Goal: Task Accomplishment & Management: Use online tool/utility

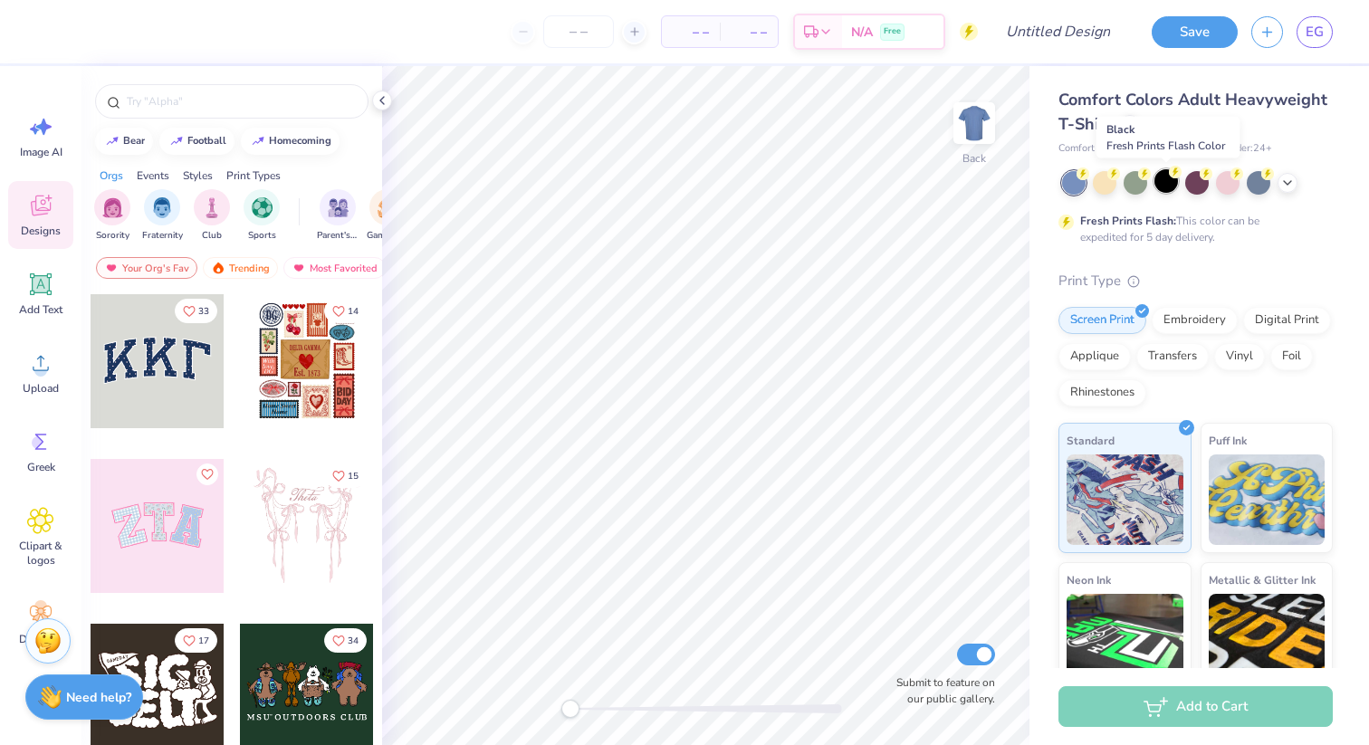
click at [1165, 187] on div at bounding box center [1166, 181] width 24 height 24
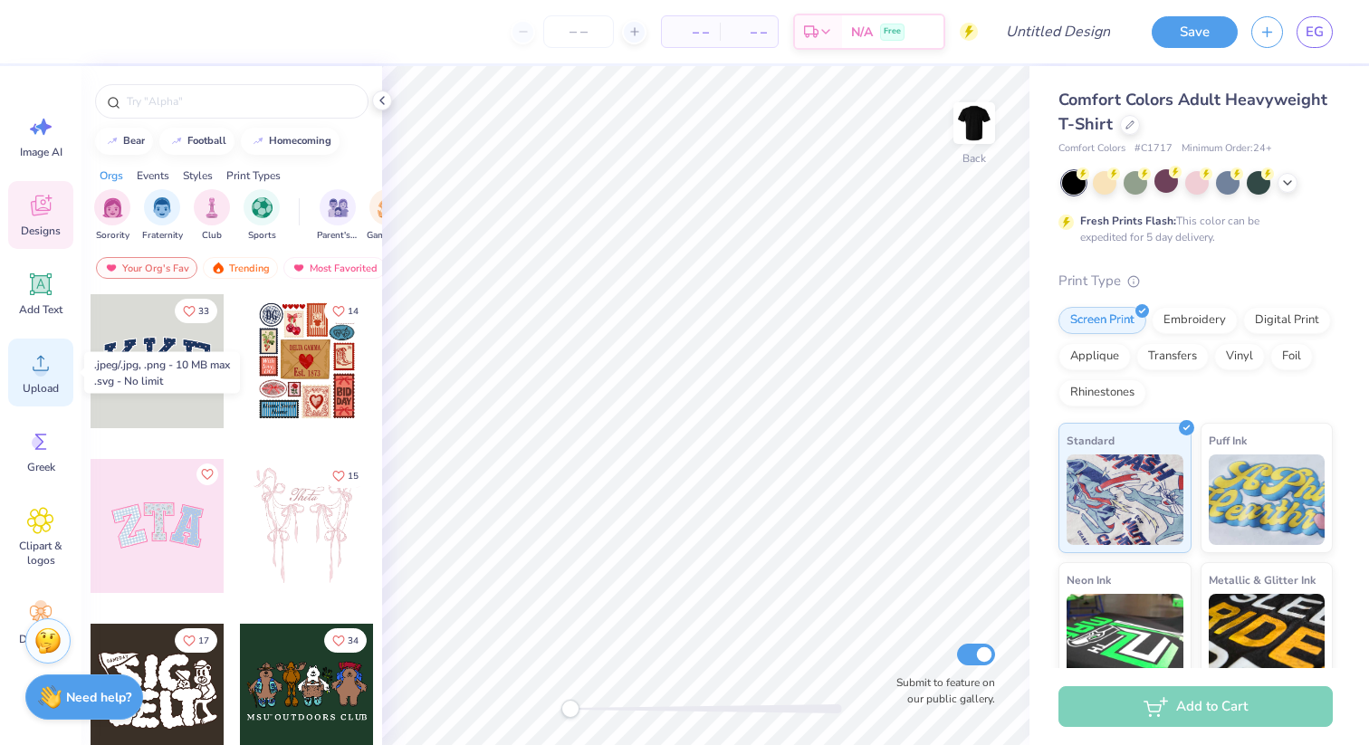
click at [33, 398] on div "Upload" at bounding box center [40, 373] width 65 height 68
click at [45, 375] on icon at bounding box center [40, 362] width 27 height 27
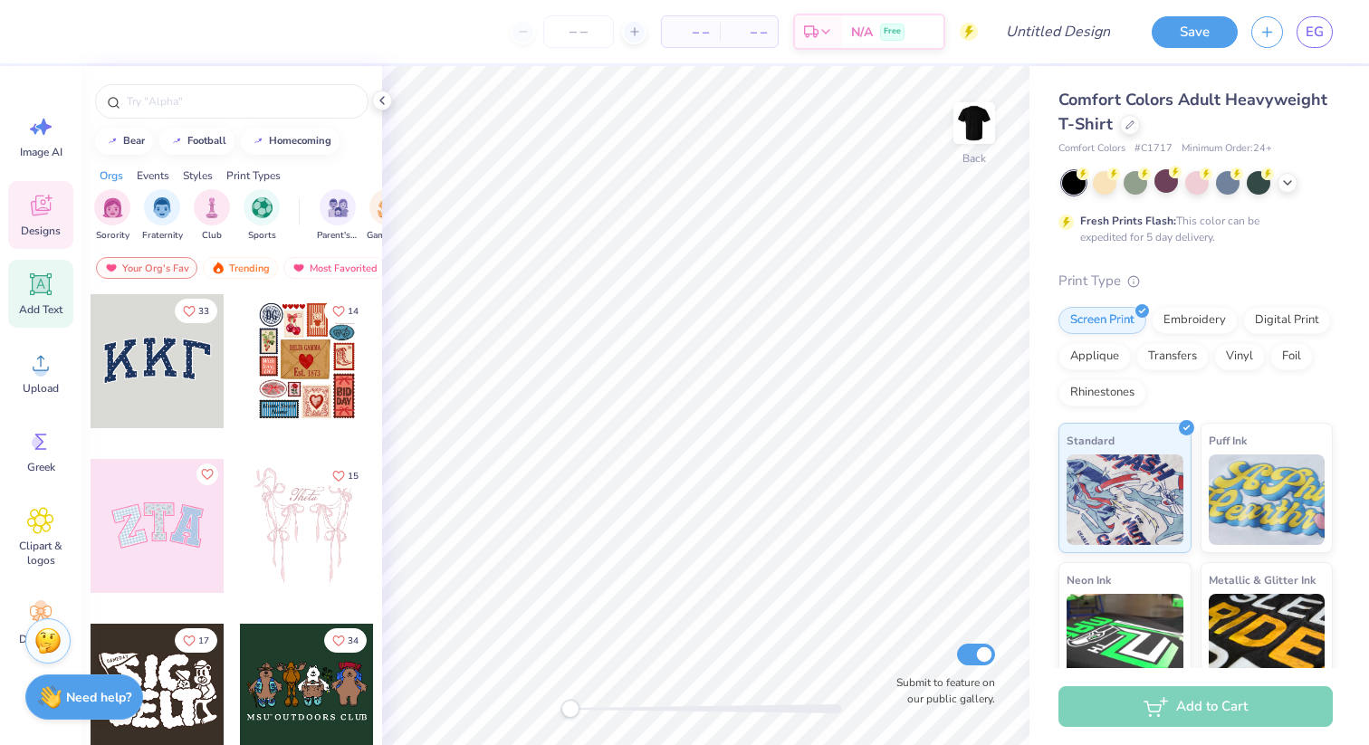
click at [42, 301] on div "Add Text" at bounding box center [40, 294] width 65 height 68
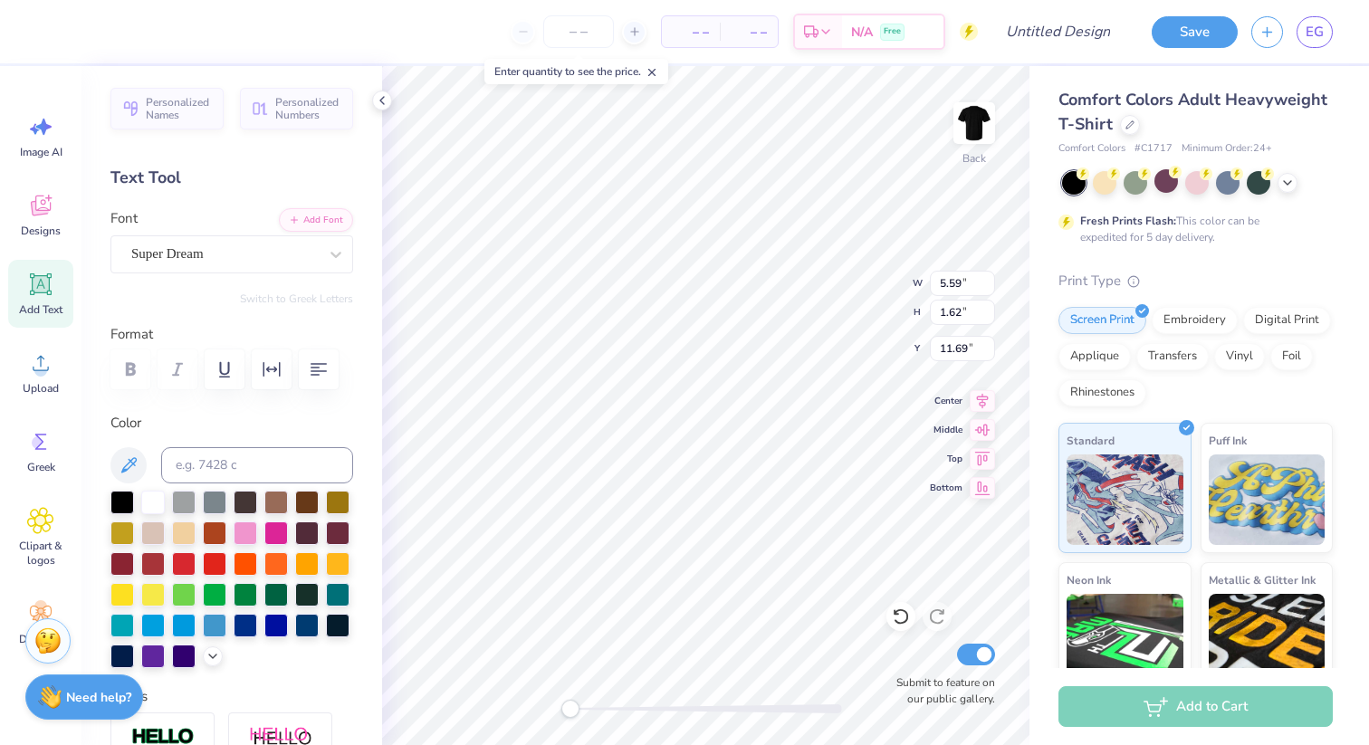
scroll to position [0, 2]
type textarea "WASHED"
type input "10.65"
type input "2.00"
type input "5.24"
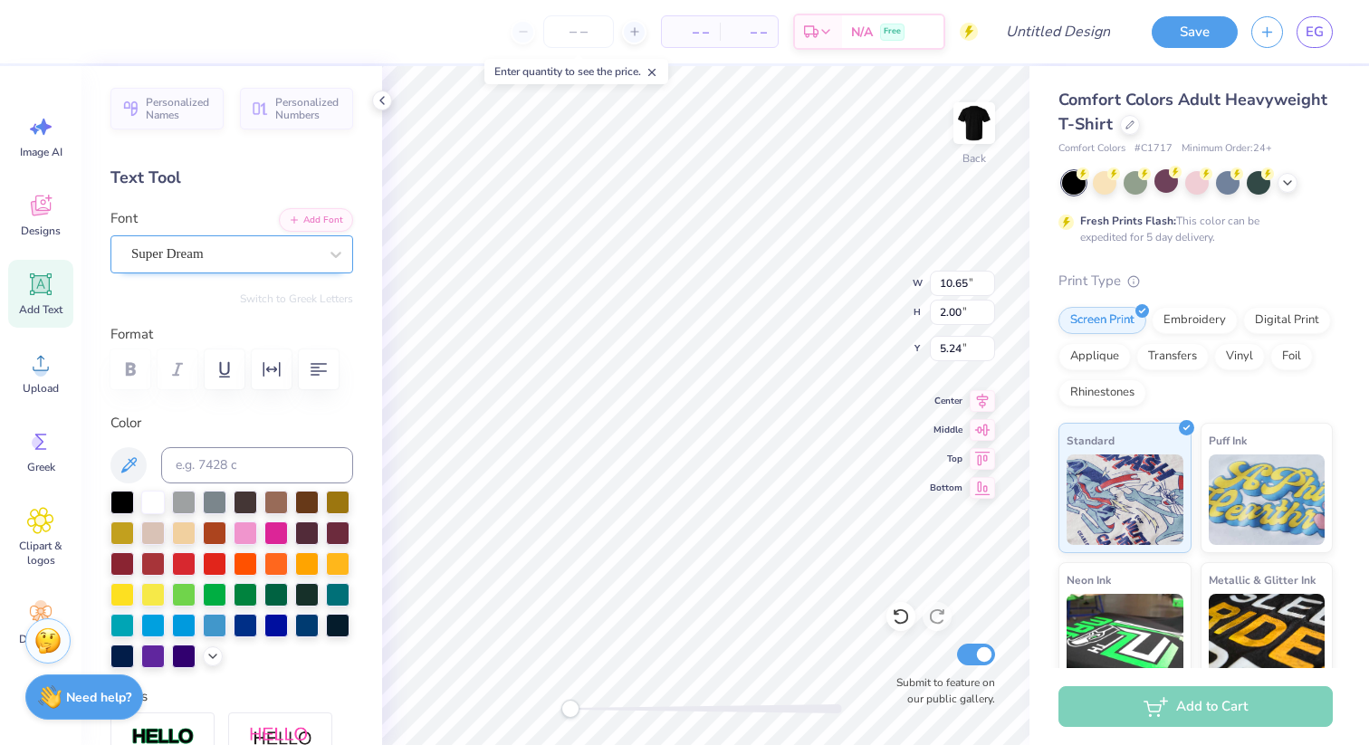
click at [282, 248] on div "Super Dream" at bounding box center [224, 254] width 190 height 28
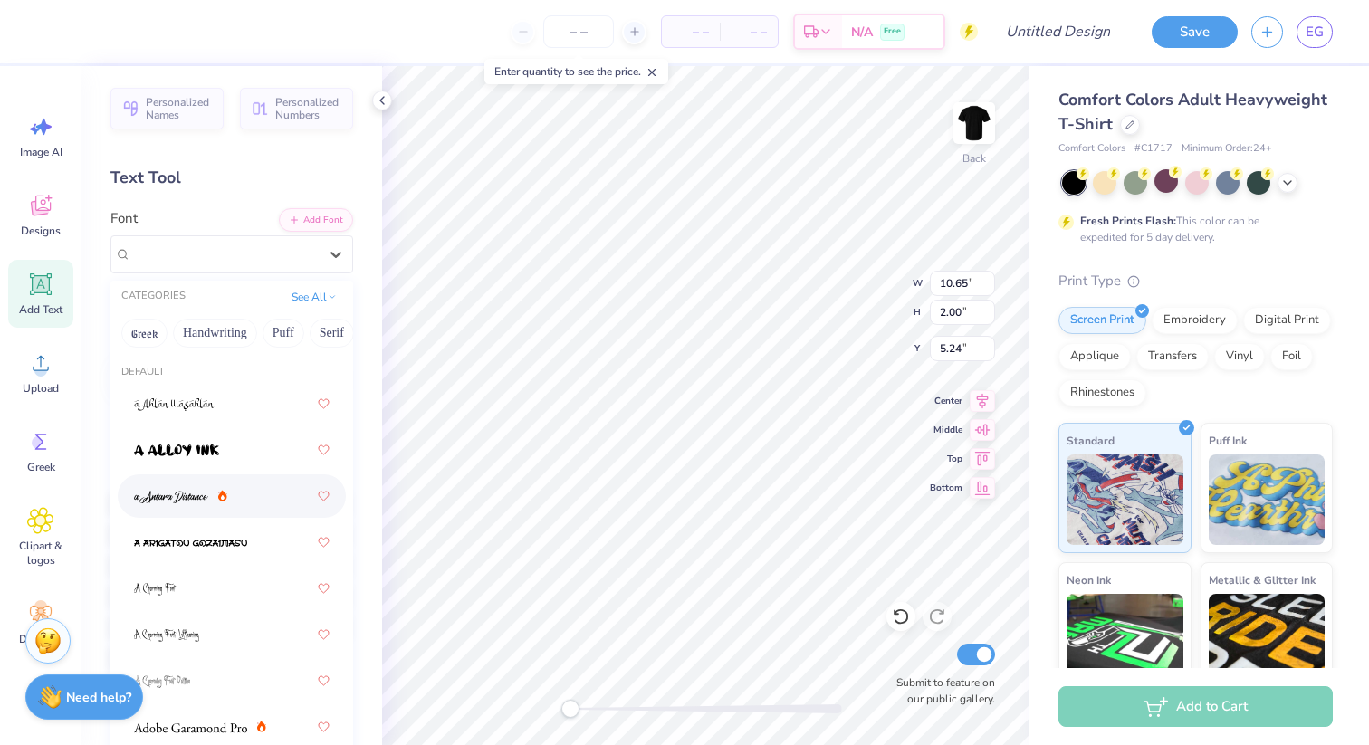
click at [263, 502] on div at bounding box center [232, 496] width 196 height 33
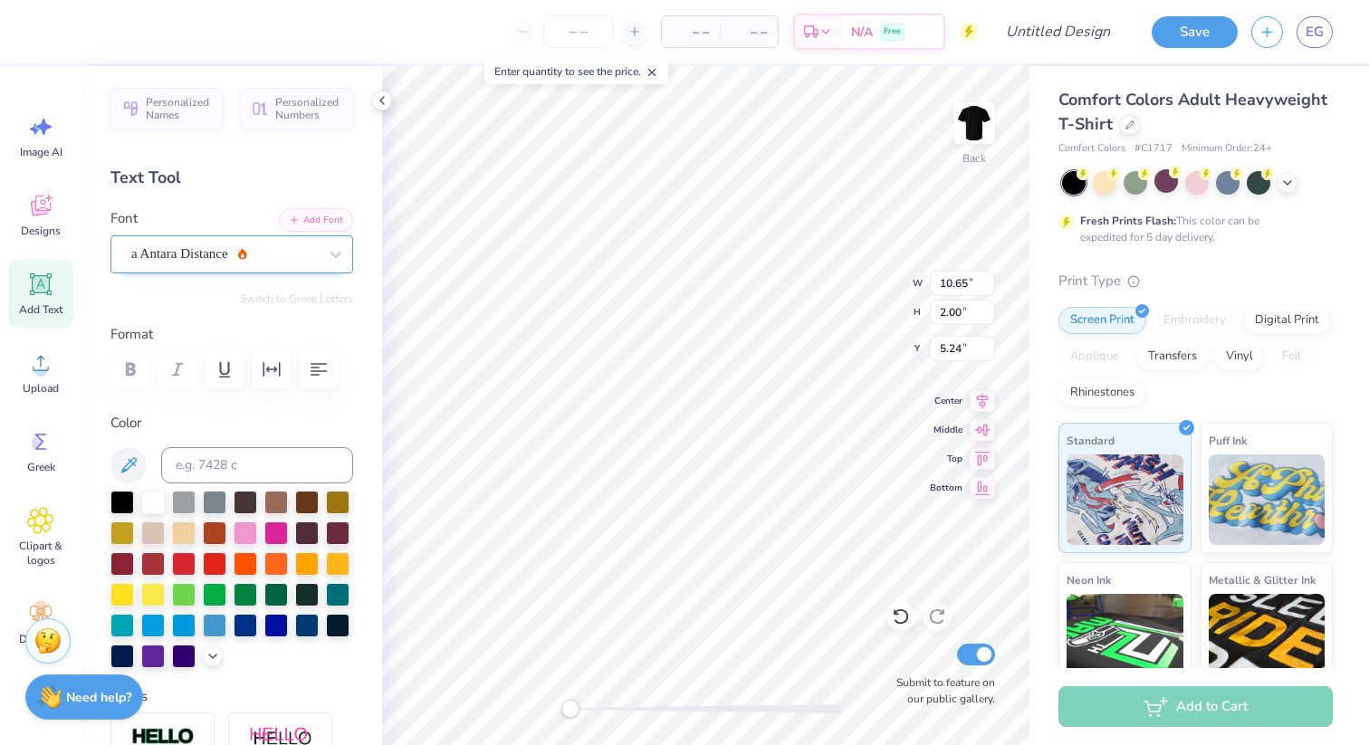
click at [293, 248] on div "a Antara Distance" at bounding box center [224, 254] width 190 height 28
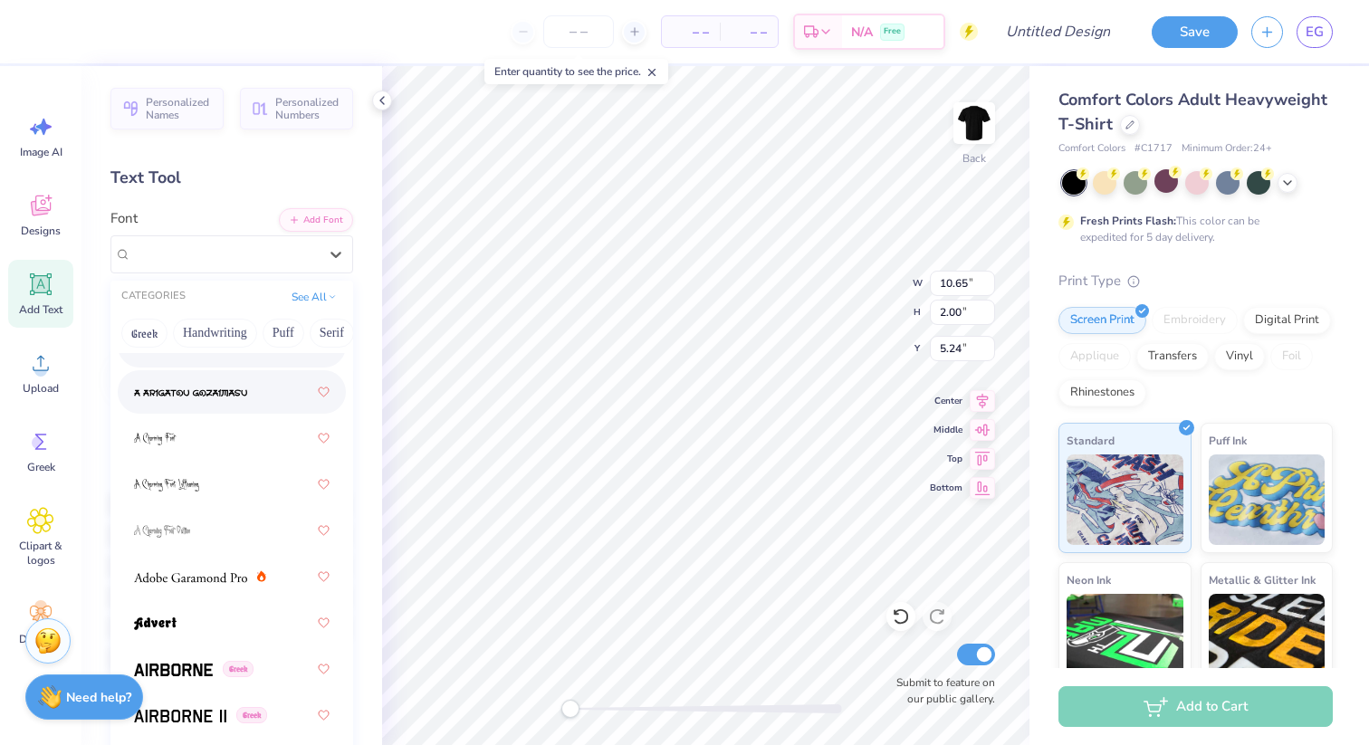
scroll to position [154, 0]
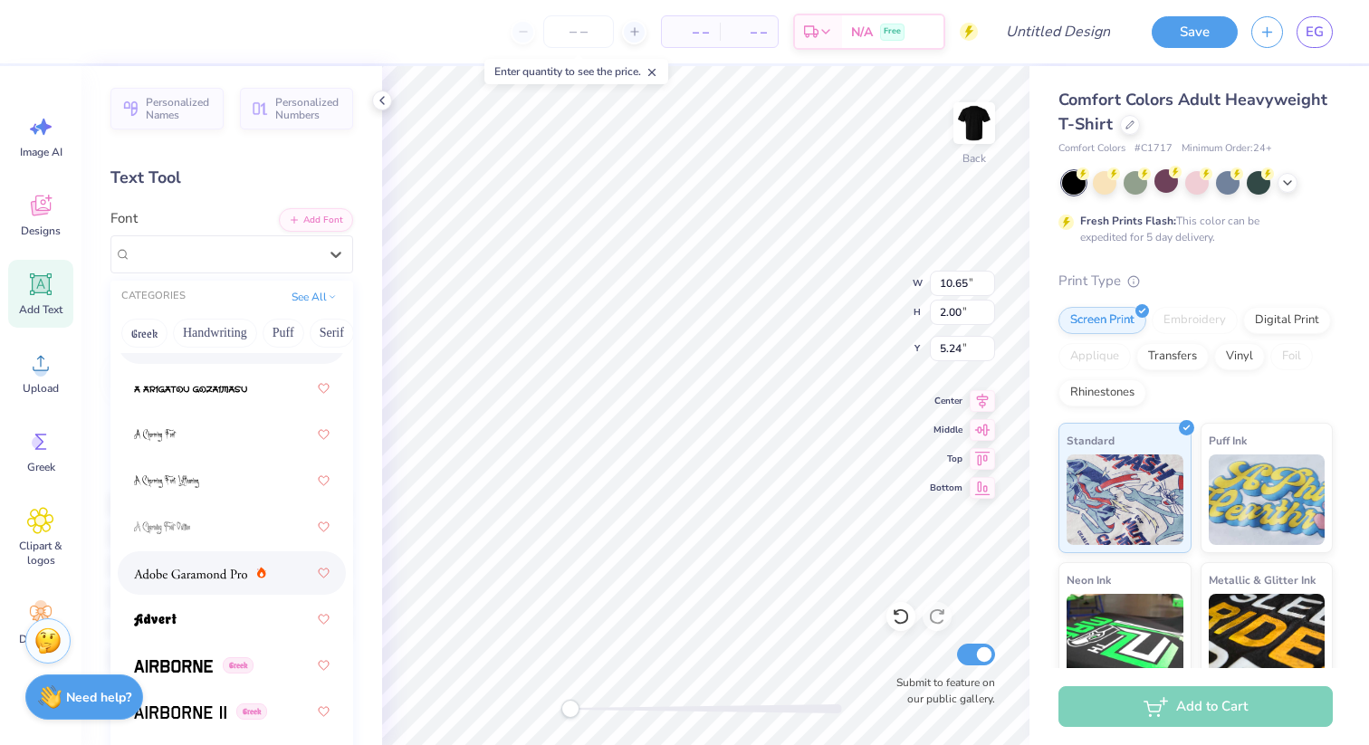
click at [256, 575] on div at bounding box center [200, 573] width 132 height 19
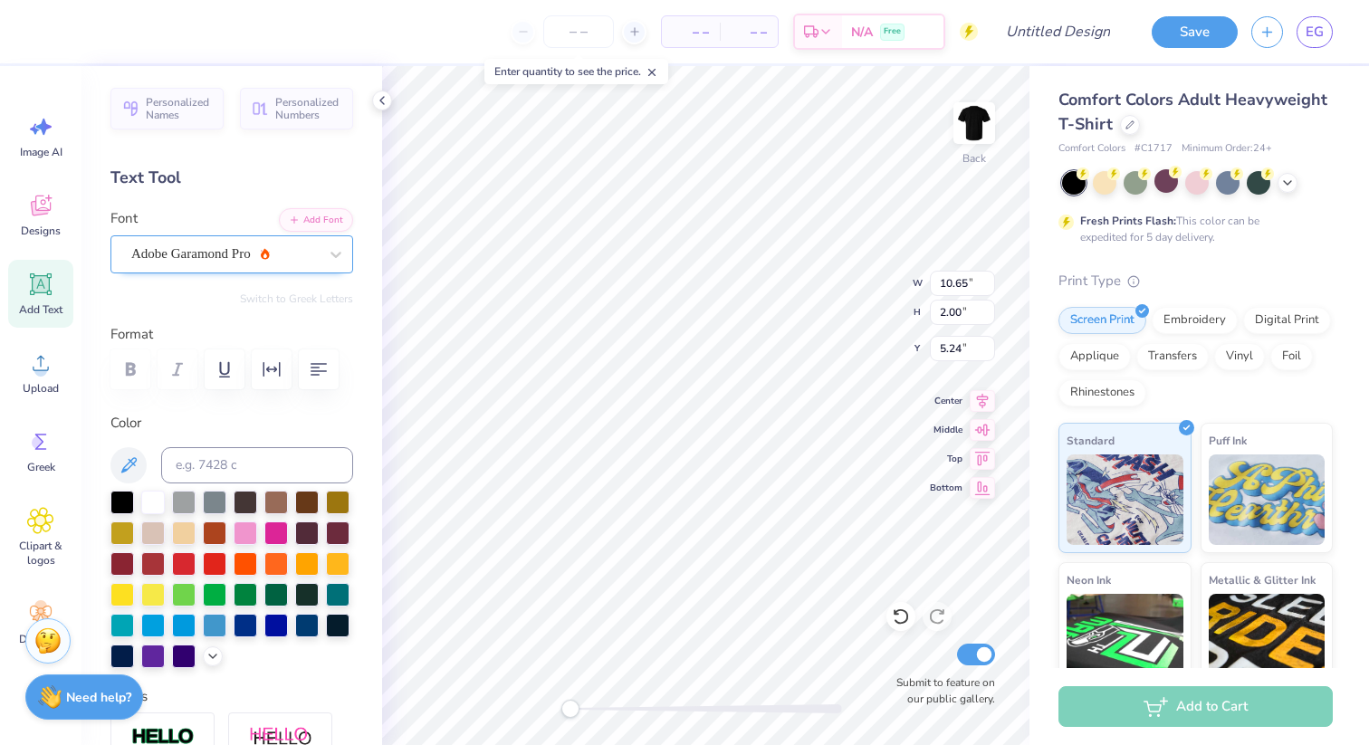
click at [308, 244] on div "Adobe Garamond Pro" at bounding box center [224, 254] width 190 height 28
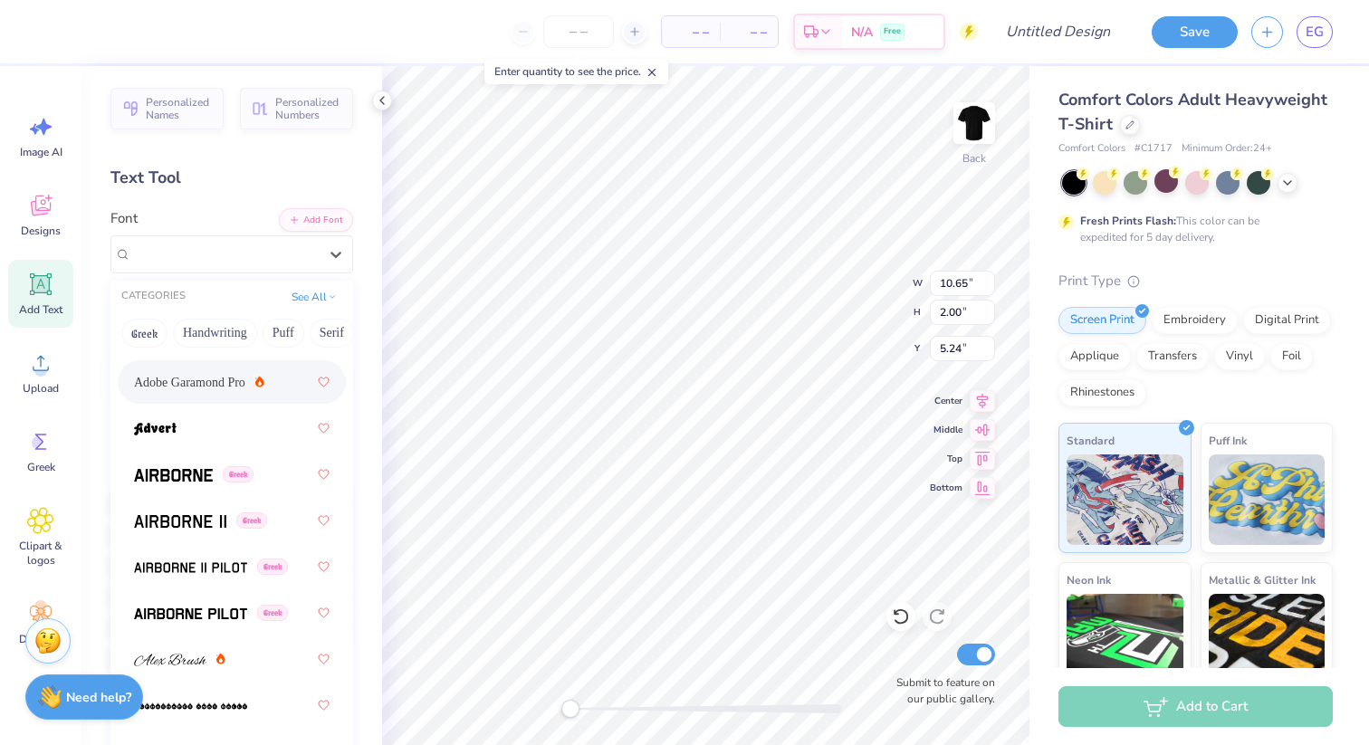
scroll to position [349, 0]
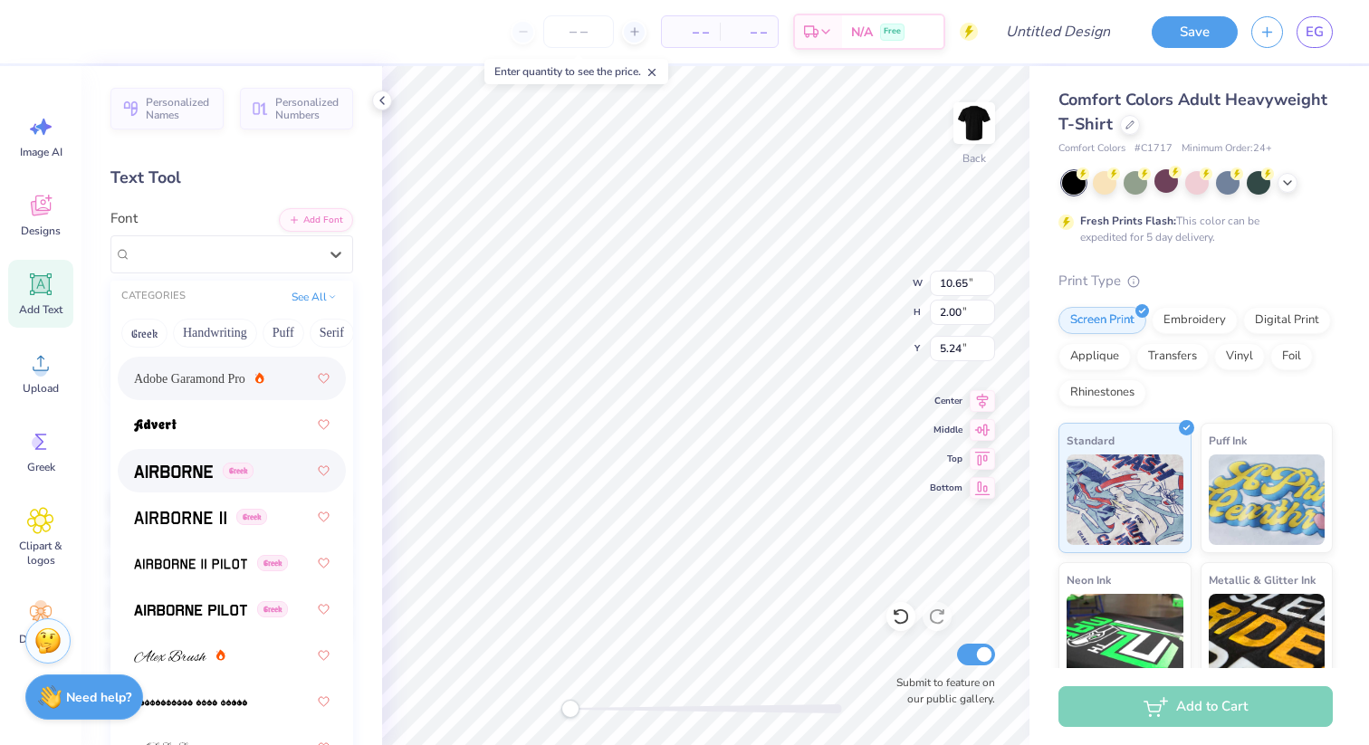
click at [285, 452] on div "Greek" at bounding box center [232, 470] width 228 height 43
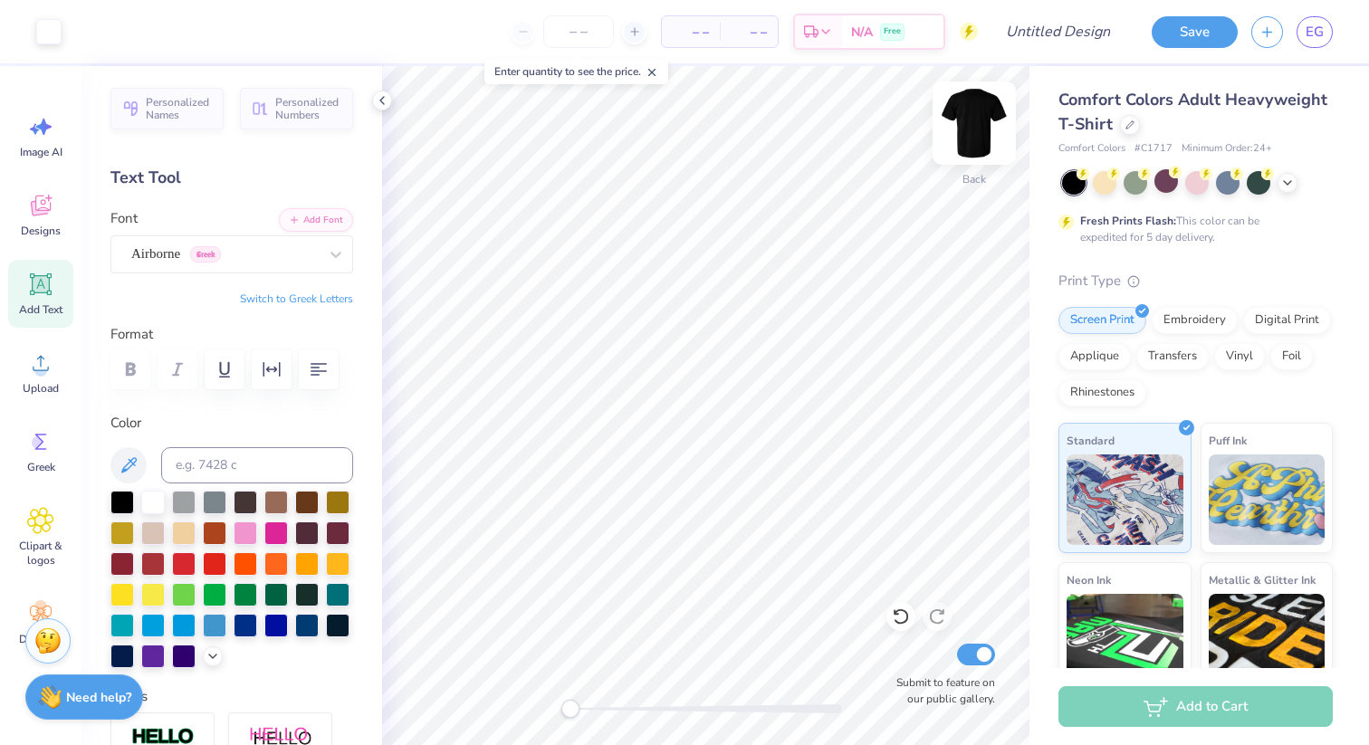
click at [978, 119] on img at bounding box center [974, 123] width 72 height 72
click at [39, 298] on div "Add Text" at bounding box center [40, 294] width 65 height 68
type textarea "CLUB 125"
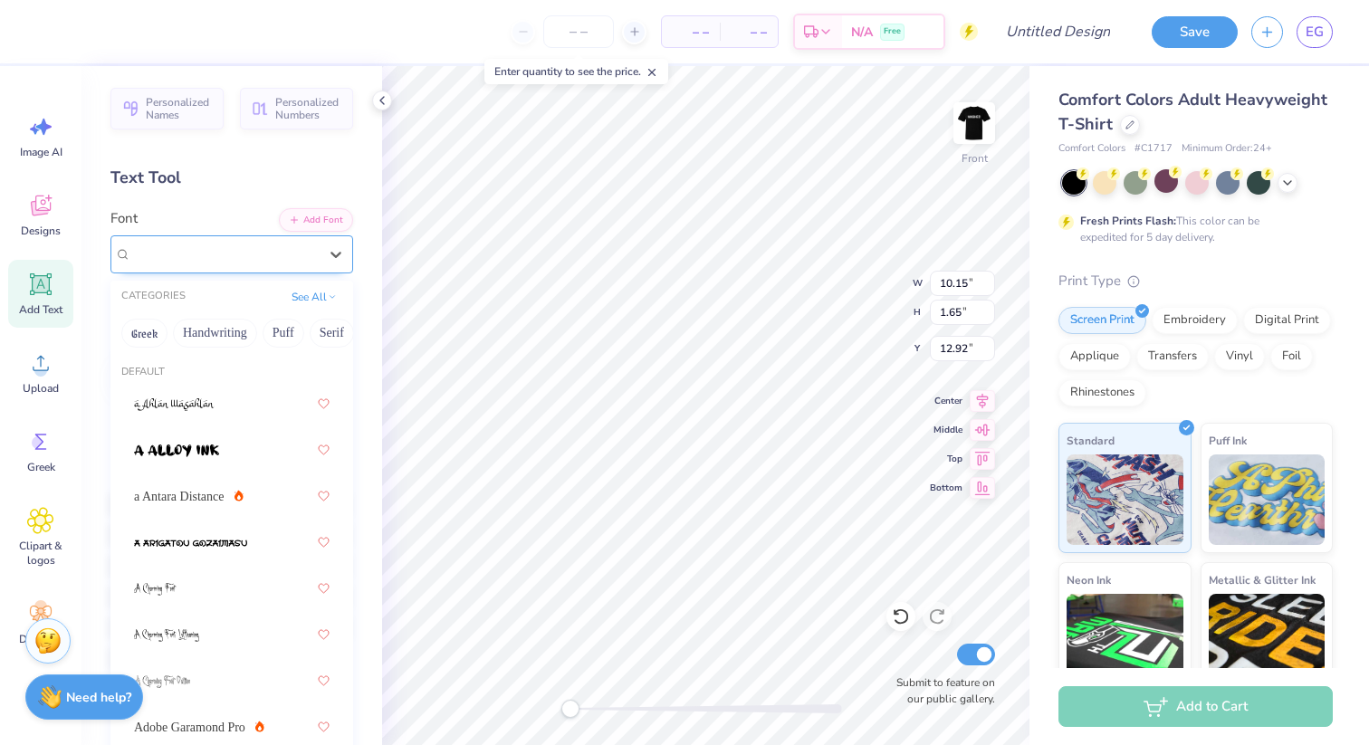
click at [217, 272] on div "Super Dream" at bounding box center [231, 254] width 243 height 38
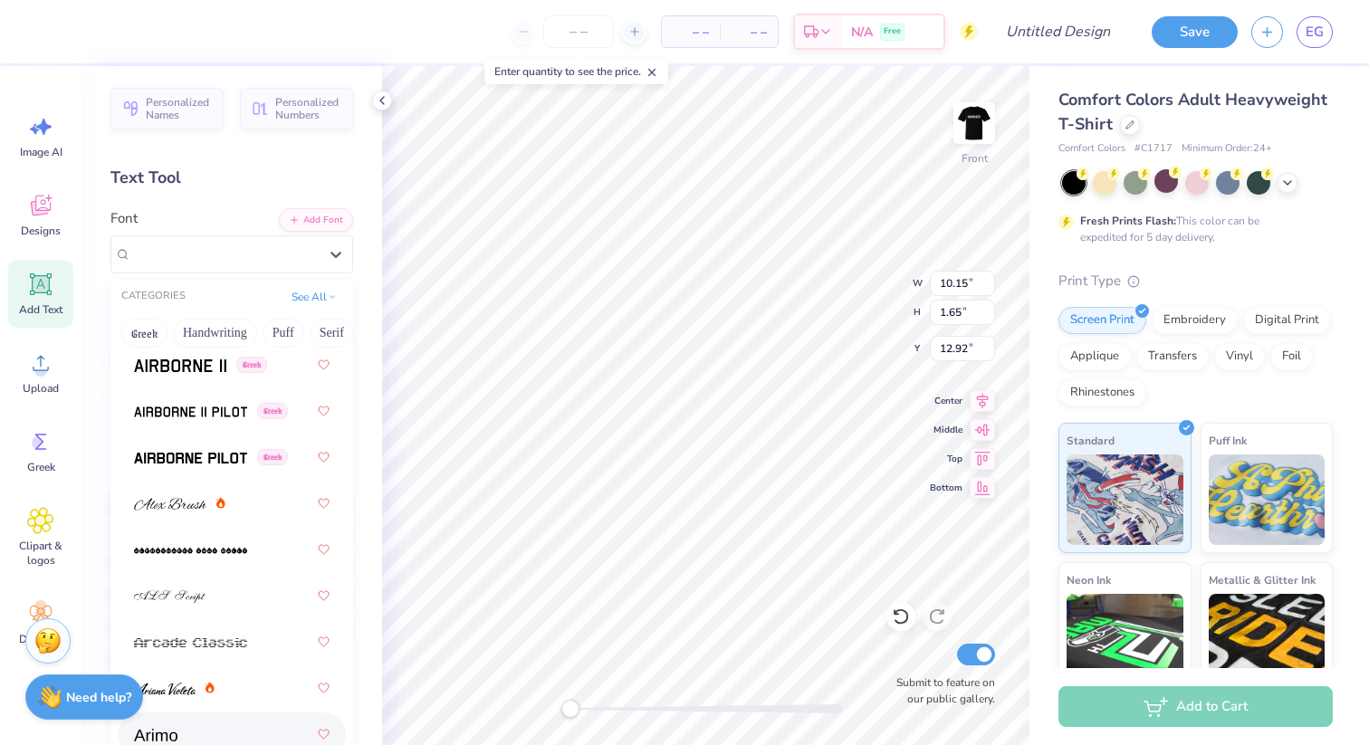
scroll to position [479, 0]
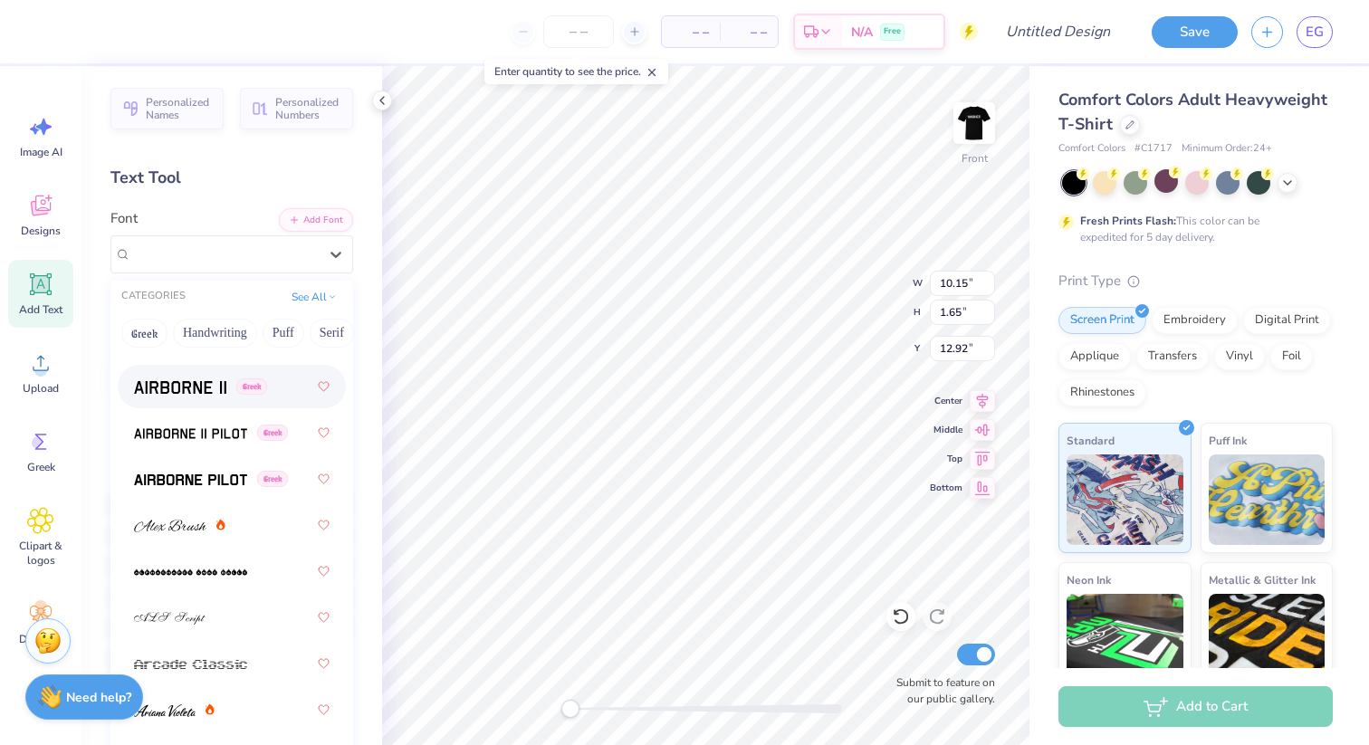
click at [225, 400] on div "Greek" at bounding box center [232, 386] width 196 height 33
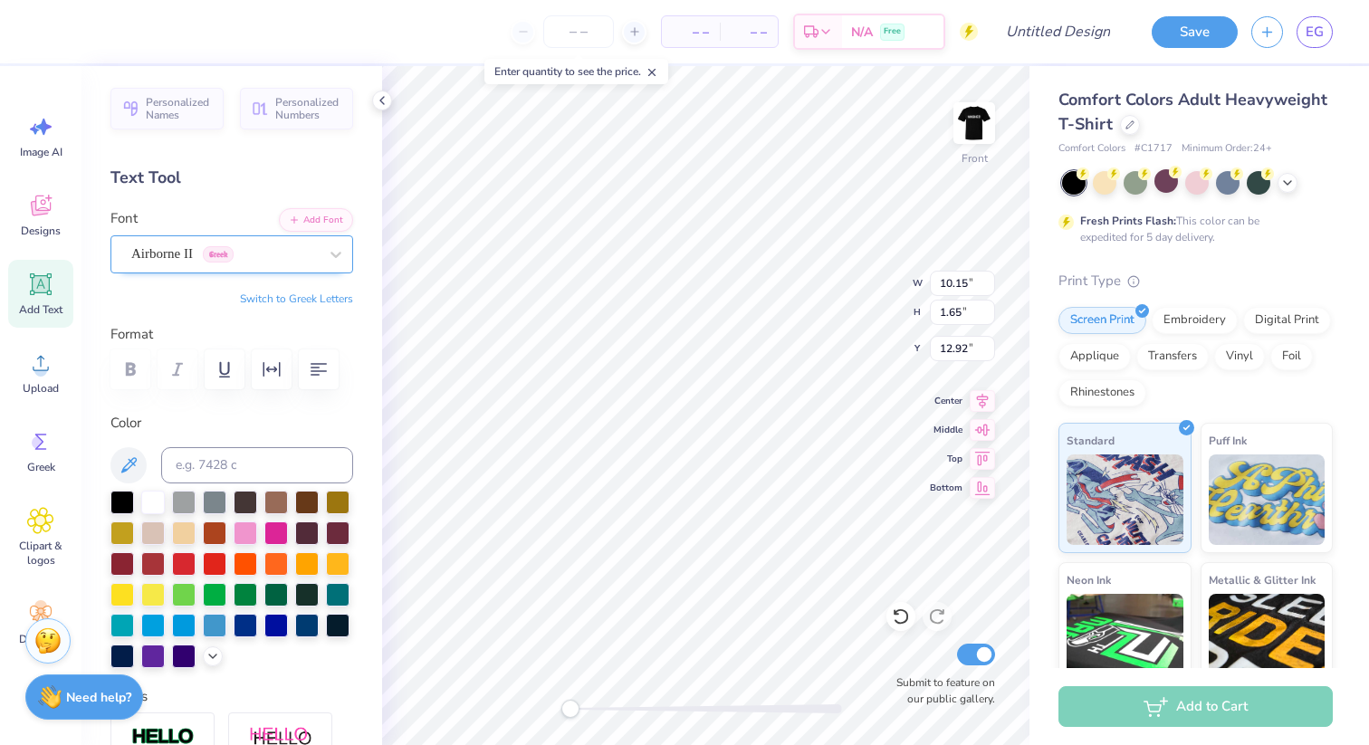
click at [195, 260] on div "Airborne II Greek" at bounding box center [224, 254] width 190 height 28
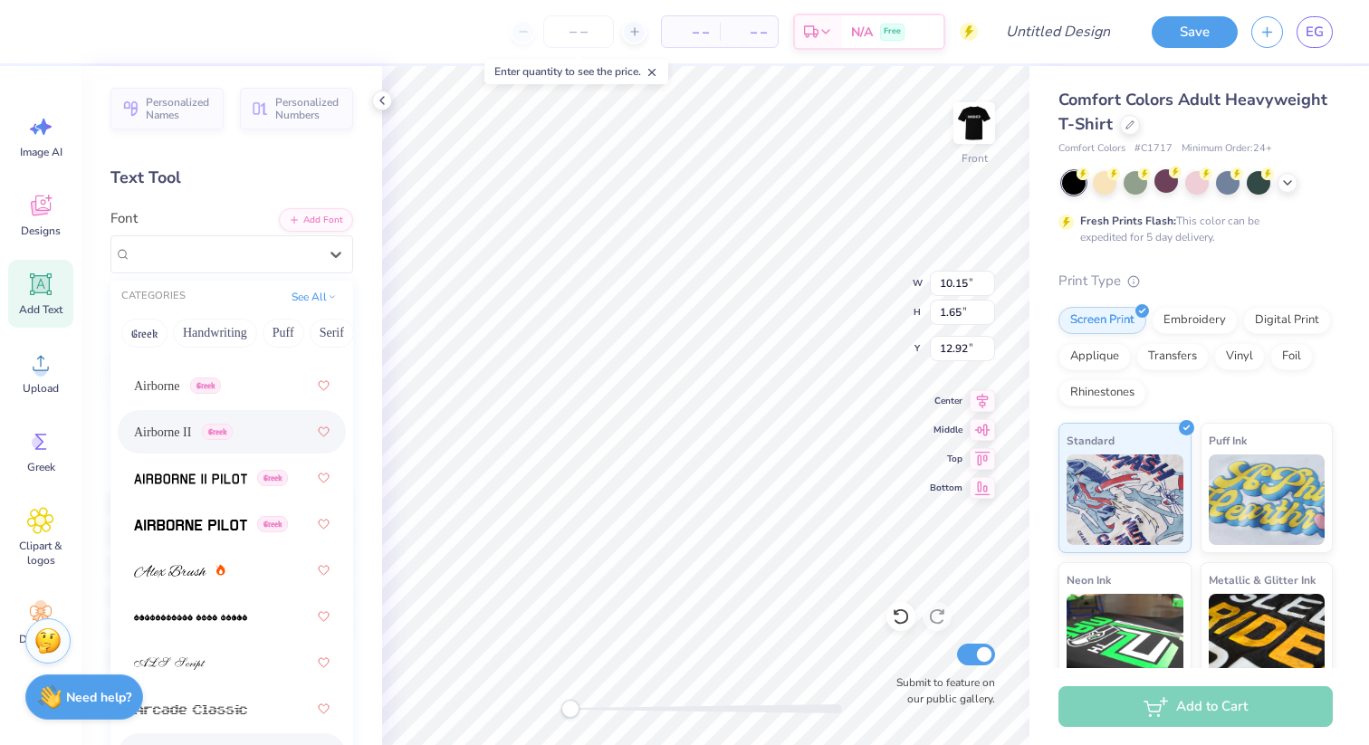
scroll to position [415, 0]
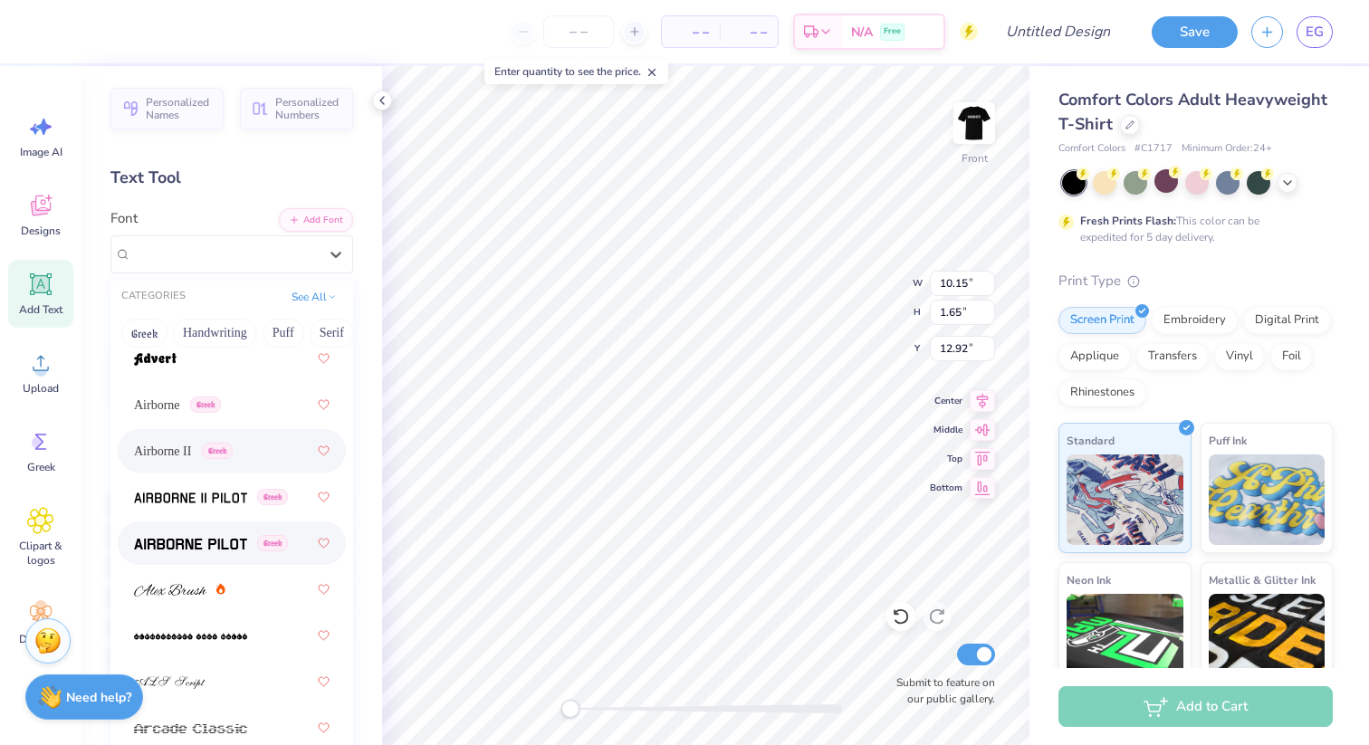
click at [226, 553] on div "Greek" at bounding box center [232, 543] width 196 height 33
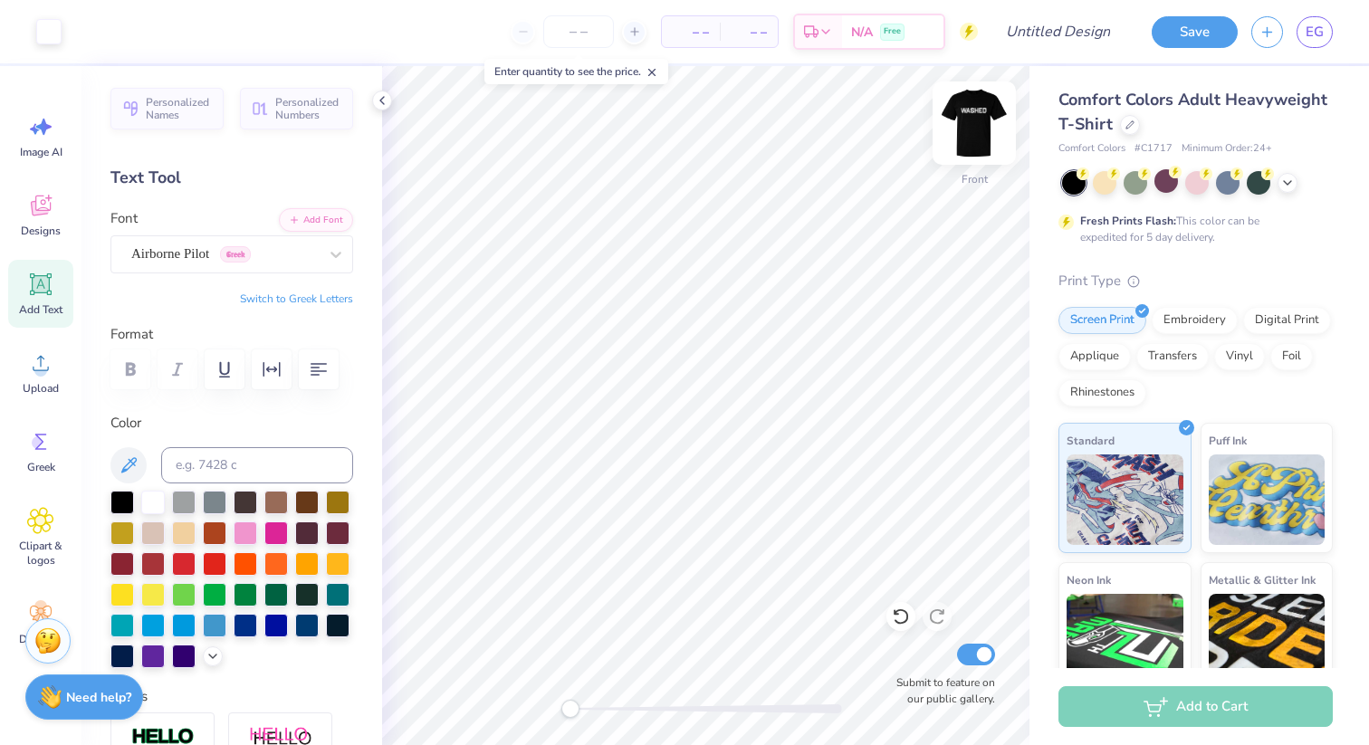
click at [981, 129] on img at bounding box center [974, 123] width 72 height 72
click at [964, 119] on img at bounding box center [974, 123] width 72 height 72
type input "6.56"
type input "10.98"
type input "1.91"
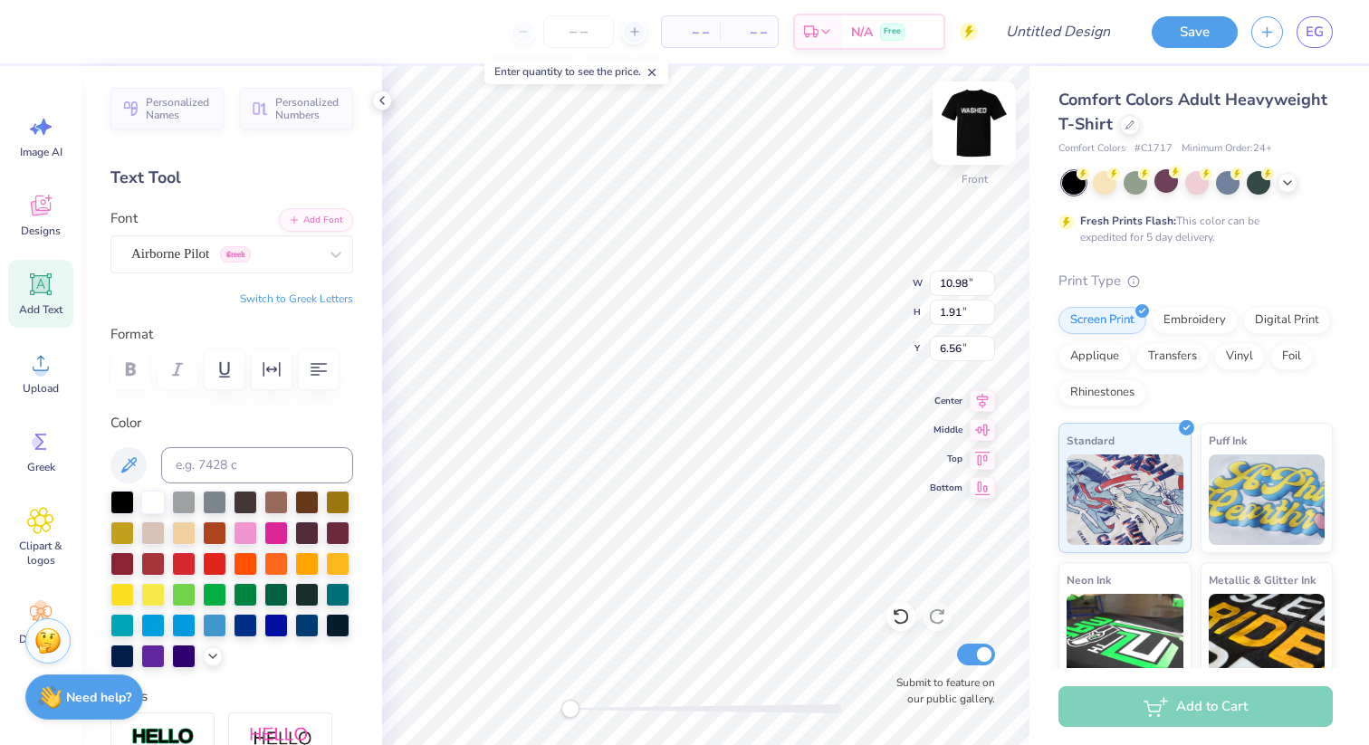
type input "12.21"
type input "2.12"
type input "6.51"
type input "11.63"
type input "2.02"
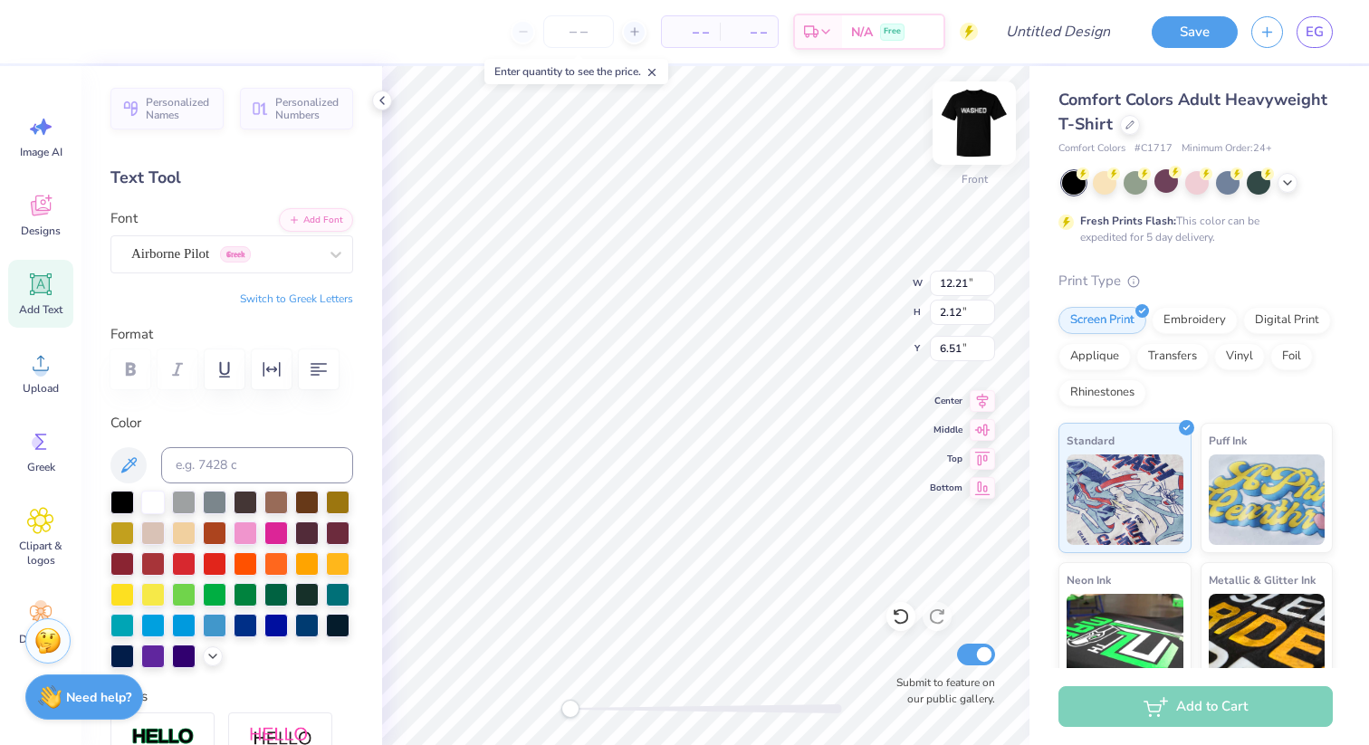
type input "6.24"
click at [963, 162] on div at bounding box center [973, 122] width 83 height 83
type input "11.44"
type input "1.99"
type input "3.83"
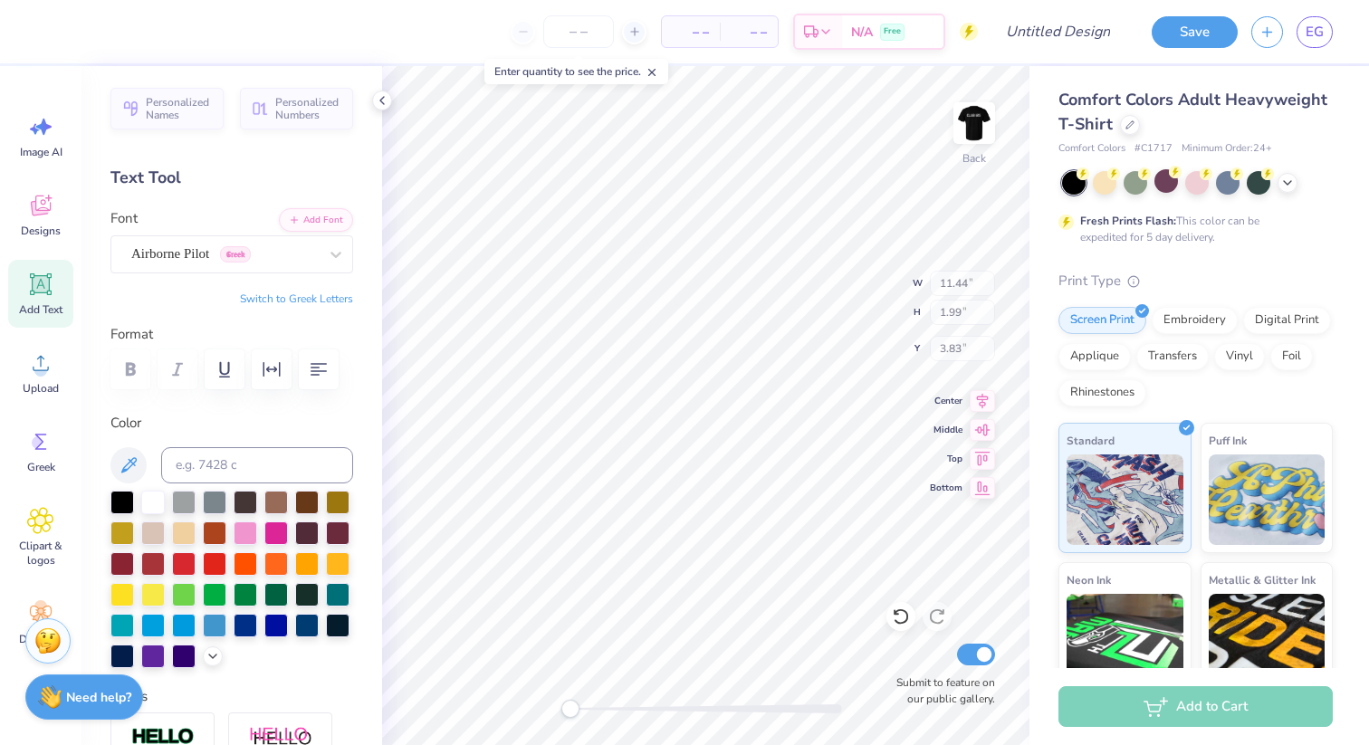
type input "10.58"
type input "2.02"
type input "5.03"
type input "12.32"
type input "2.35"
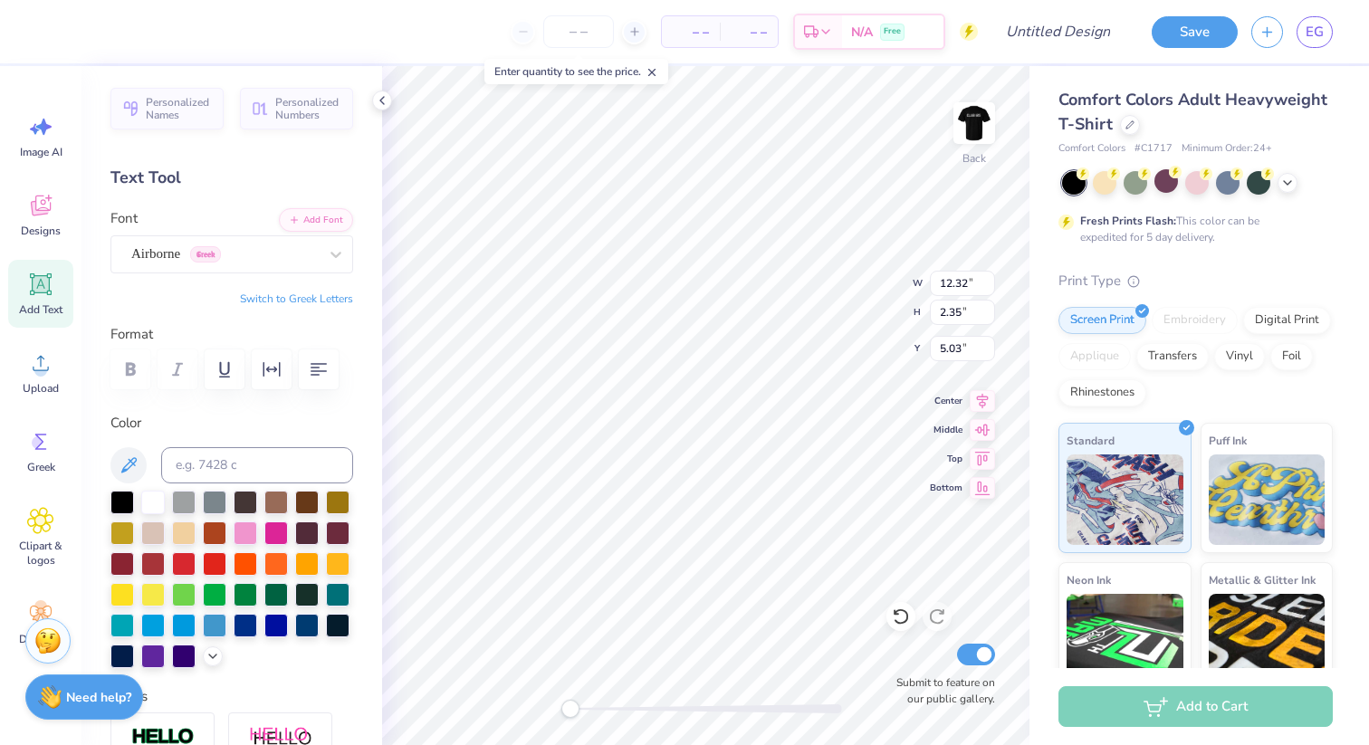
type input "13.22"
type input "2.52"
type input "4.94"
click at [963, 125] on img at bounding box center [974, 123] width 72 height 72
type input "13.44"
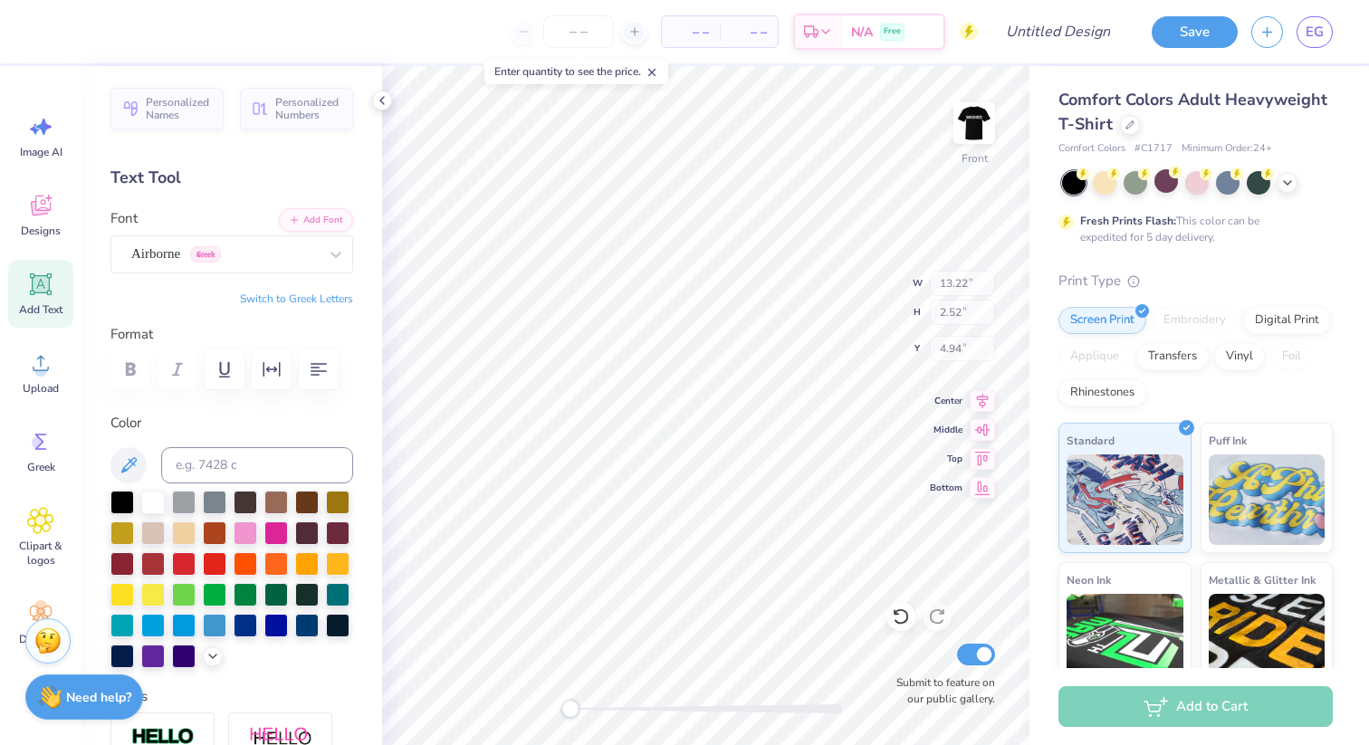
type input "2.56"
type input "7.63"
click at [980, 114] on img at bounding box center [974, 123] width 72 height 72
type input "11.44"
type input "1.99"
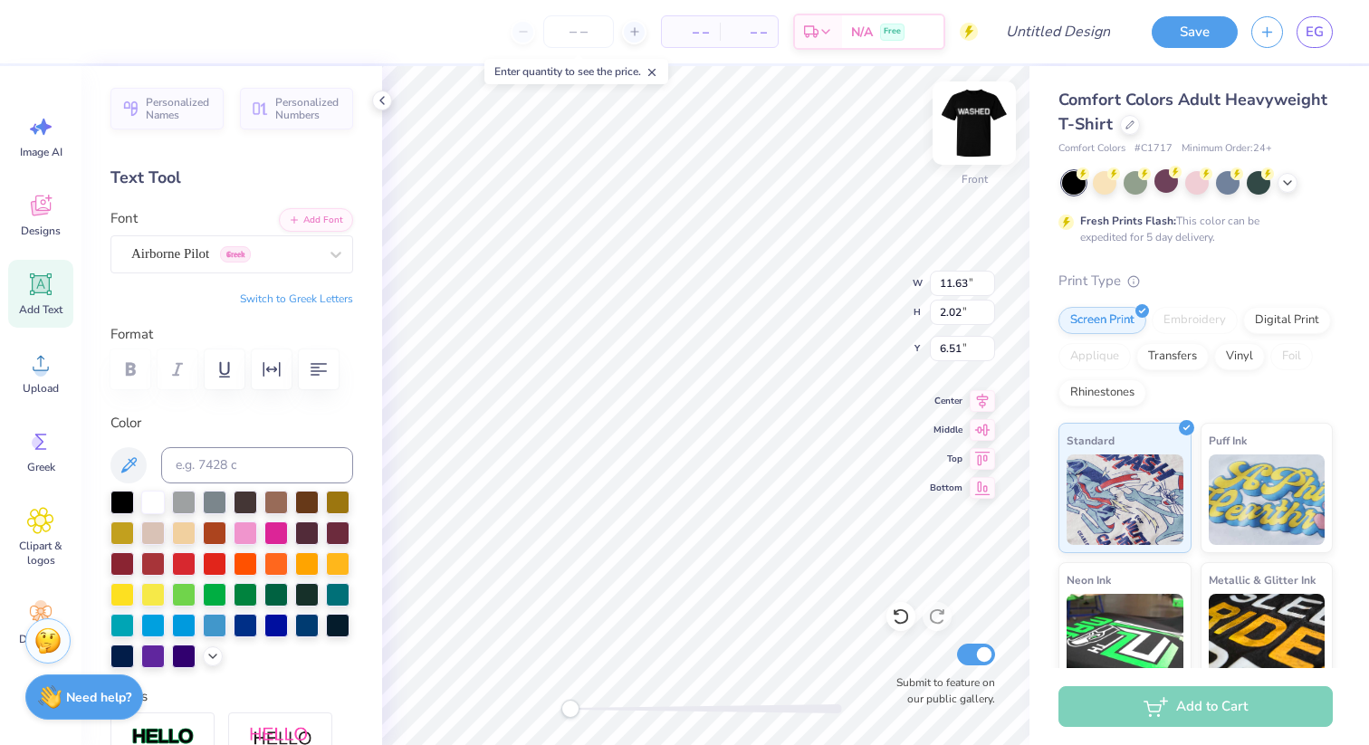
type input "4.18"
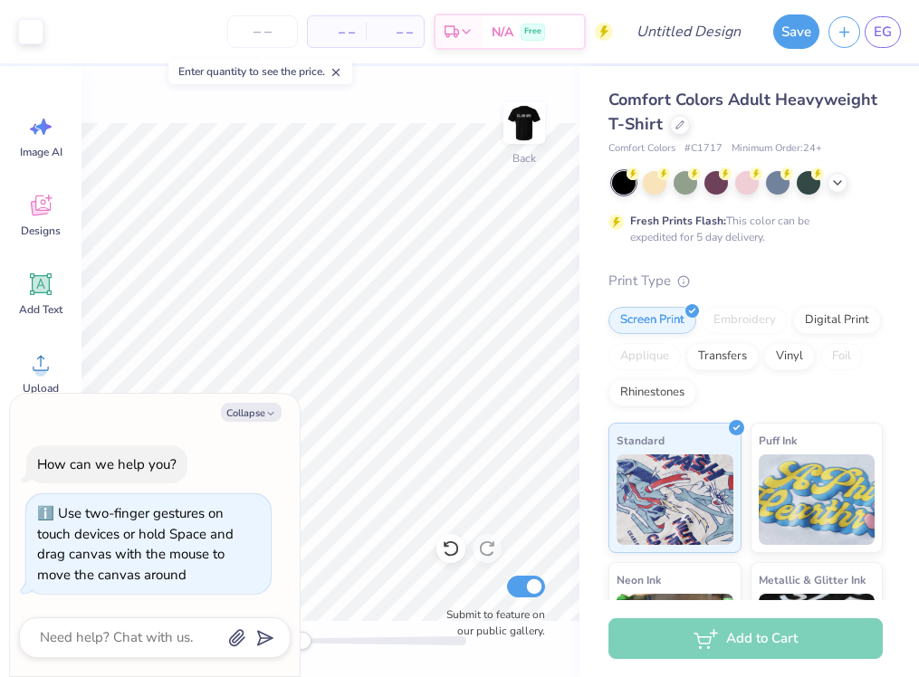
click at [302, 633] on div at bounding box center [331, 641] width 272 height 18
drag, startPoint x: 307, startPoint y: 645, endPoint x: 157, endPoint y: 616, distance: 153.0
click at [157, 616] on body "Art colors – – Per Item – – Total Est. Delivery N/A Free Design Title Save EG I…" at bounding box center [459, 338] width 919 height 677
click at [267, 414] on icon "button" at bounding box center [270, 413] width 11 height 11
type textarea "x"
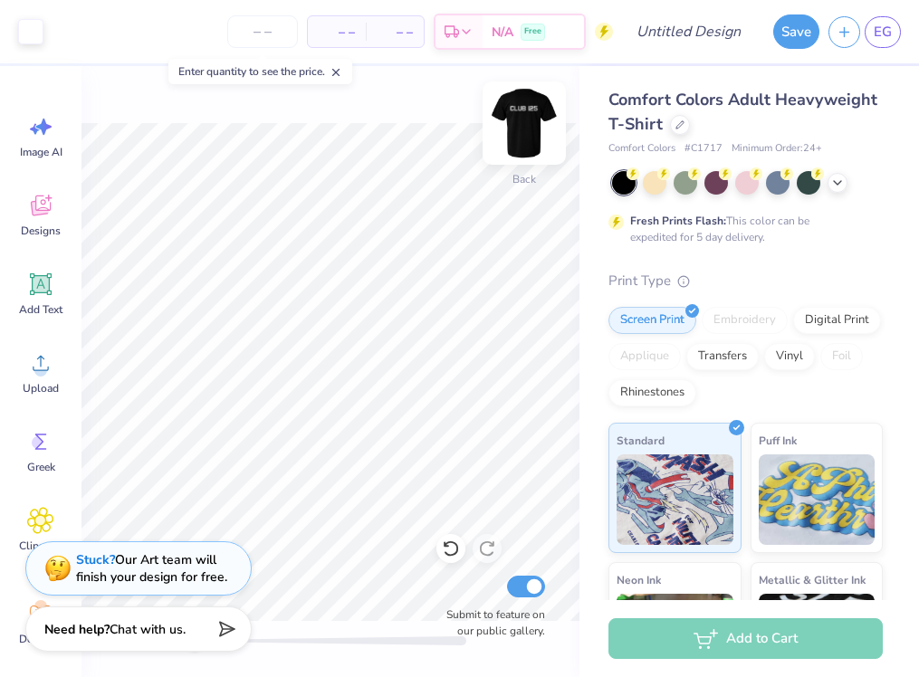
click at [522, 118] on img at bounding box center [524, 123] width 72 height 72
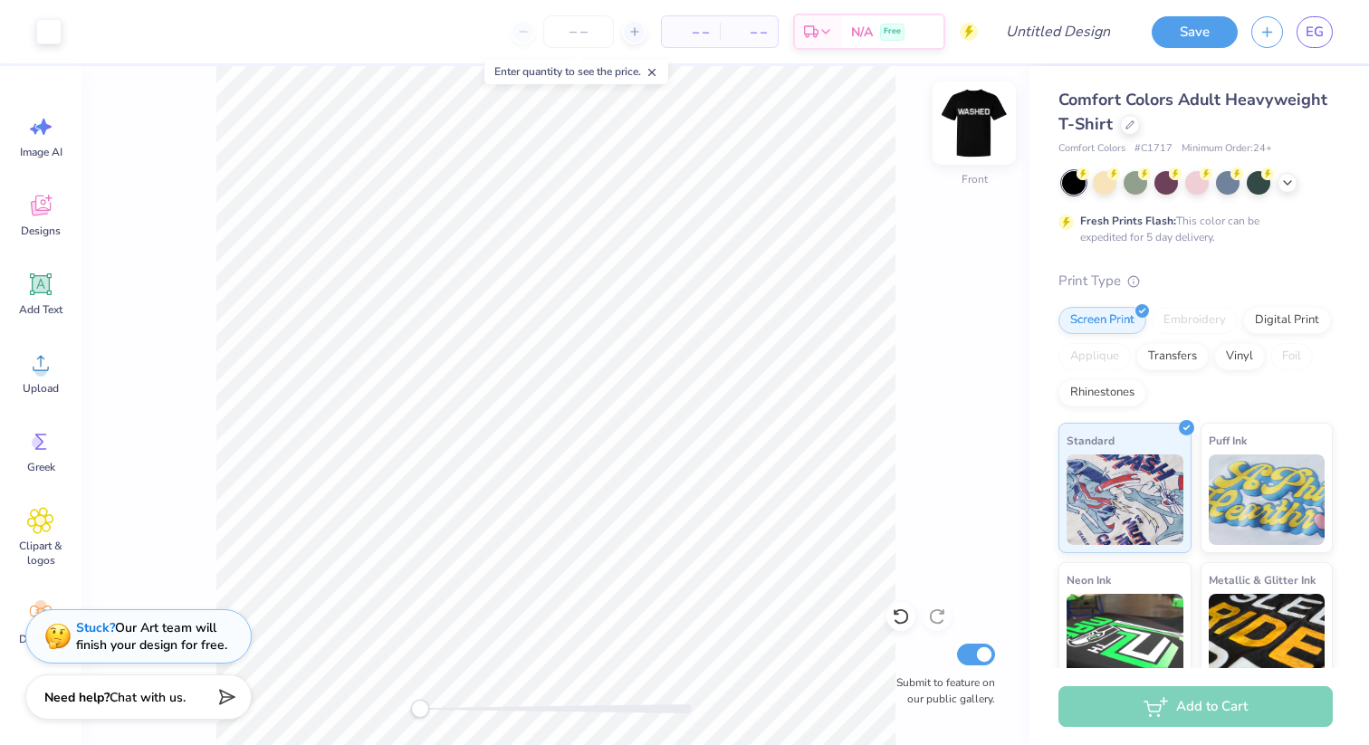
click at [974, 137] on img at bounding box center [974, 123] width 72 height 72
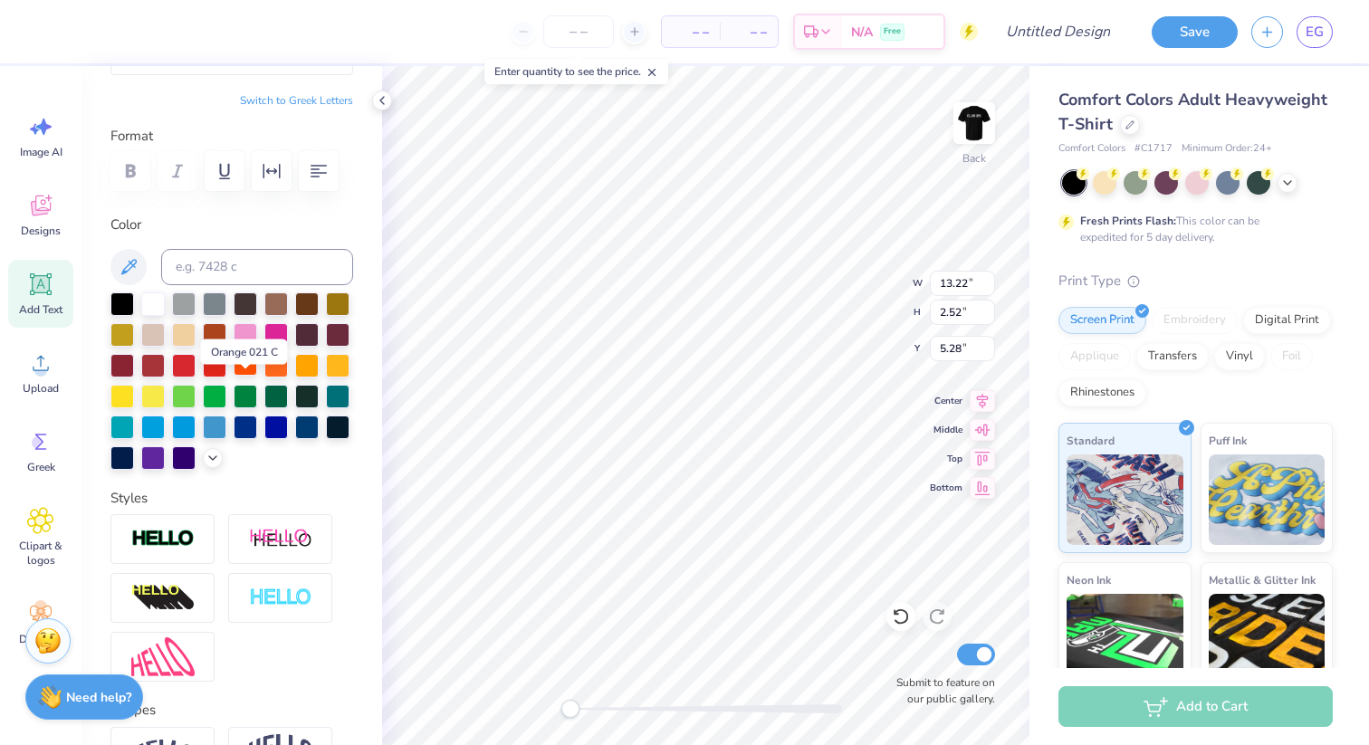
scroll to position [247, 0]
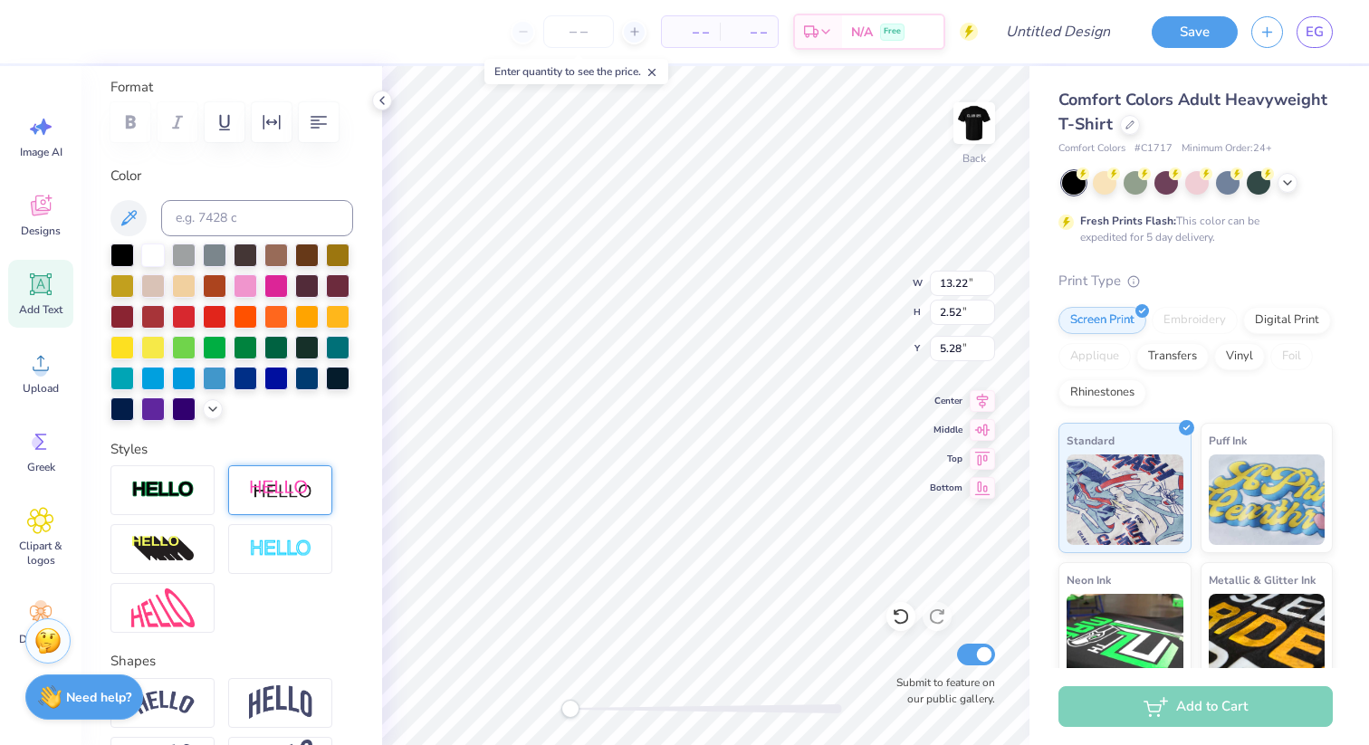
click at [301, 477] on div at bounding box center [280, 490] width 104 height 50
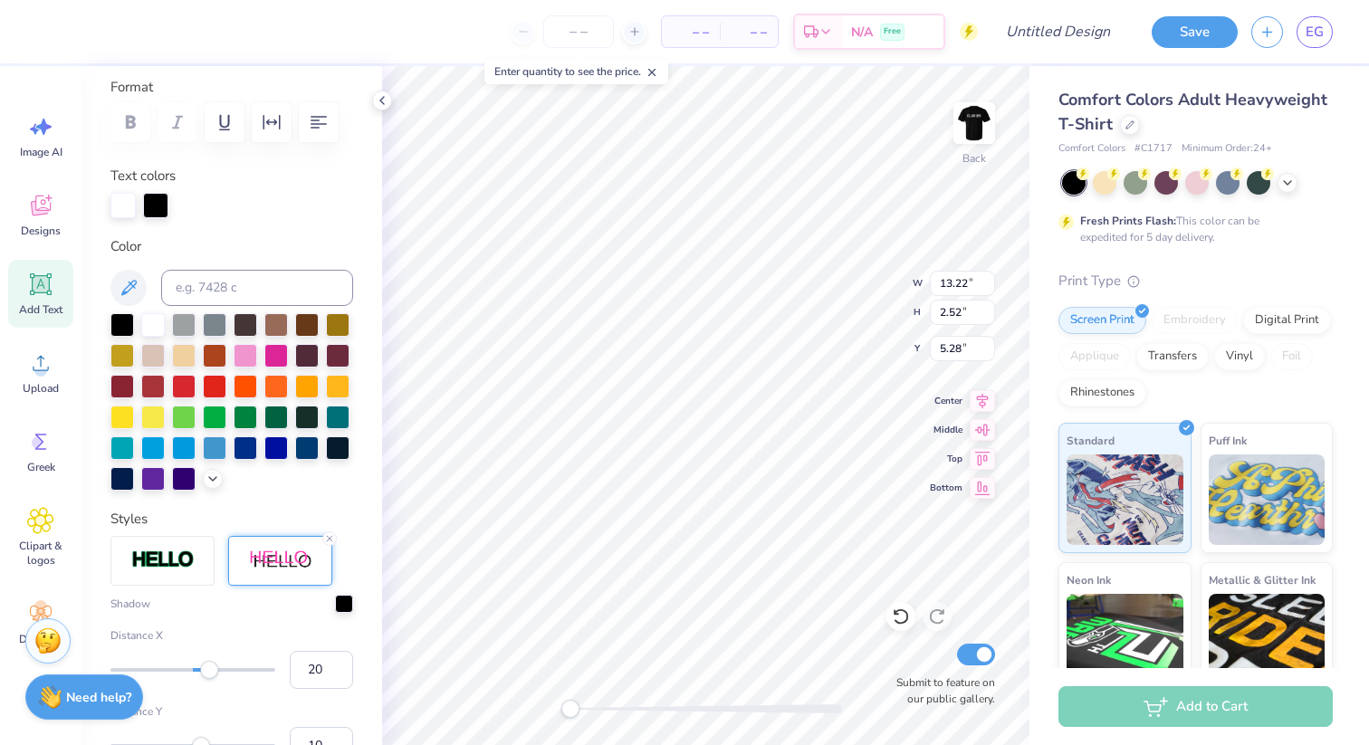
scroll to position [0, 0]
click at [301, 477] on div at bounding box center [231, 401] width 243 height 177
click at [327, 540] on line at bounding box center [329, 538] width 5 height 5
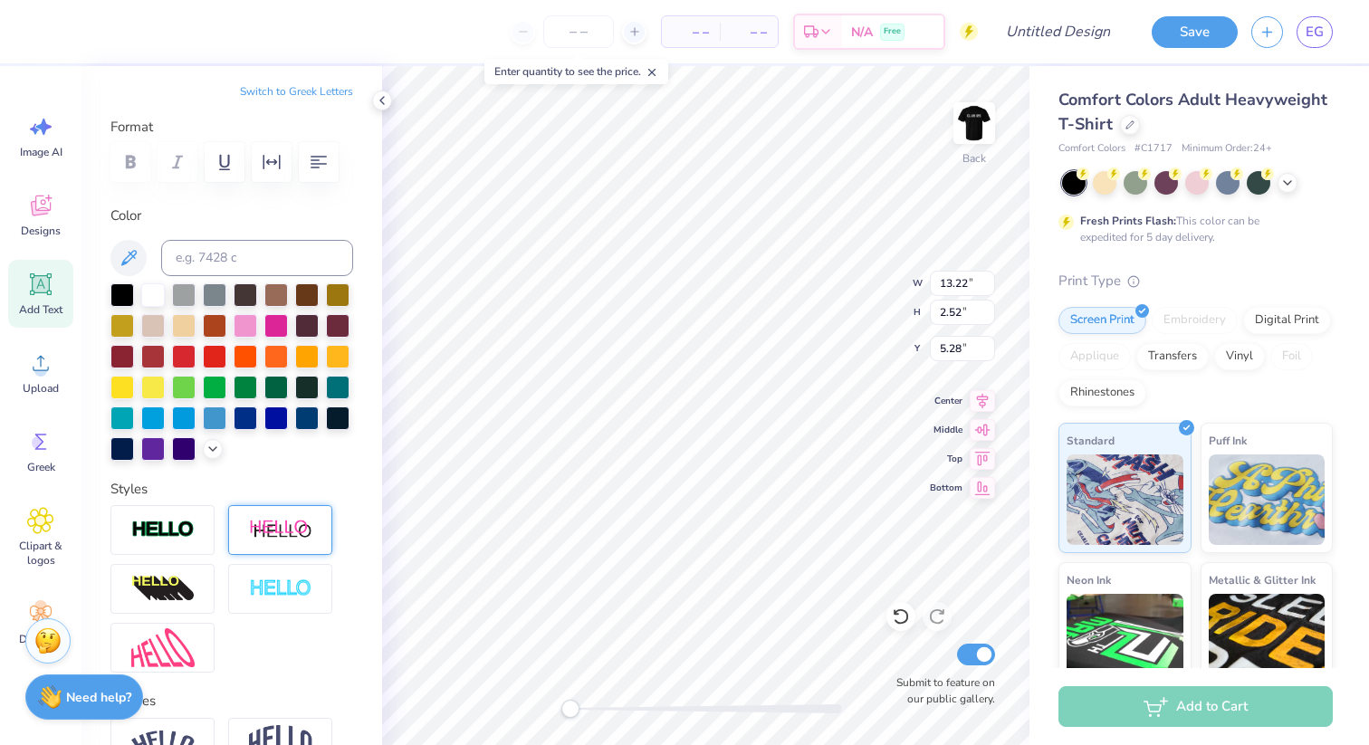
scroll to position [205, 0]
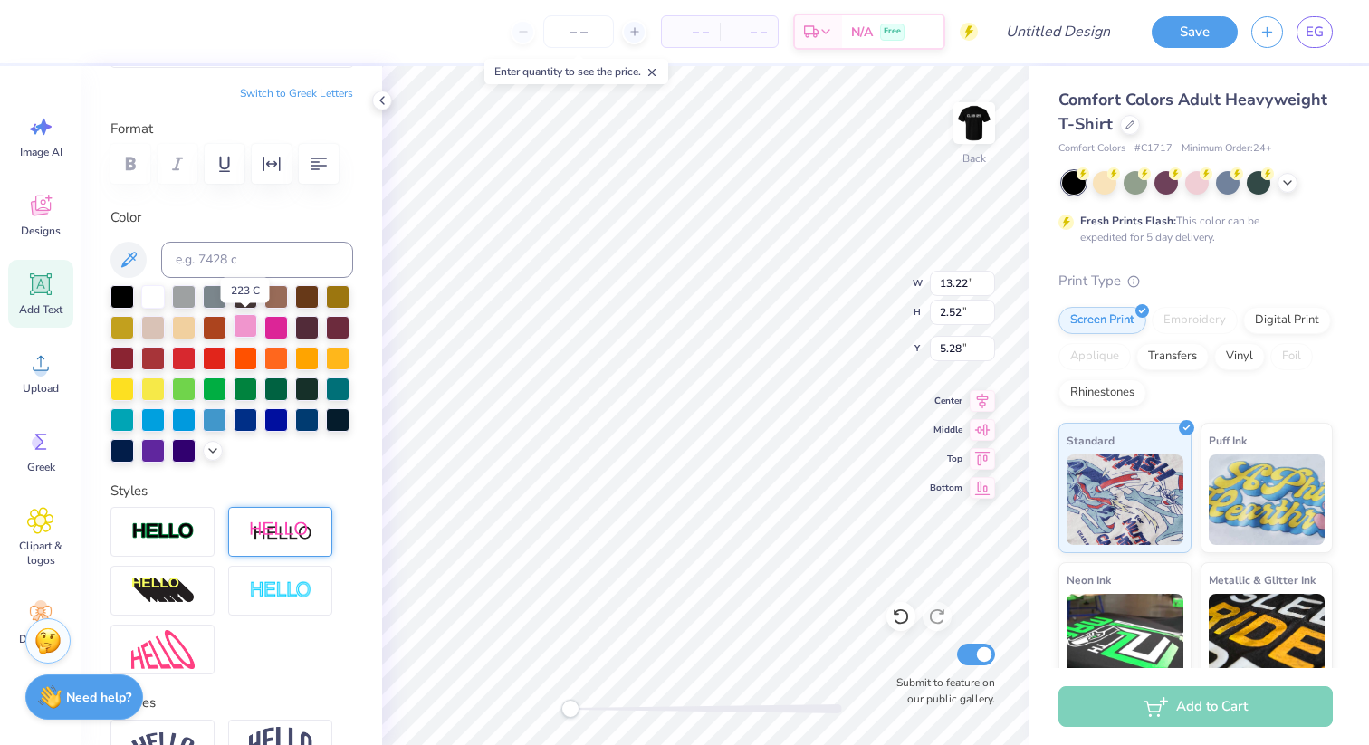
click at [243, 327] on div at bounding box center [246, 326] width 24 height 24
click at [275, 330] on div at bounding box center [276, 326] width 24 height 24
click at [244, 330] on div at bounding box center [246, 326] width 24 height 24
click at [260, 375] on div at bounding box center [231, 373] width 243 height 177
click at [265, 385] on div at bounding box center [276, 388] width 24 height 24
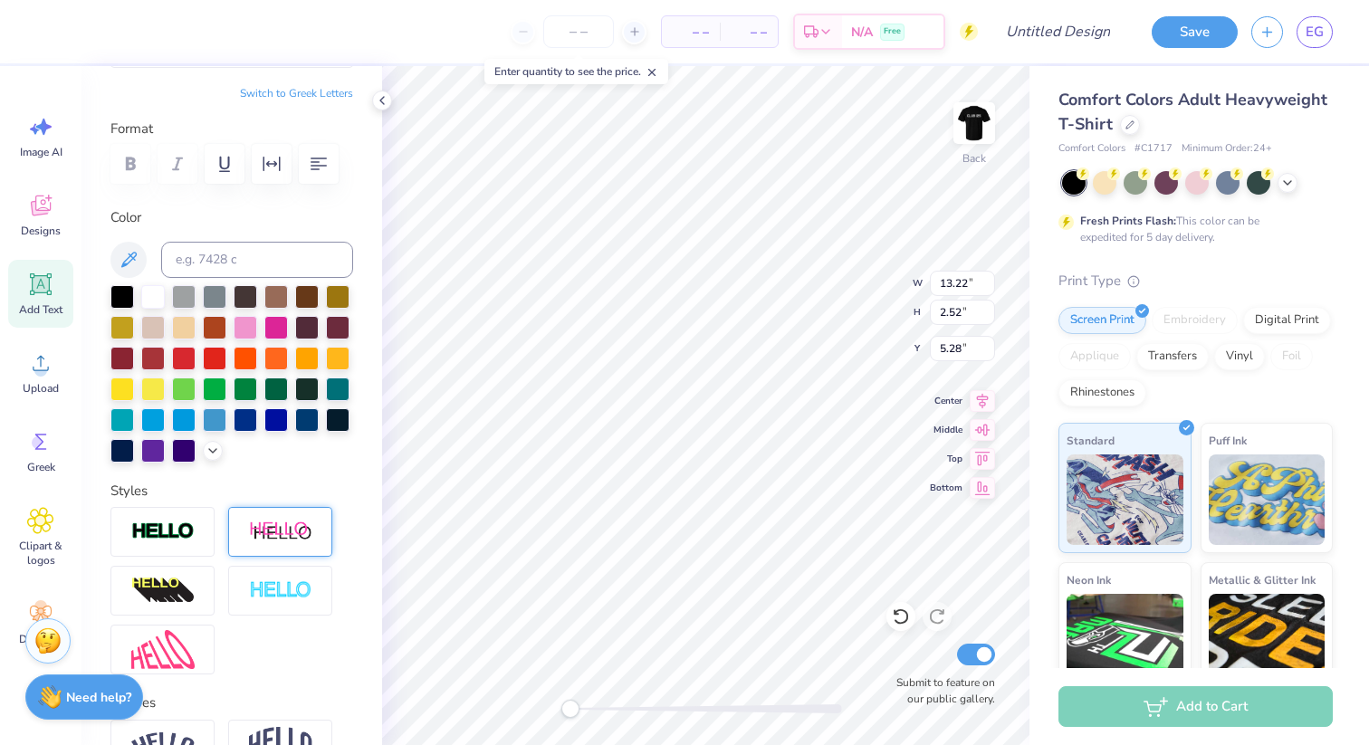
click at [167, 419] on div at bounding box center [231, 373] width 243 height 177
click at [149, 419] on div at bounding box center [153, 418] width 24 height 24
click at [151, 303] on div at bounding box center [153, 295] width 24 height 24
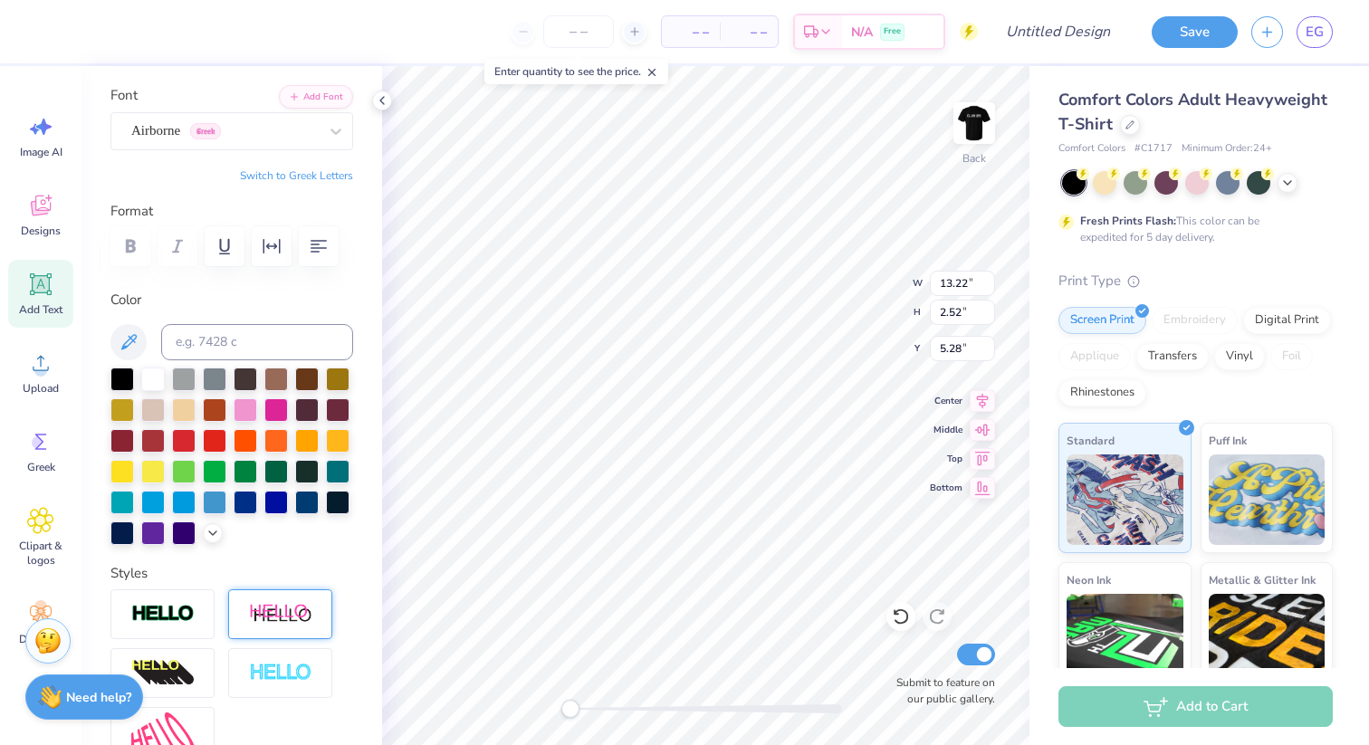
scroll to position [120, 0]
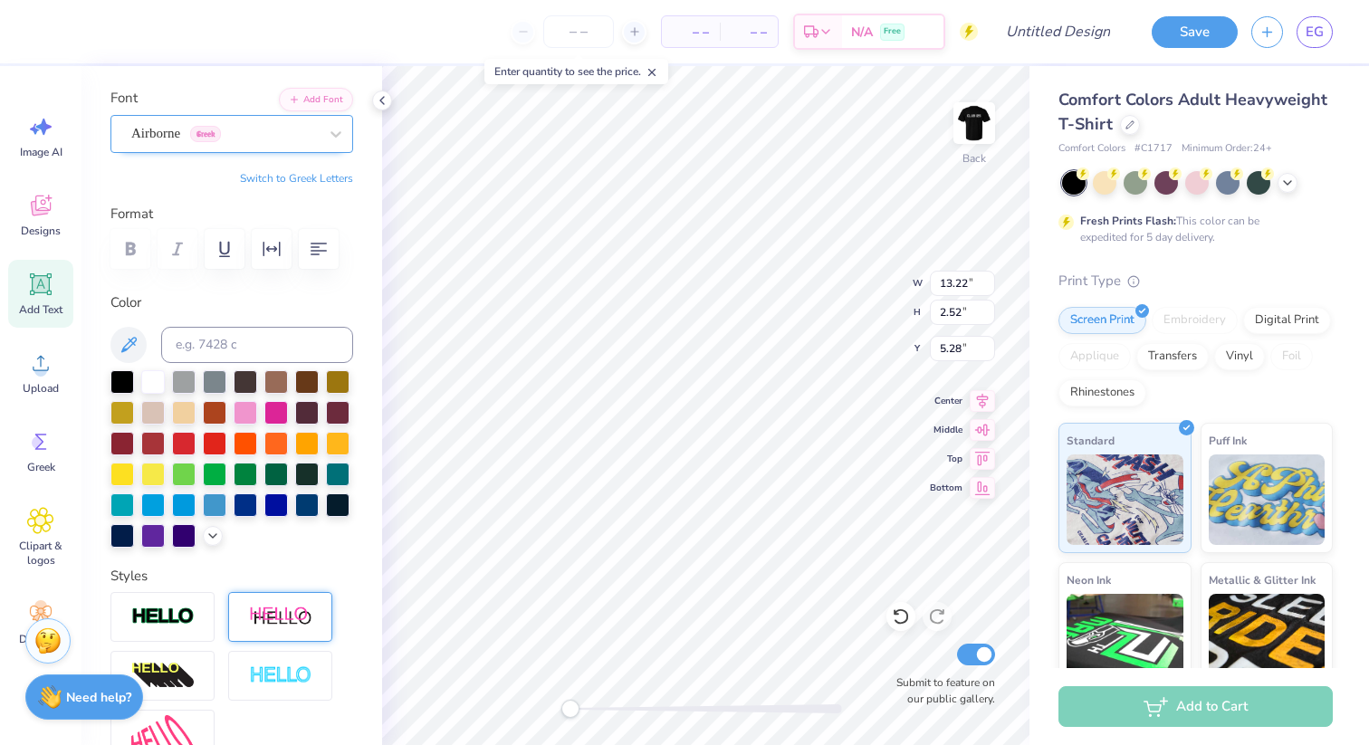
click at [227, 126] on div "Airborne Greek" at bounding box center [224, 133] width 190 height 28
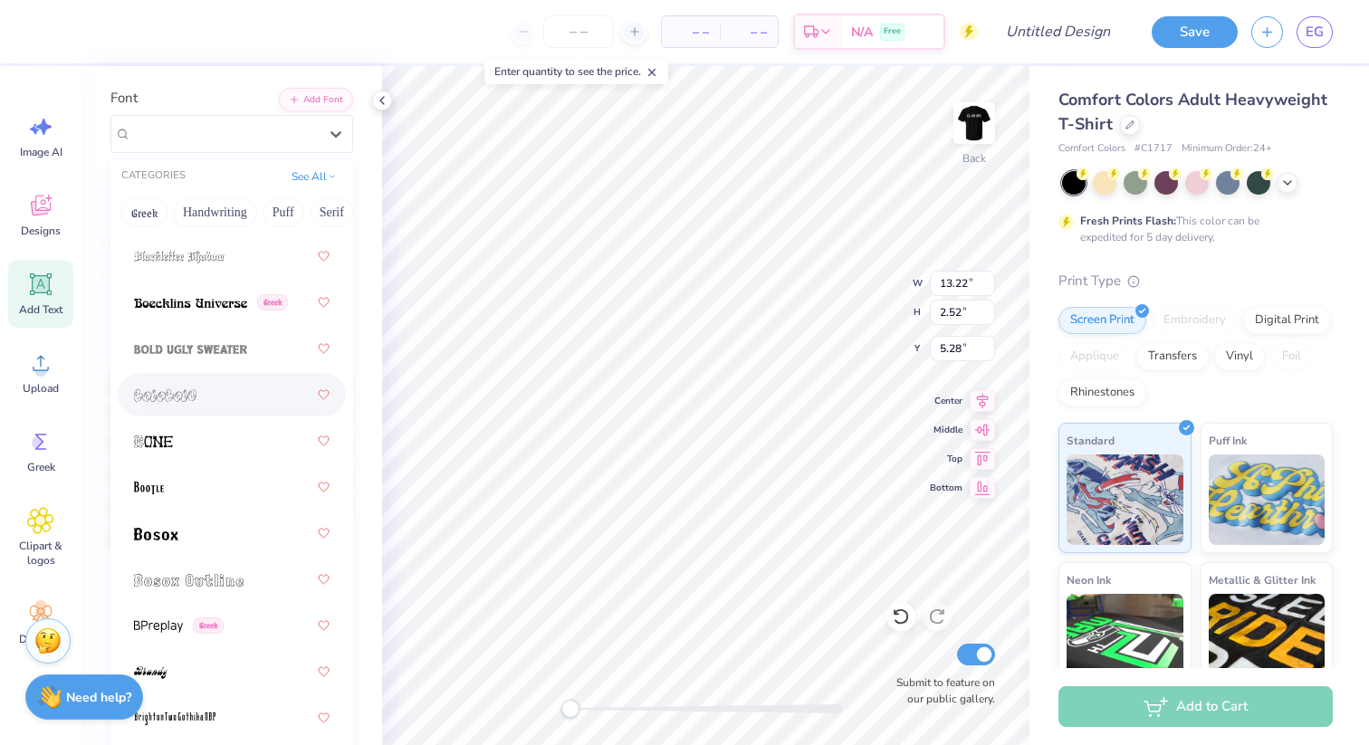
scroll to position [1524, 0]
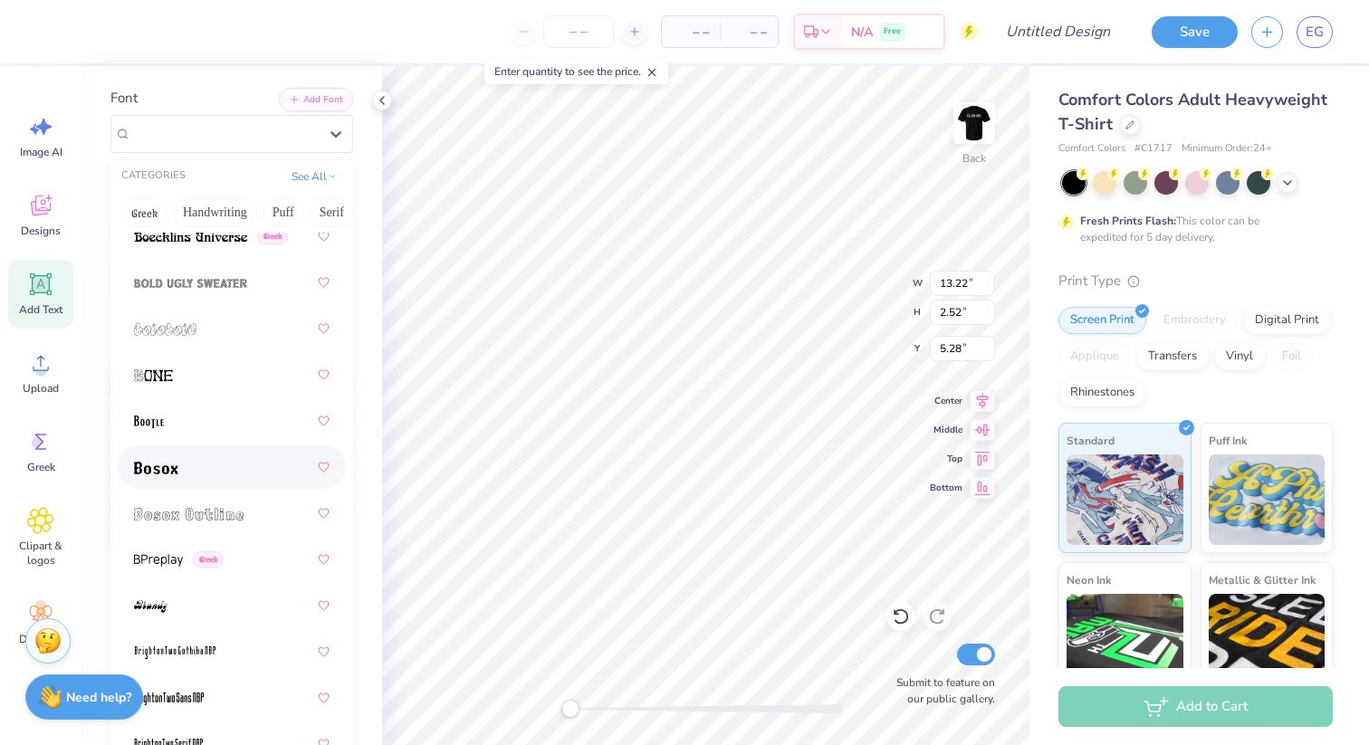
click at [224, 465] on div at bounding box center [232, 467] width 196 height 33
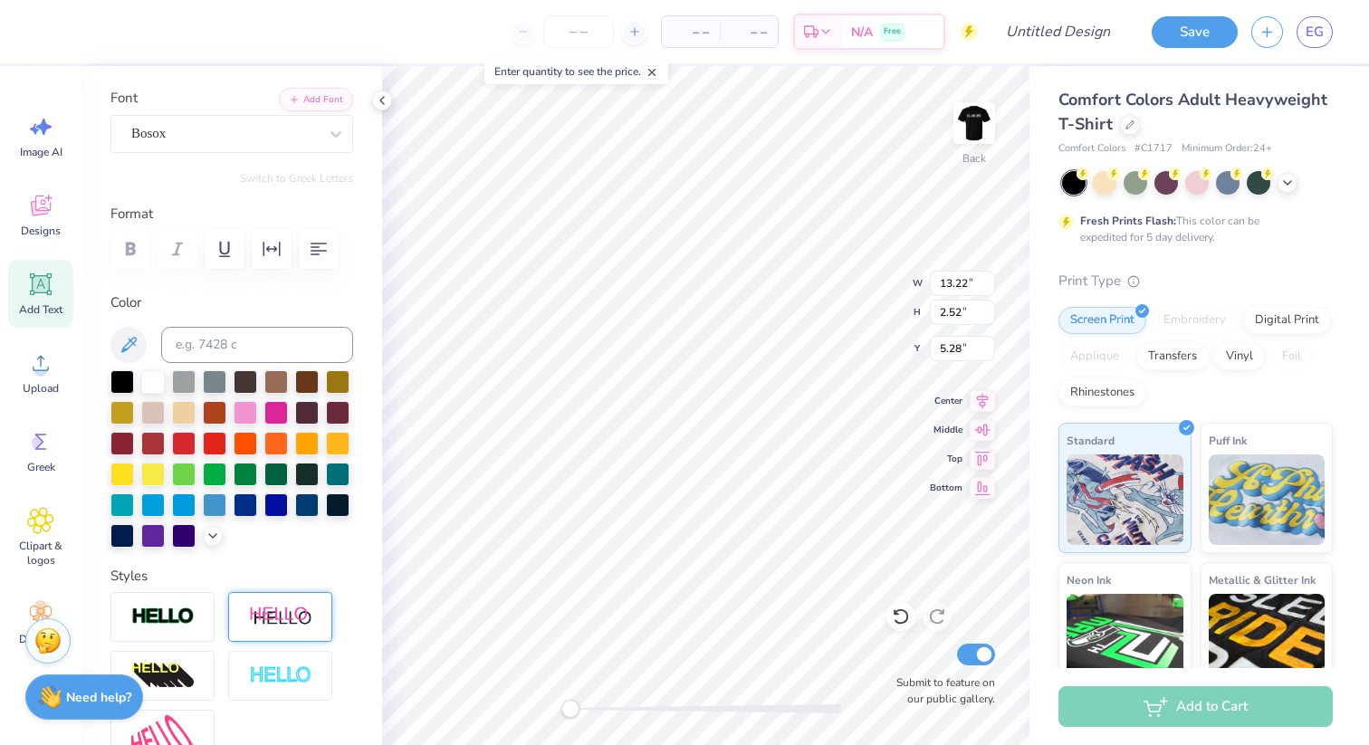
click at [249, 169] on div "Personalized Names Personalized Numbers Text Tool Add Font Font Bosox Switch to…" at bounding box center [231, 405] width 301 height 679
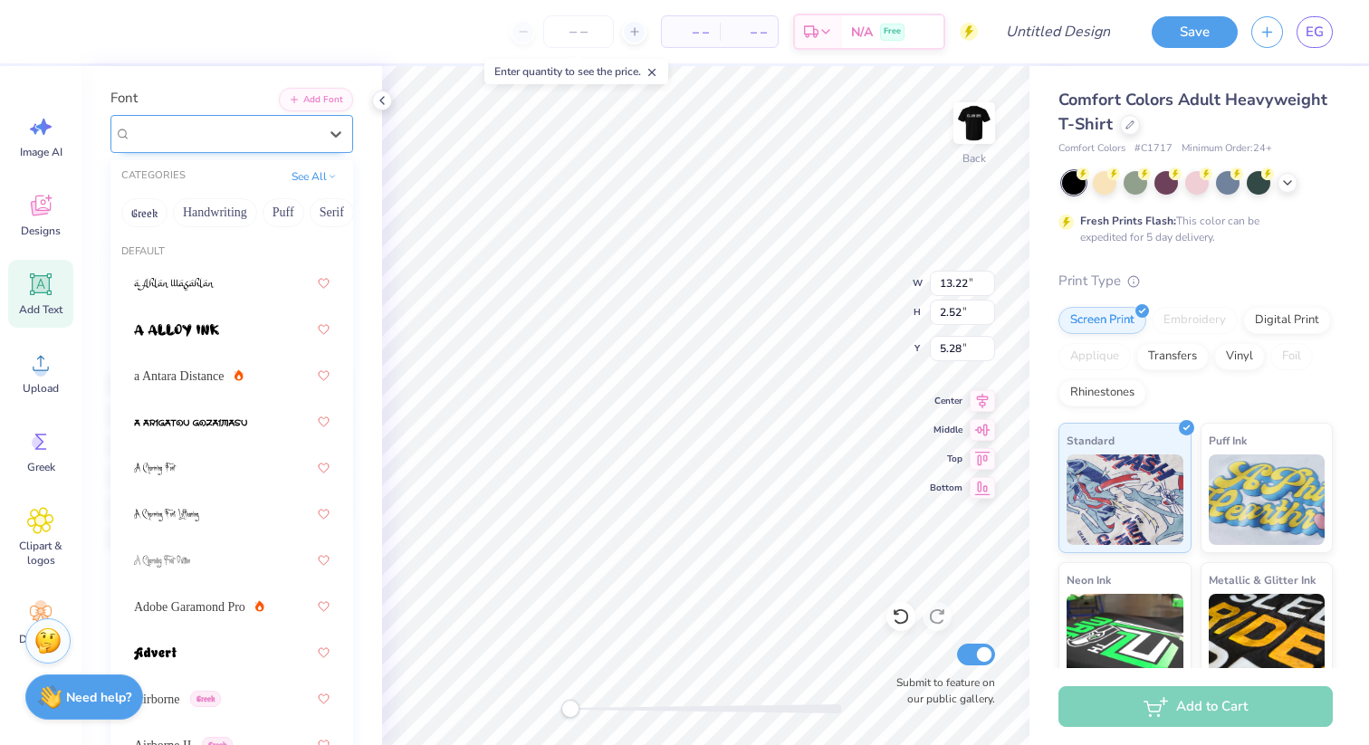
click at [238, 146] on div "Bosox" at bounding box center [224, 133] width 190 height 28
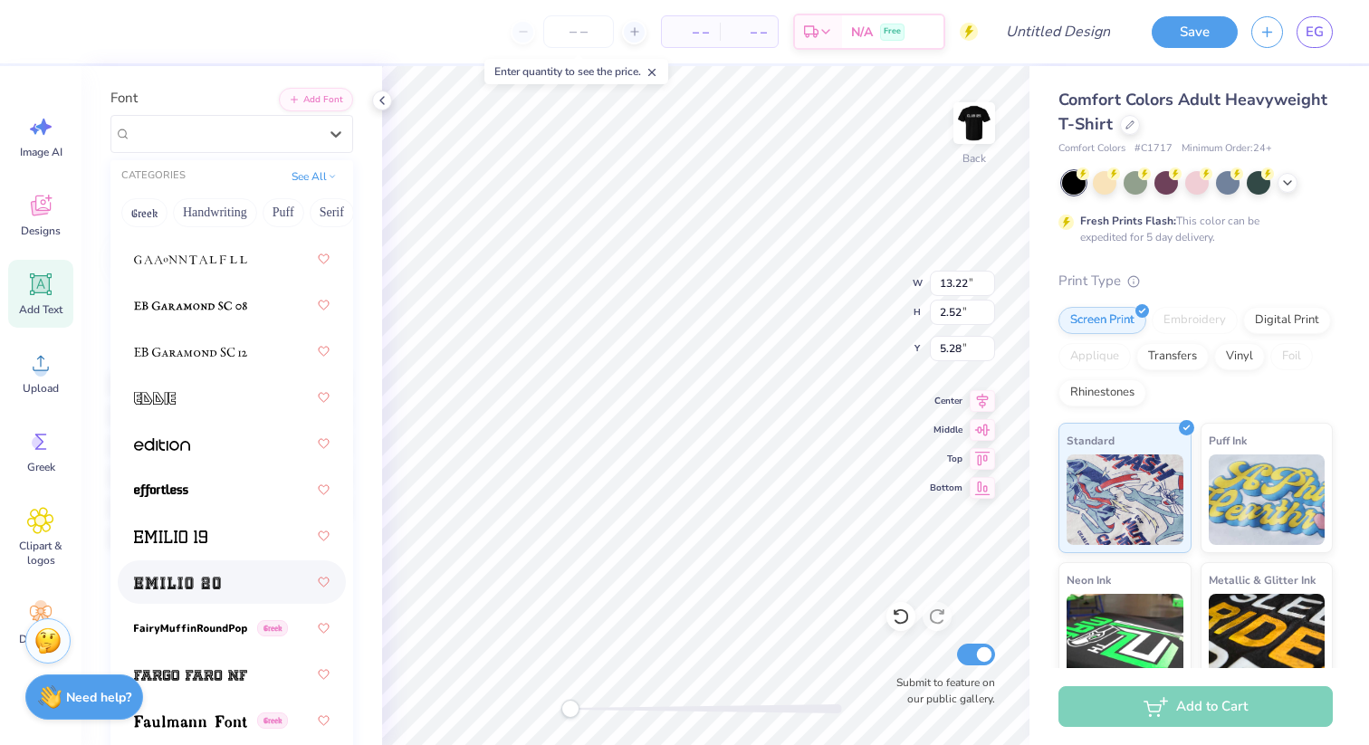
scroll to position [4982, 0]
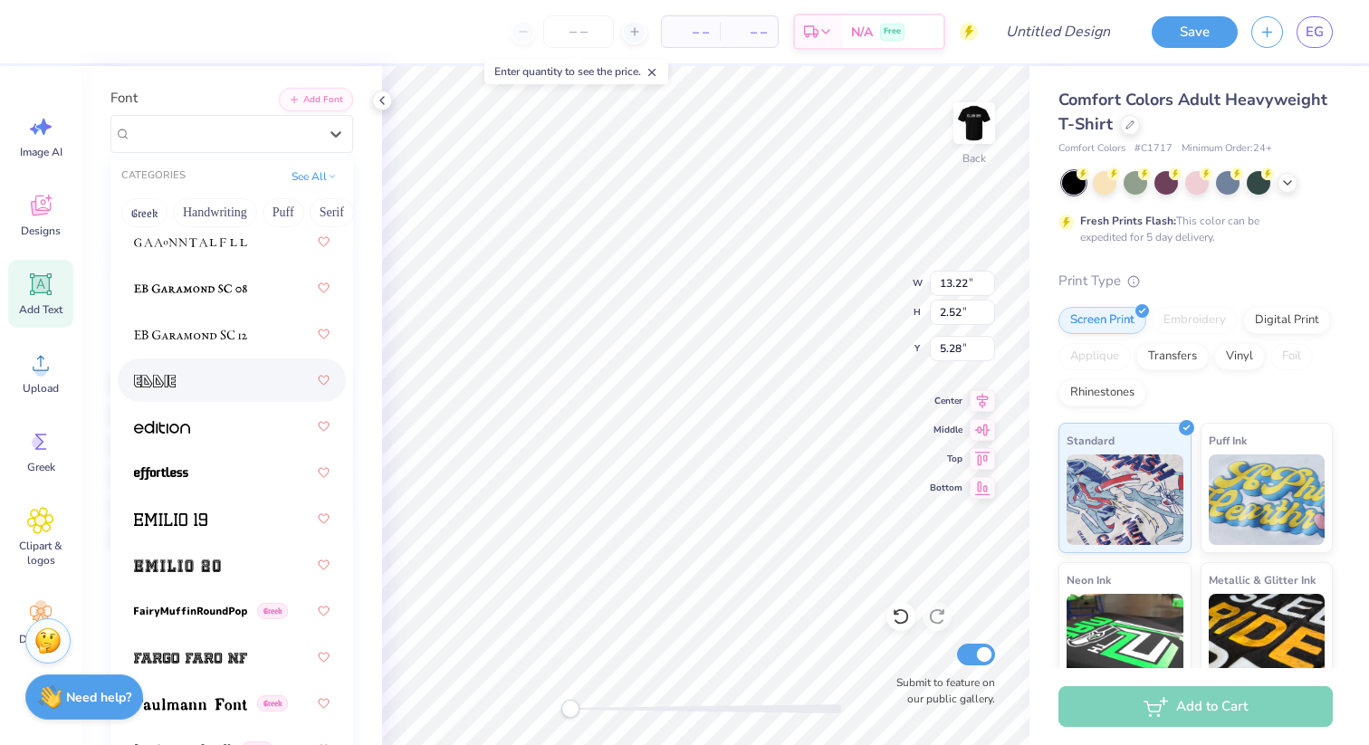
click at [195, 385] on div at bounding box center [232, 380] width 196 height 33
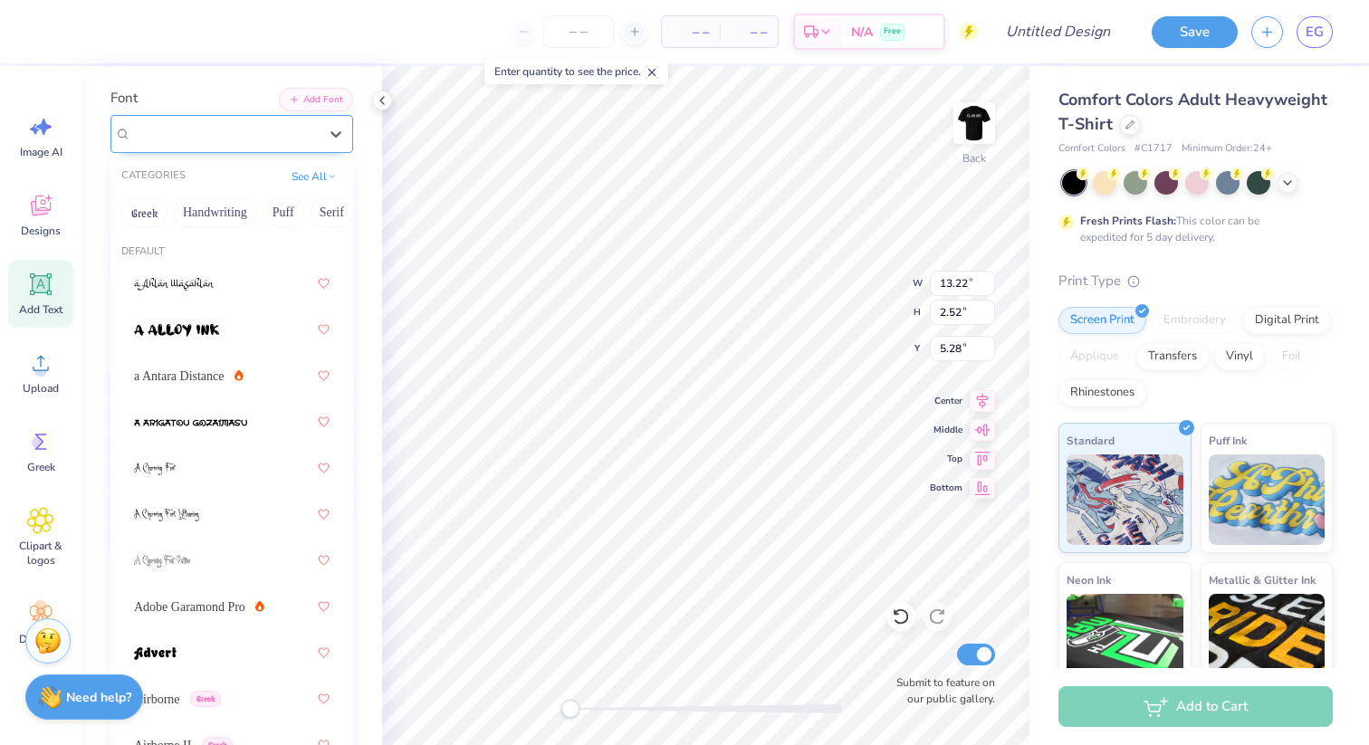
click at [283, 139] on div "[PERSON_NAME]" at bounding box center [224, 133] width 190 height 28
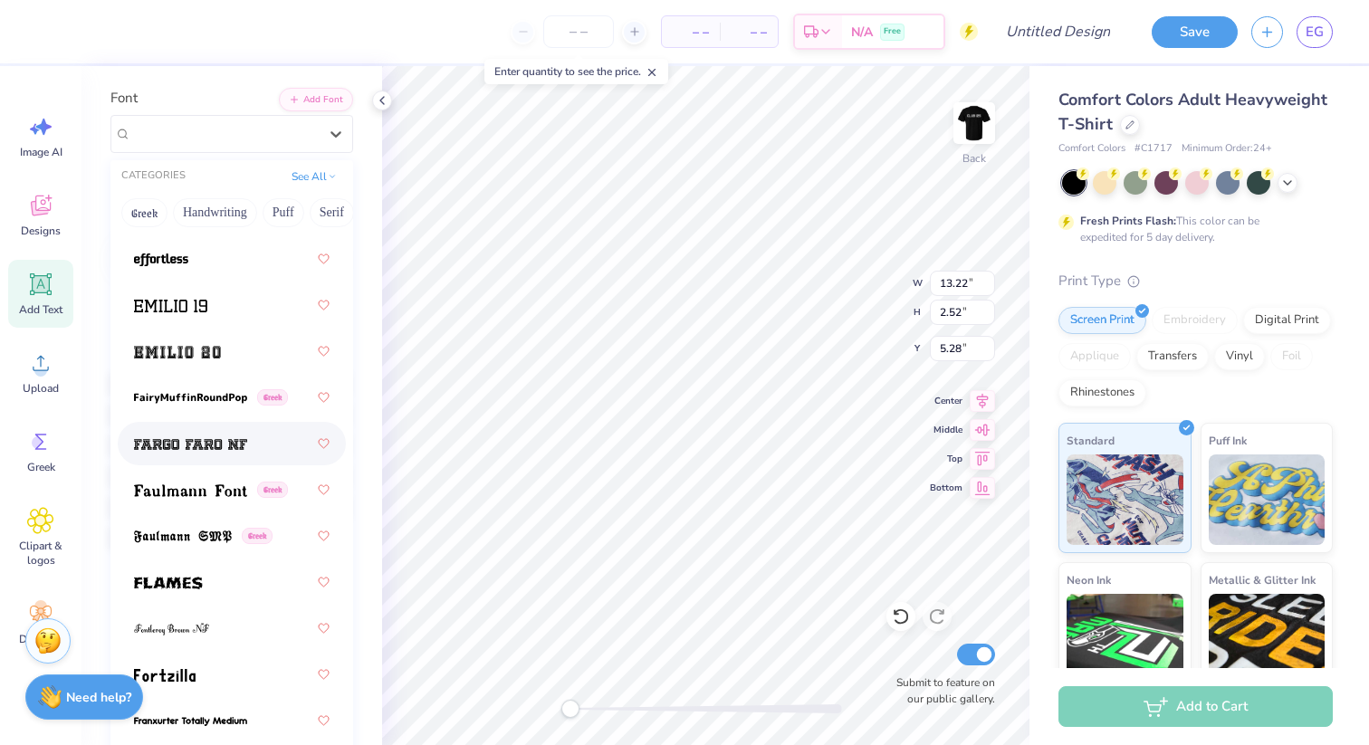
scroll to position [5173, 0]
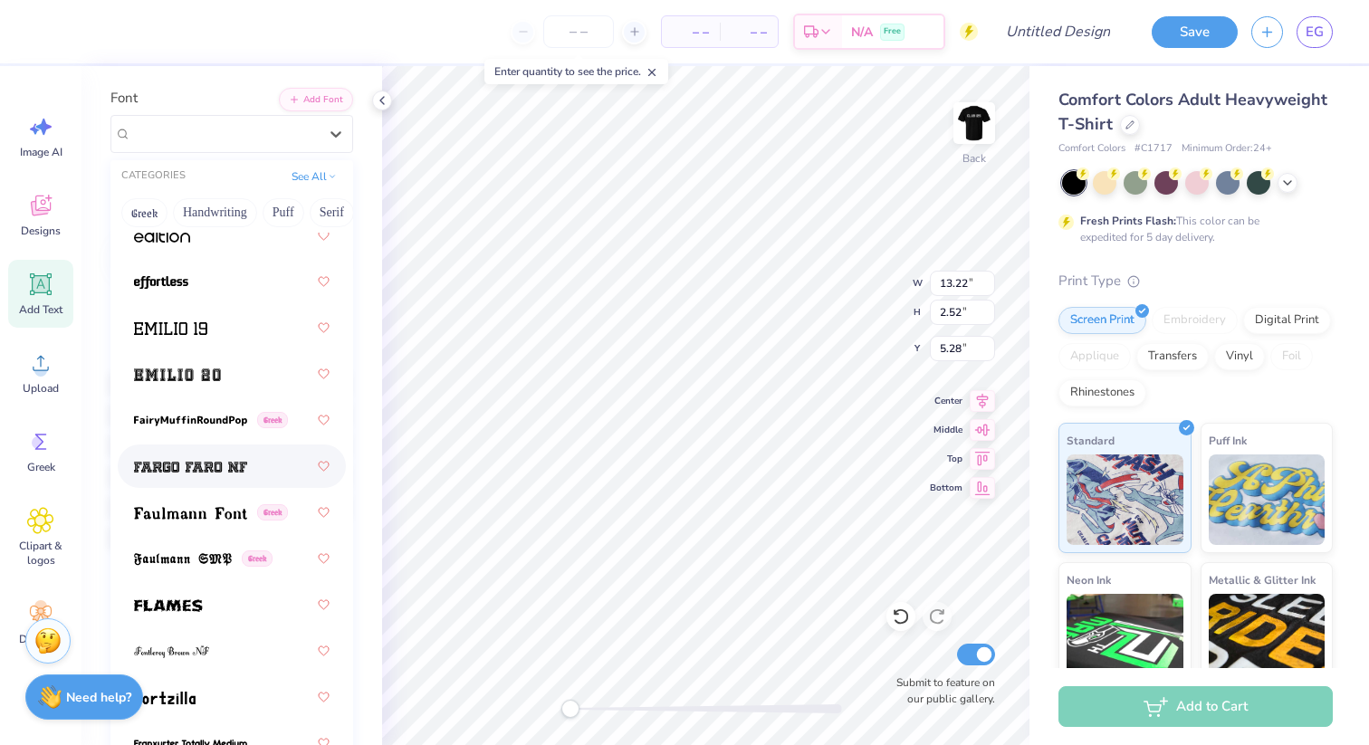
click at [239, 478] on div at bounding box center [232, 466] width 196 height 33
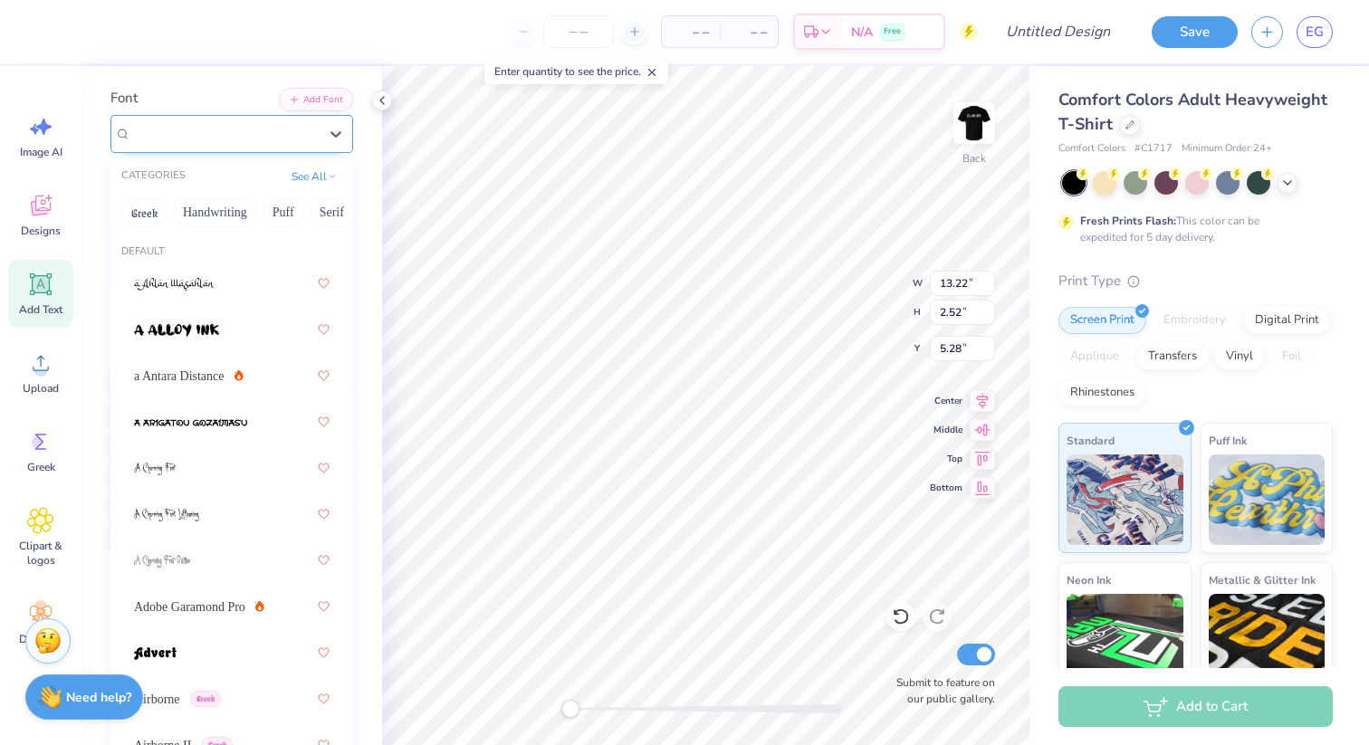
click at [189, 141] on div "Fargo Faro NF" at bounding box center [224, 133] width 190 height 28
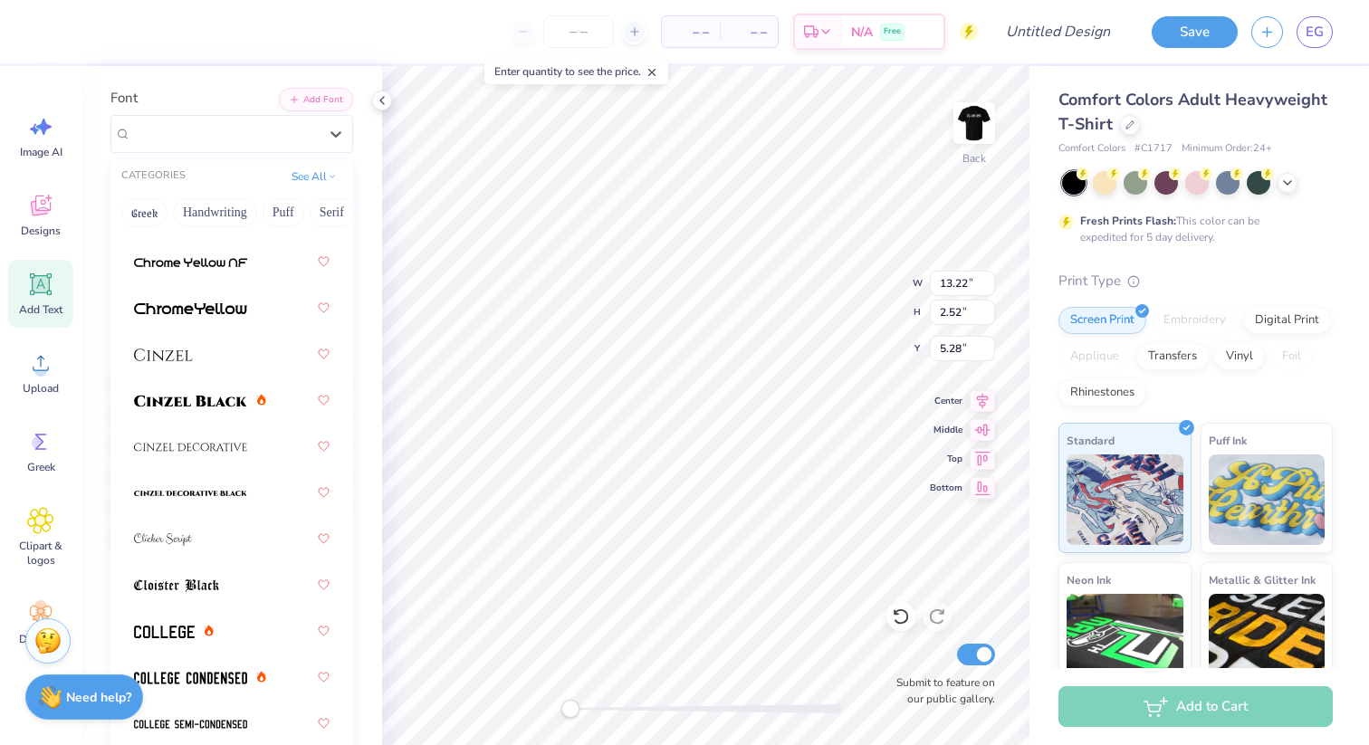
scroll to position [3270, 0]
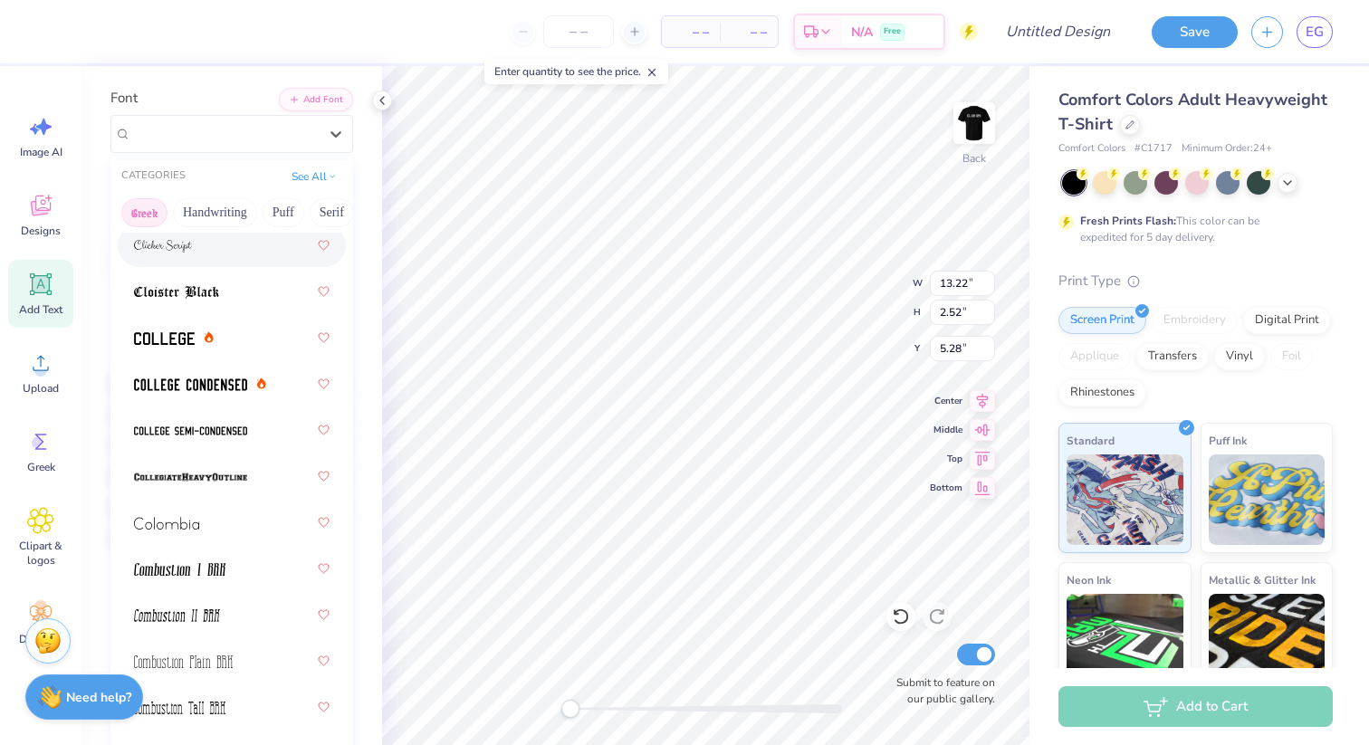
click at [136, 211] on button "Greek" at bounding box center [144, 212] width 46 height 29
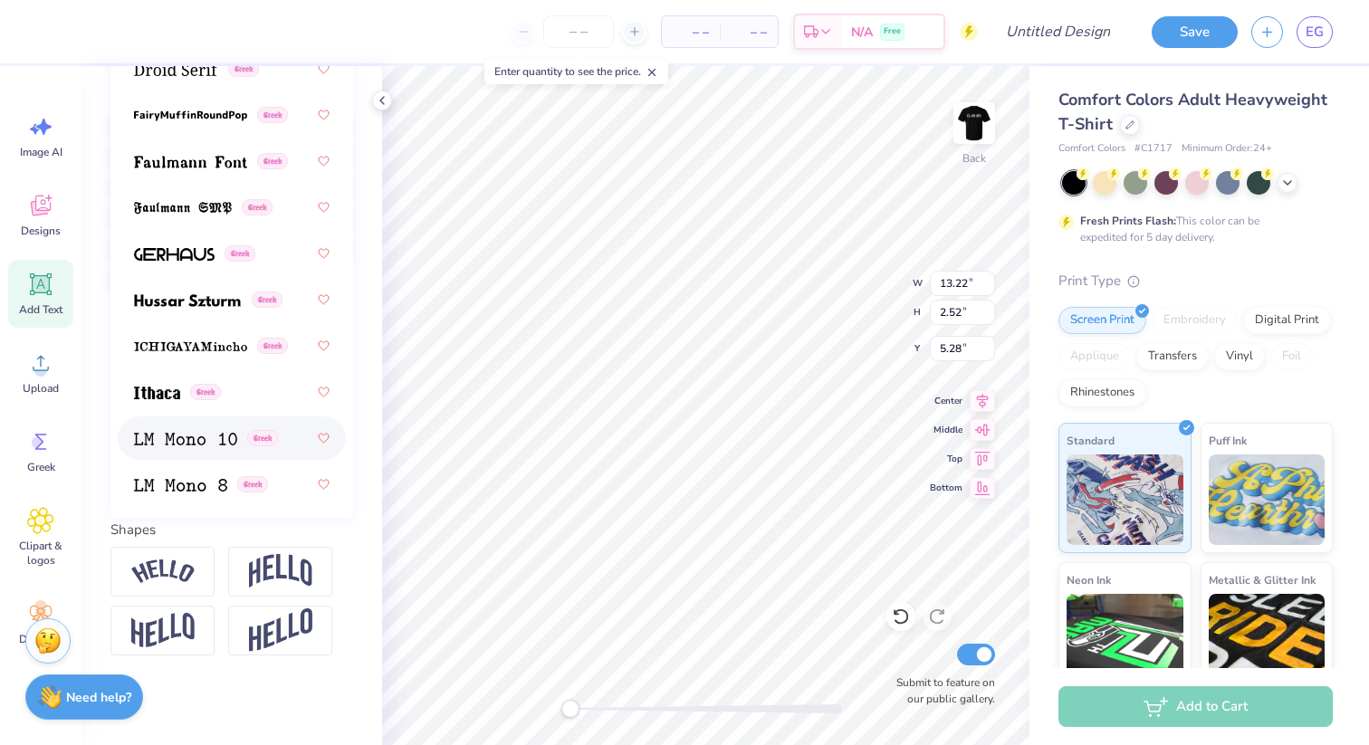
scroll to position [693, 0]
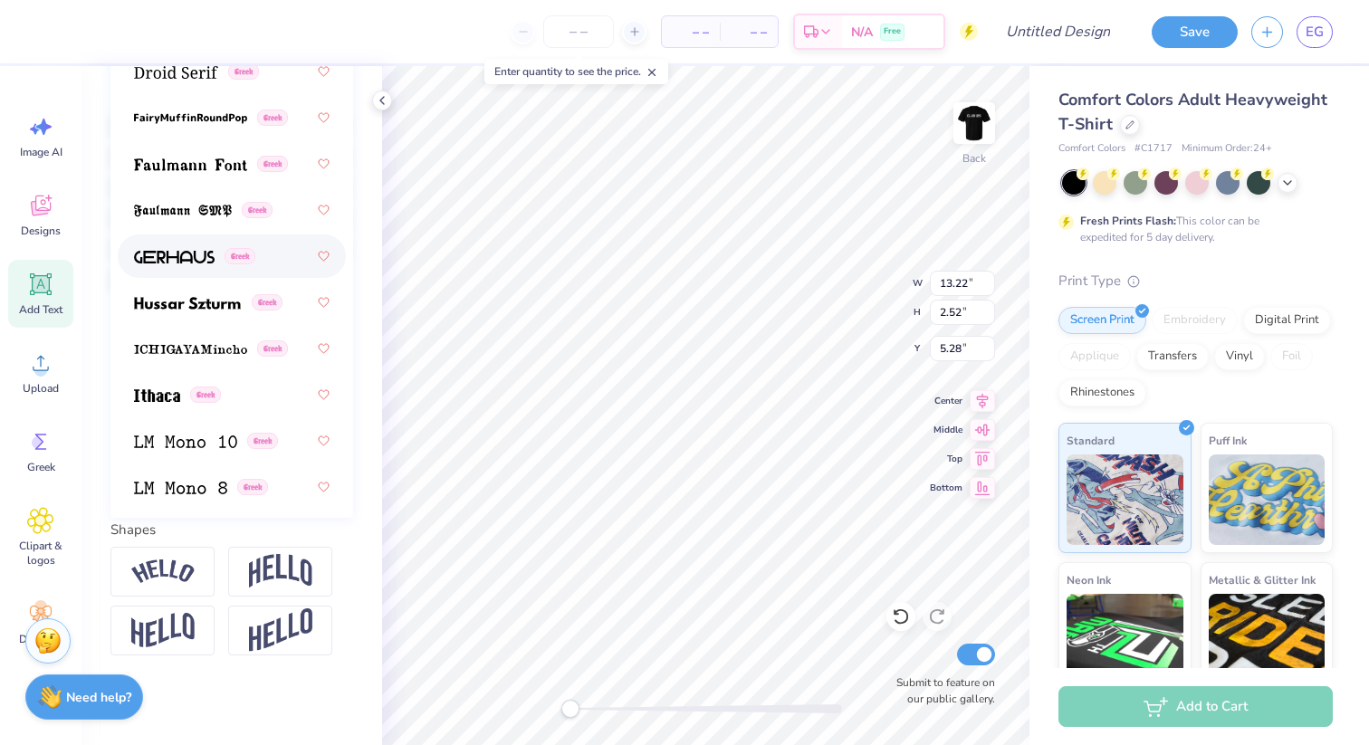
click at [261, 258] on div "Greek" at bounding box center [232, 256] width 196 height 33
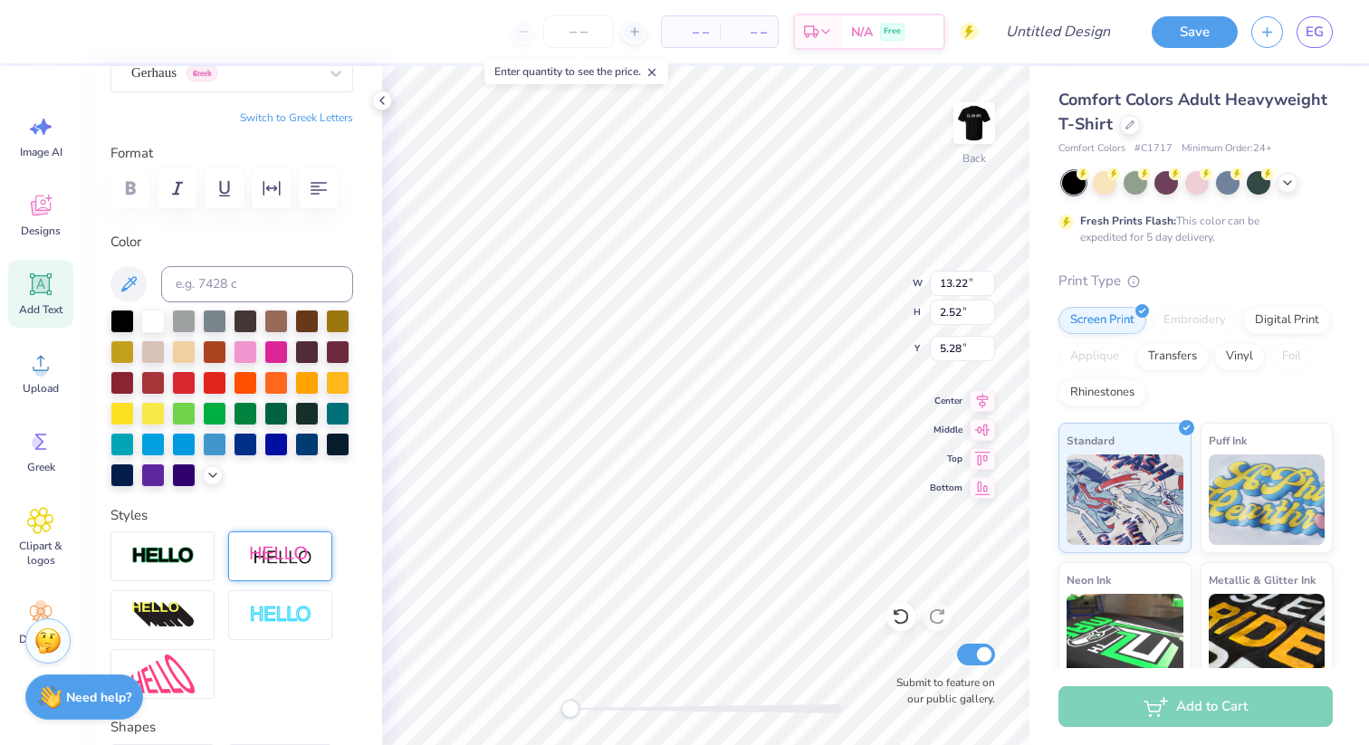
scroll to position [159, 0]
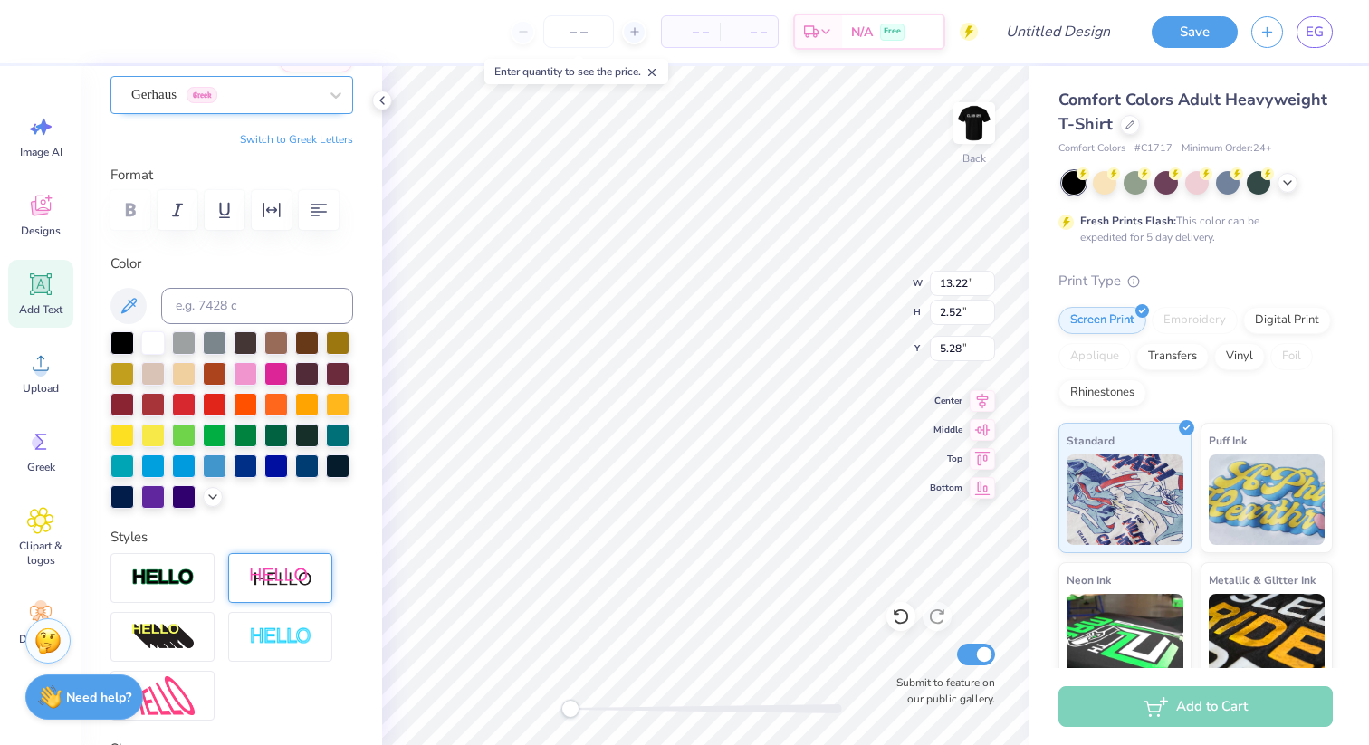
click at [258, 104] on div at bounding box center [224, 94] width 186 height 24
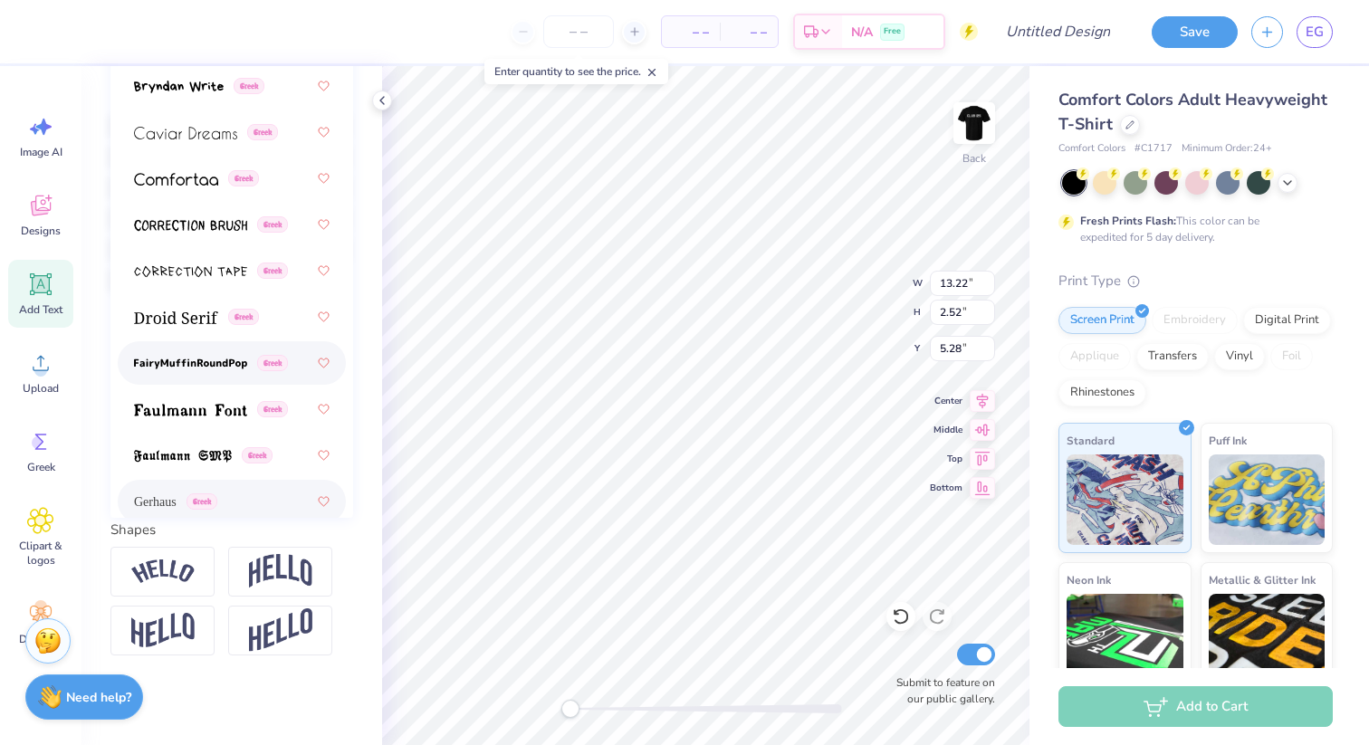
scroll to position [493, 0]
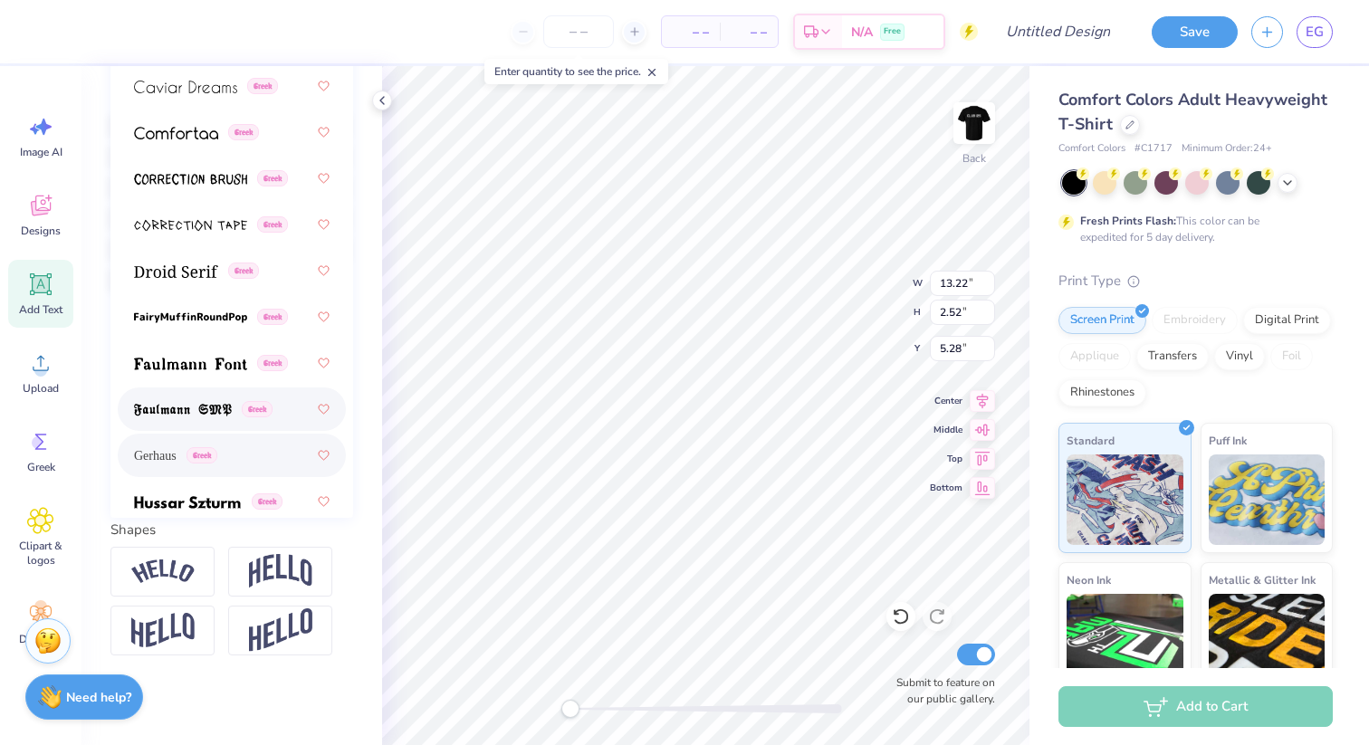
click at [220, 402] on span at bounding box center [183, 409] width 98 height 19
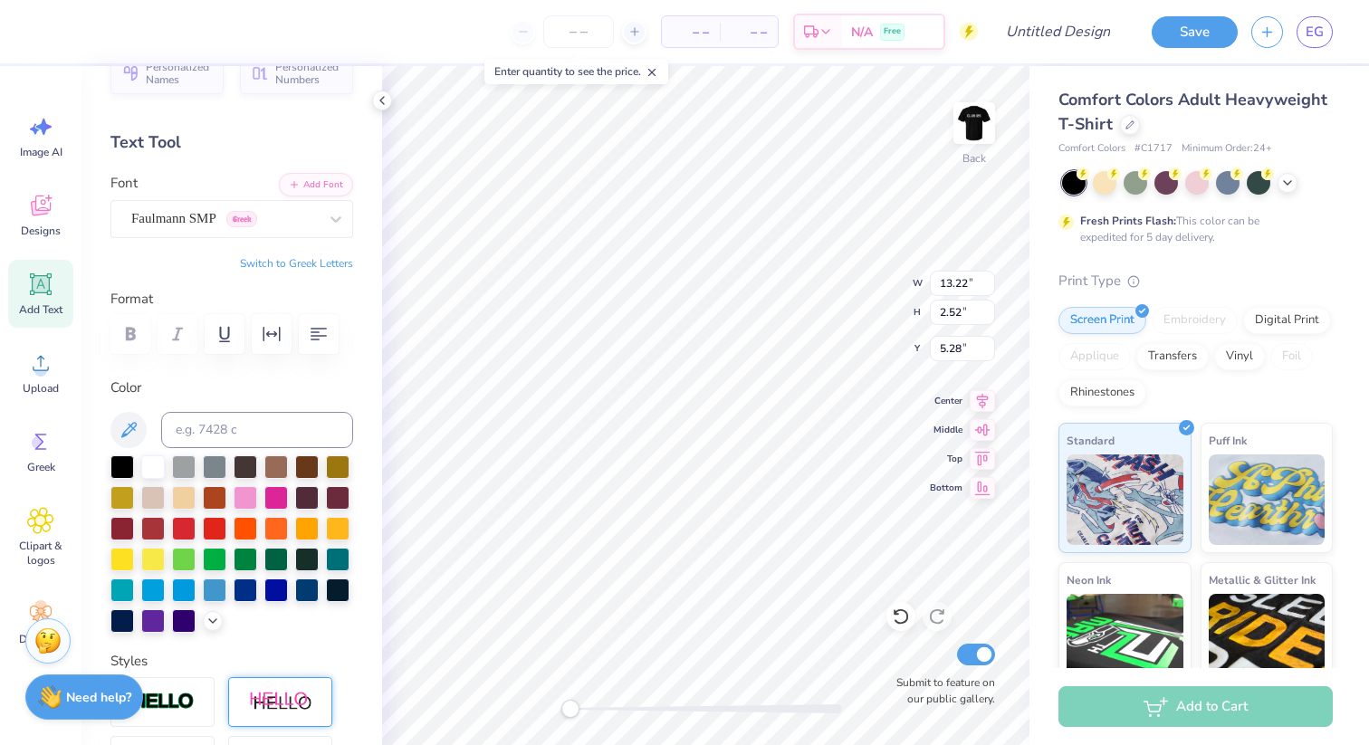
scroll to position [0, 0]
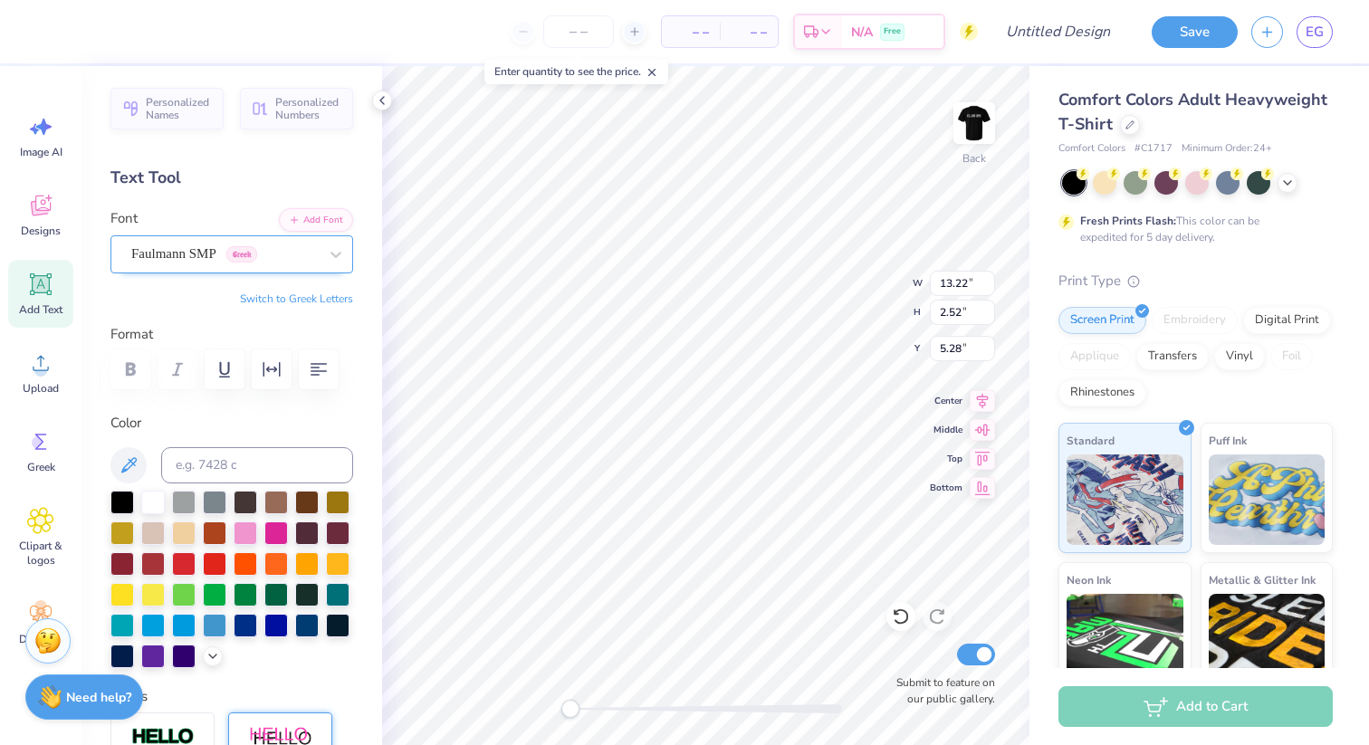
click at [277, 255] on div "Faulmann SMP Greek" at bounding box center [224, 254] width 190 height 28
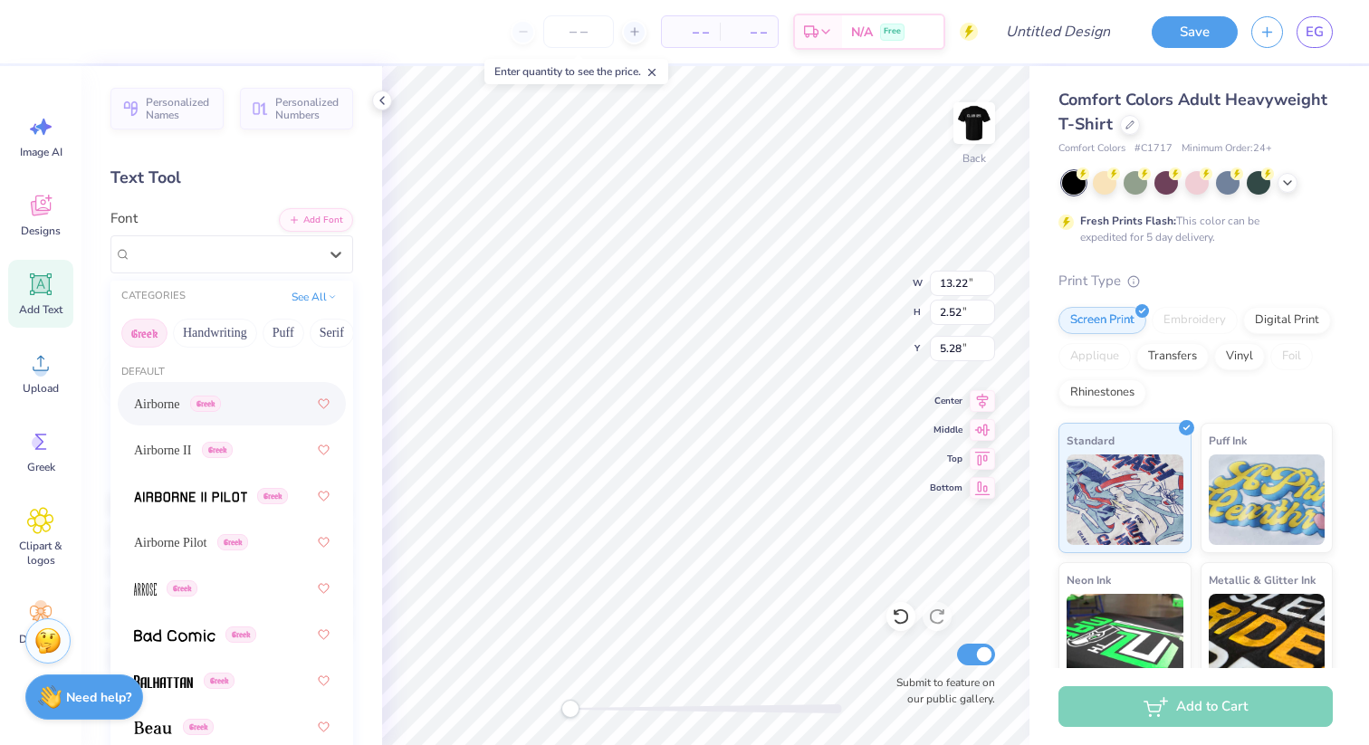
click at [149, 335] on button "Greek" at bounding box center [144, 333] width 46 height 29
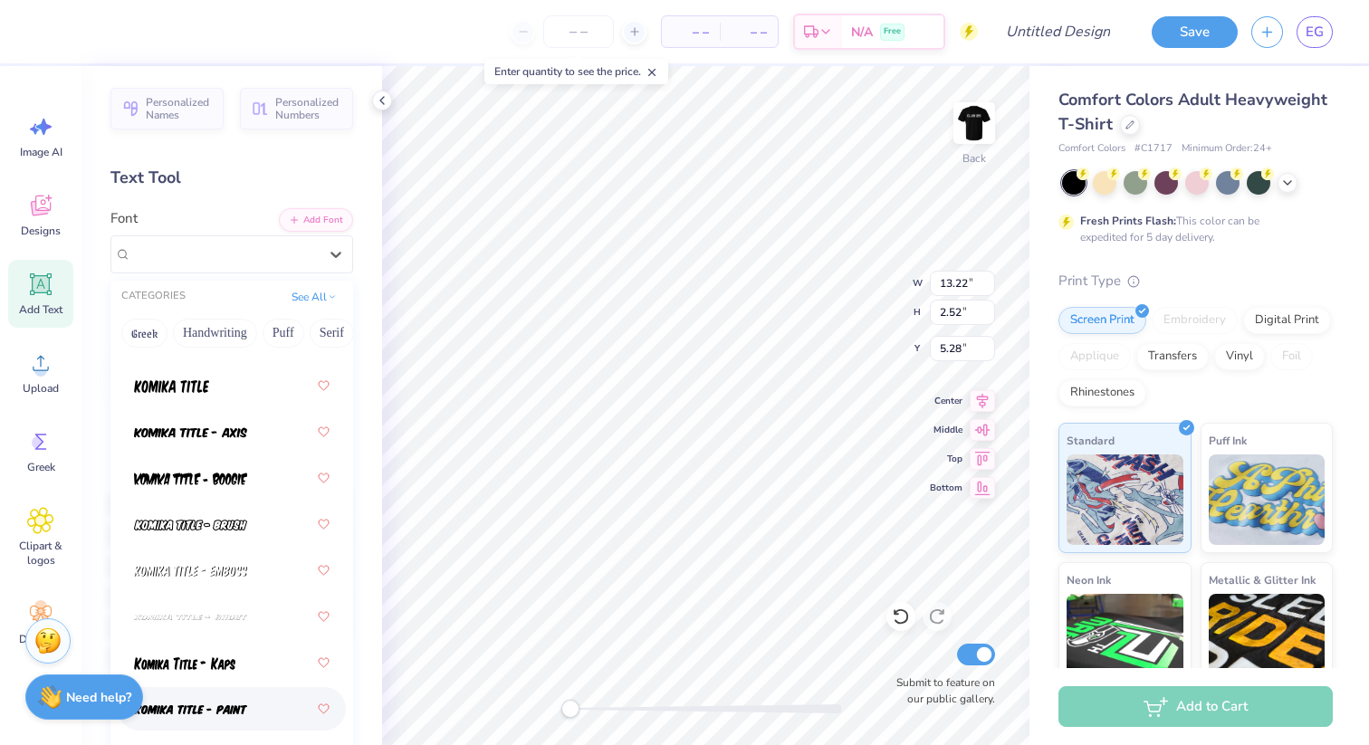
scroll to position [7809, 0]
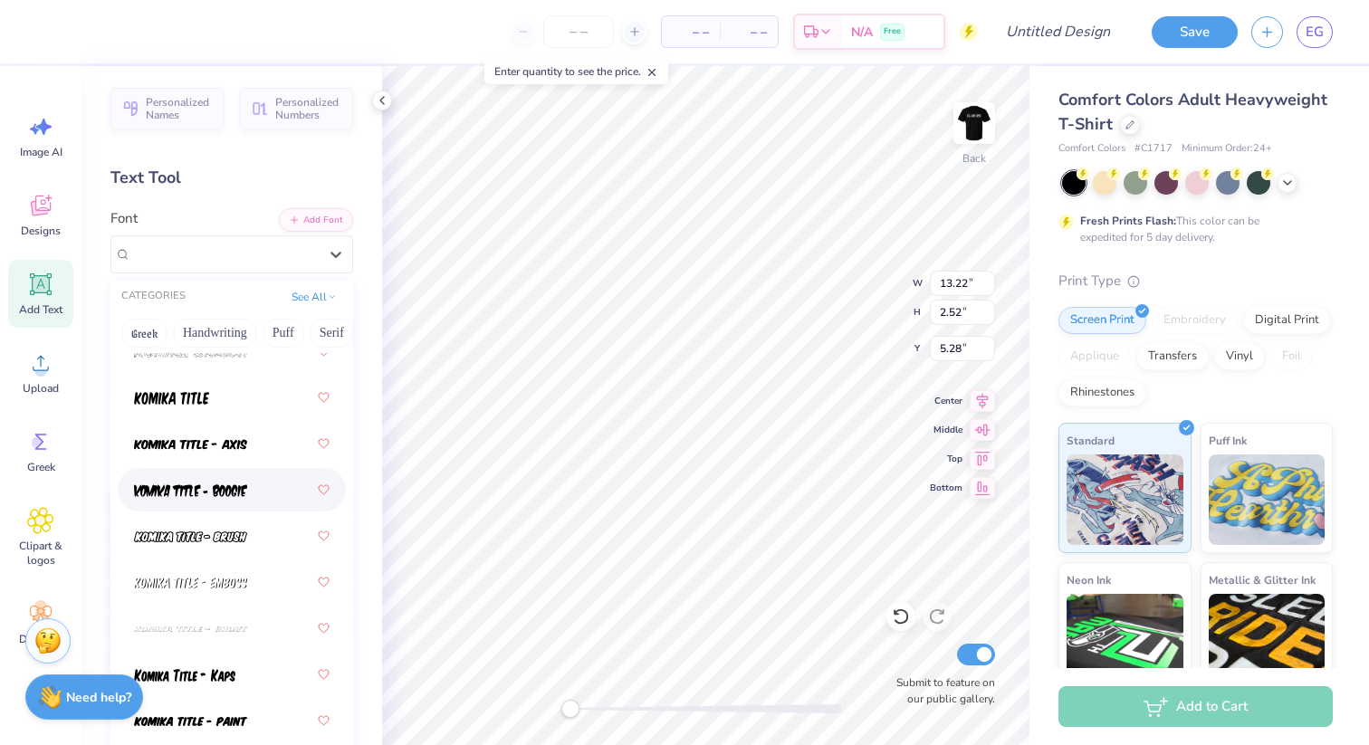
click at [247, 480] on div at bounding box center [232, 489] width 196 height 33
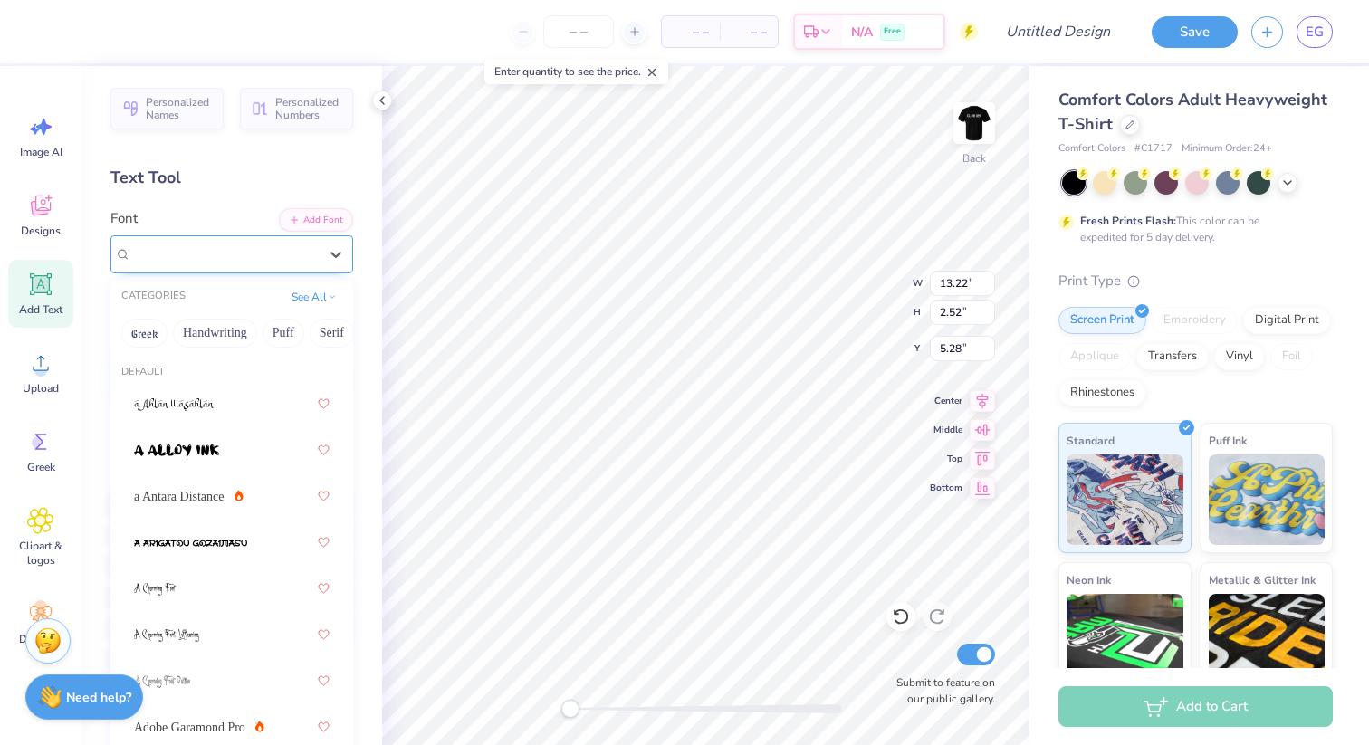
click at [257, 265] on div at bounding box center [224, 254] width 186 height 24
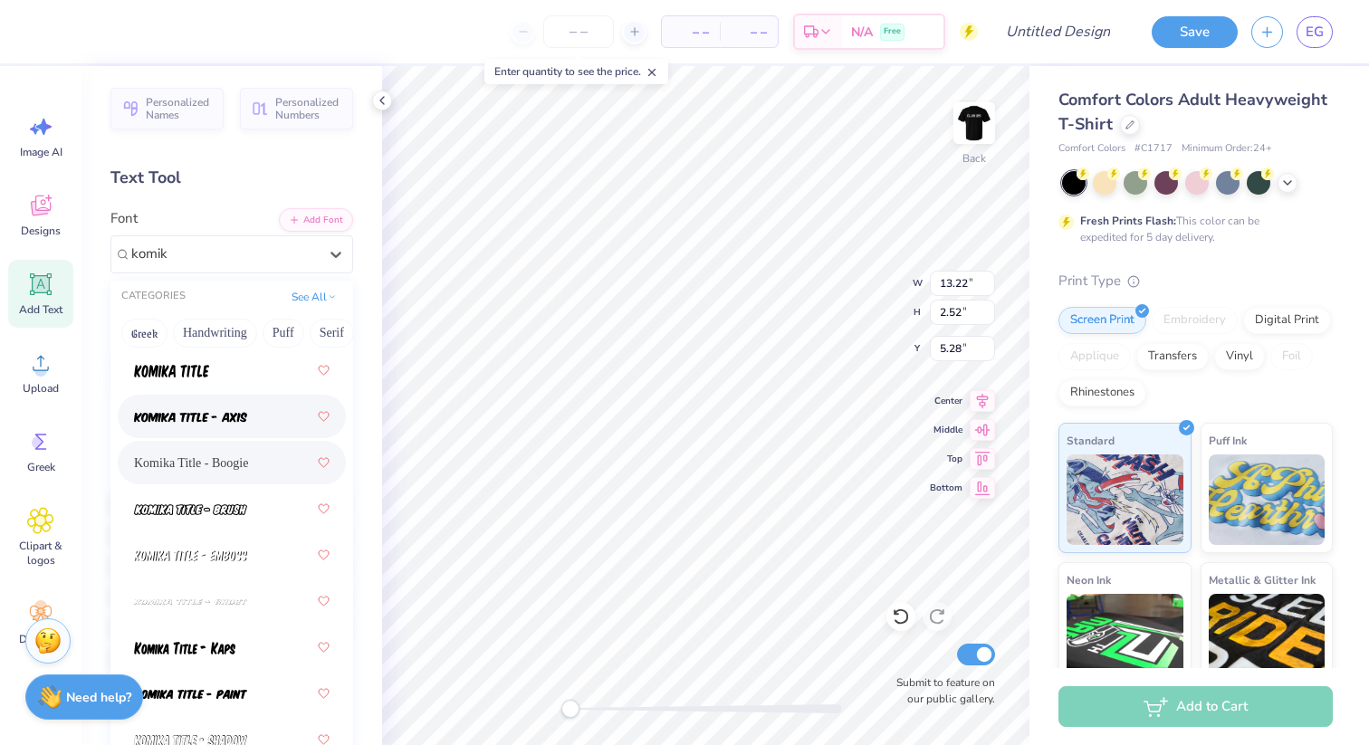
scroll to position [447, 0]
click at [234, 419] on img at bounding box center [190, 419] width 113 height 13
type input "komik"
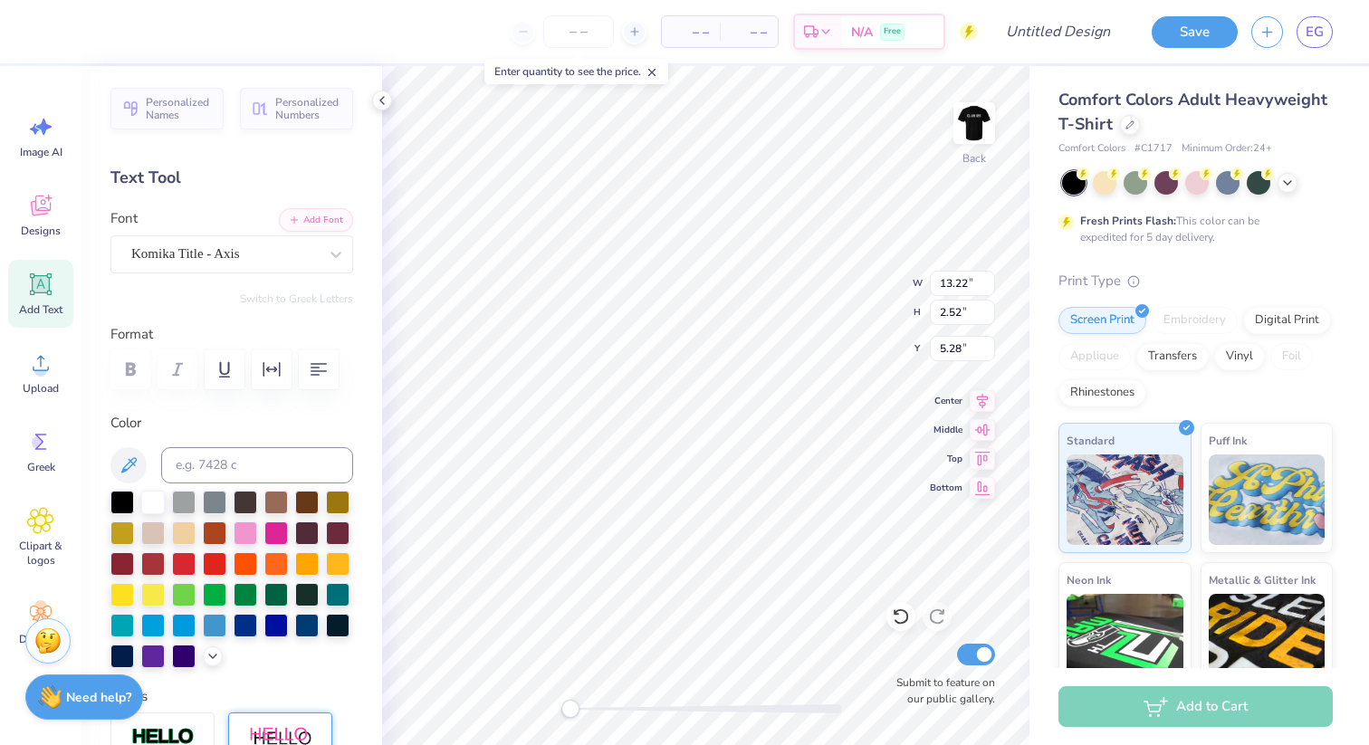
scroll to position [0, 2]
type input "13.15"
type input "2.82"
click at [970, 131] on img at bounding box center [974, 123] width 72 height 72
type input "11.80"
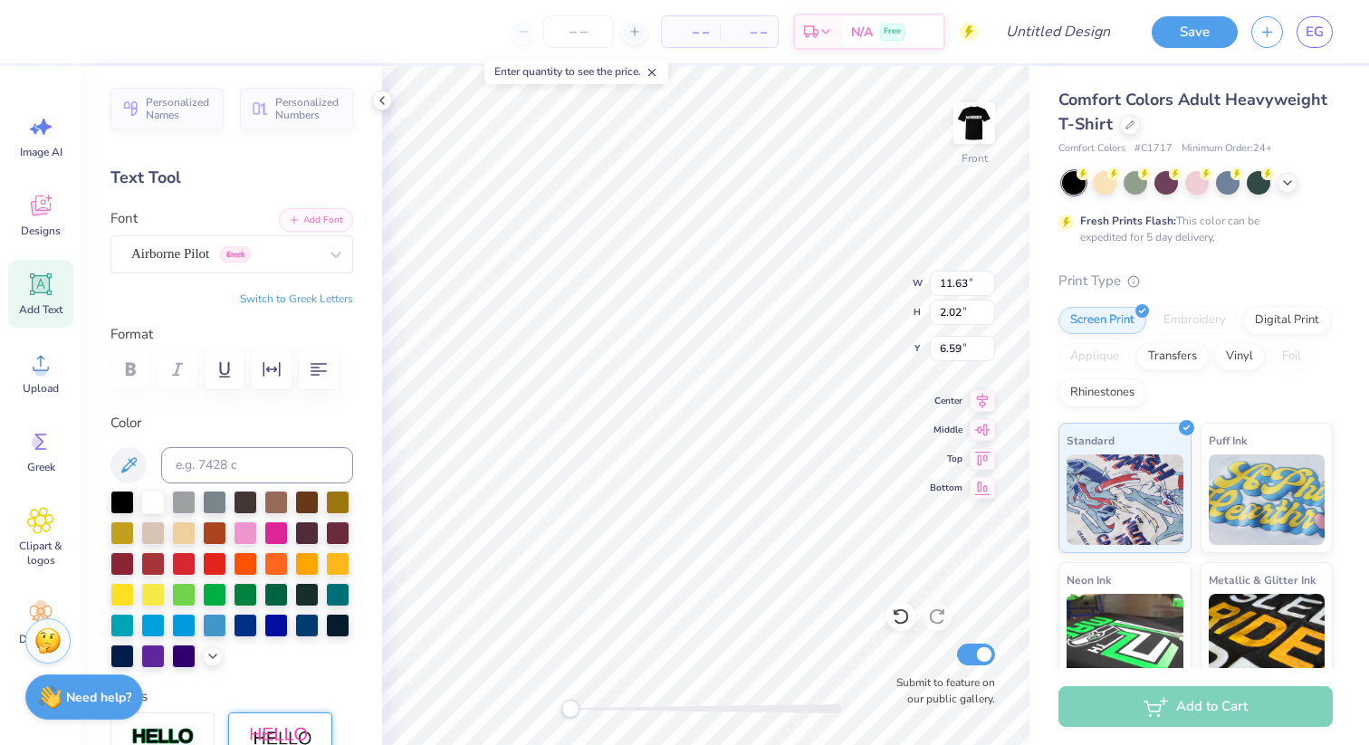
type input "2.05"
click at [332, 261] on icon at bounding box center [336, 254] width 18 height 18
type input "k"
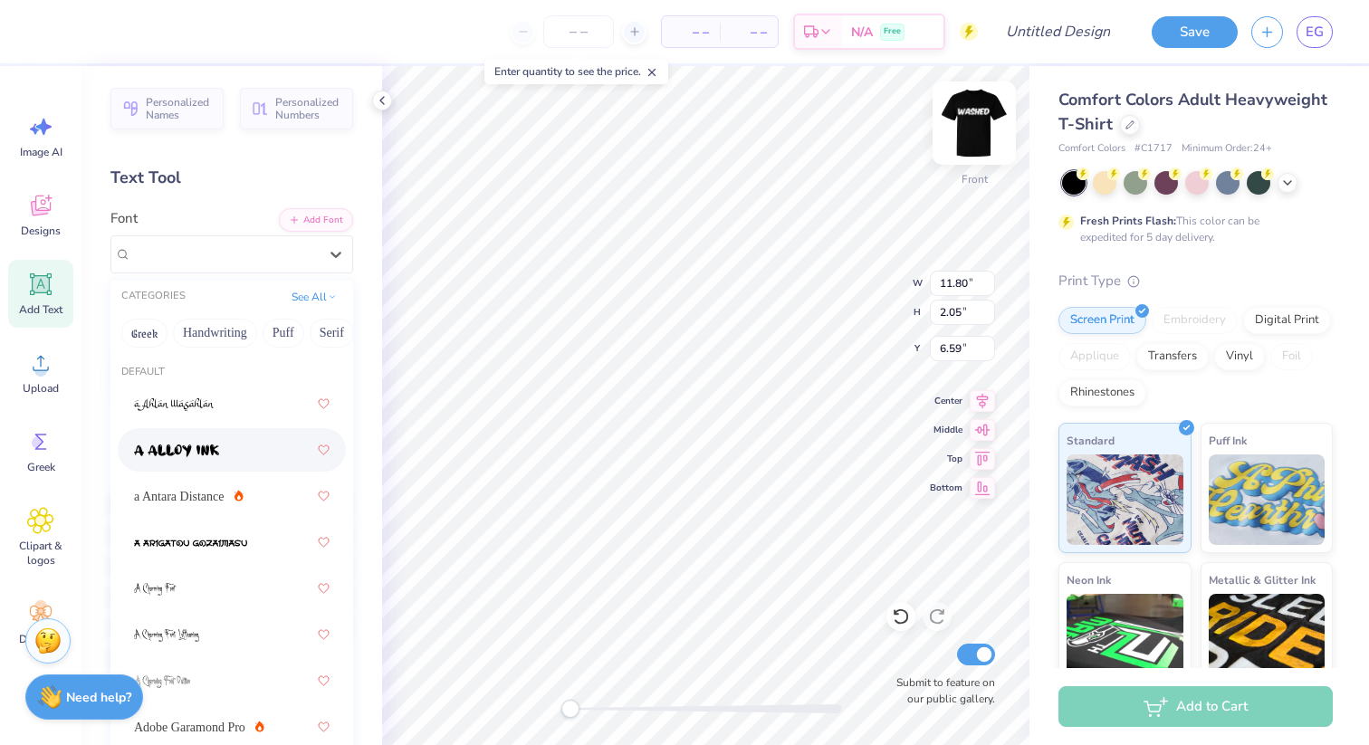
click at [980, 128] on img at bounding box center [974, 123] width 72 height 72
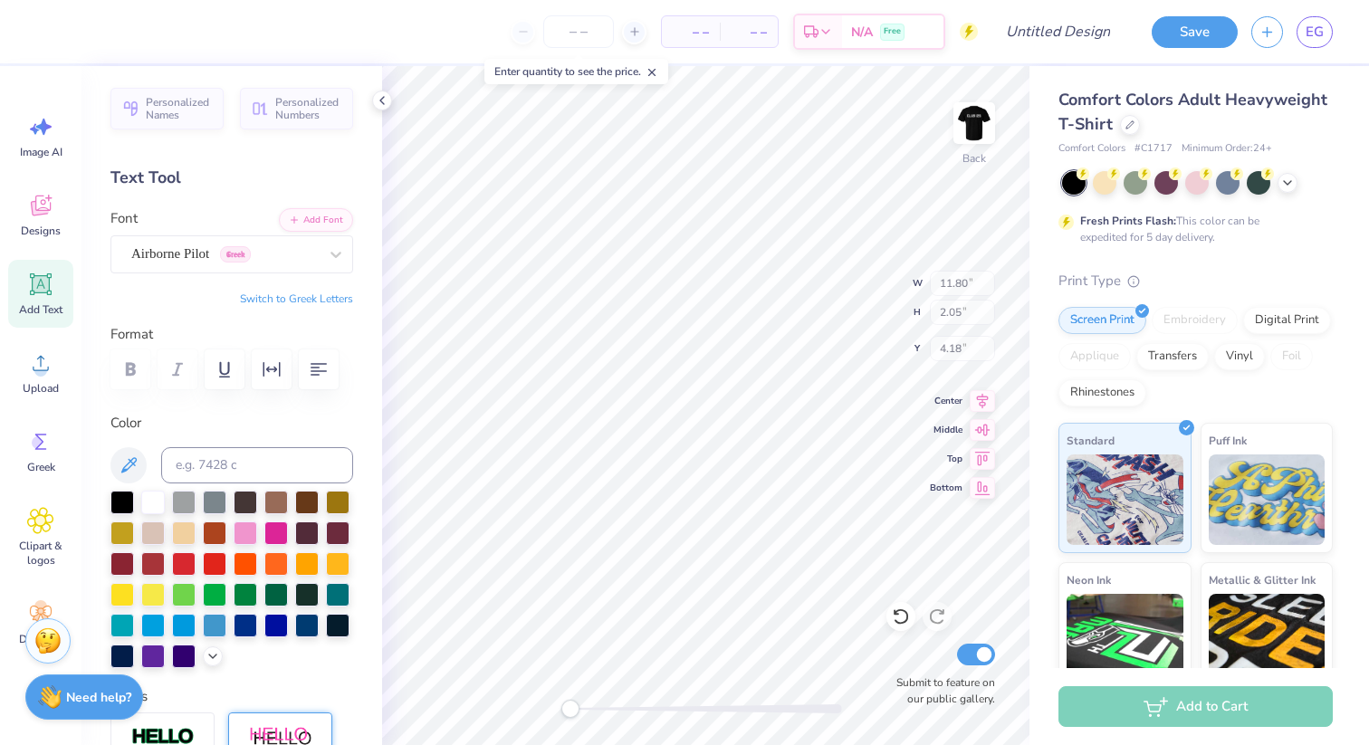
type input "11.60"
type input "2.02"
type input "4.18"
type input "13.15"
type input "2.82"
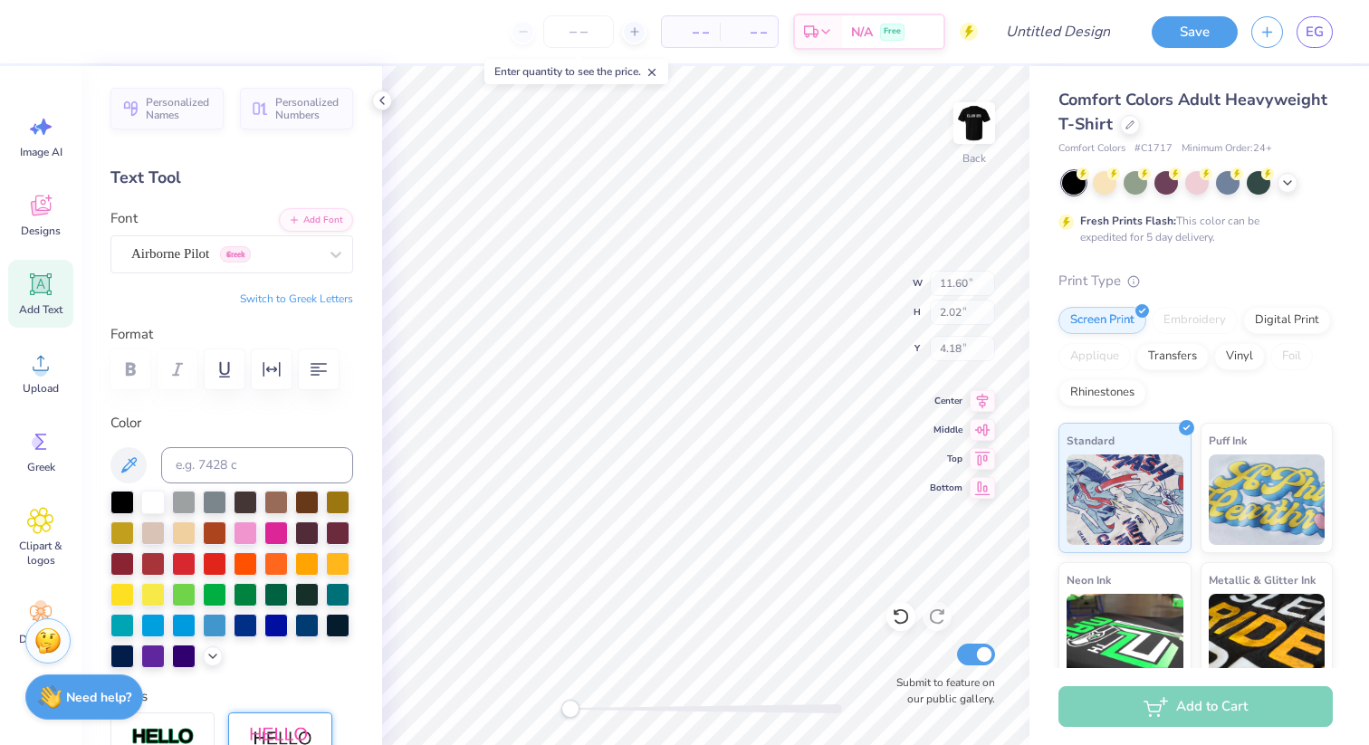
type input "5.09"
click at [983, 123] on img at bounding box center [974, 123] width 72 height 72
type input "13.37"
type input "2.86"
type input "7.51"
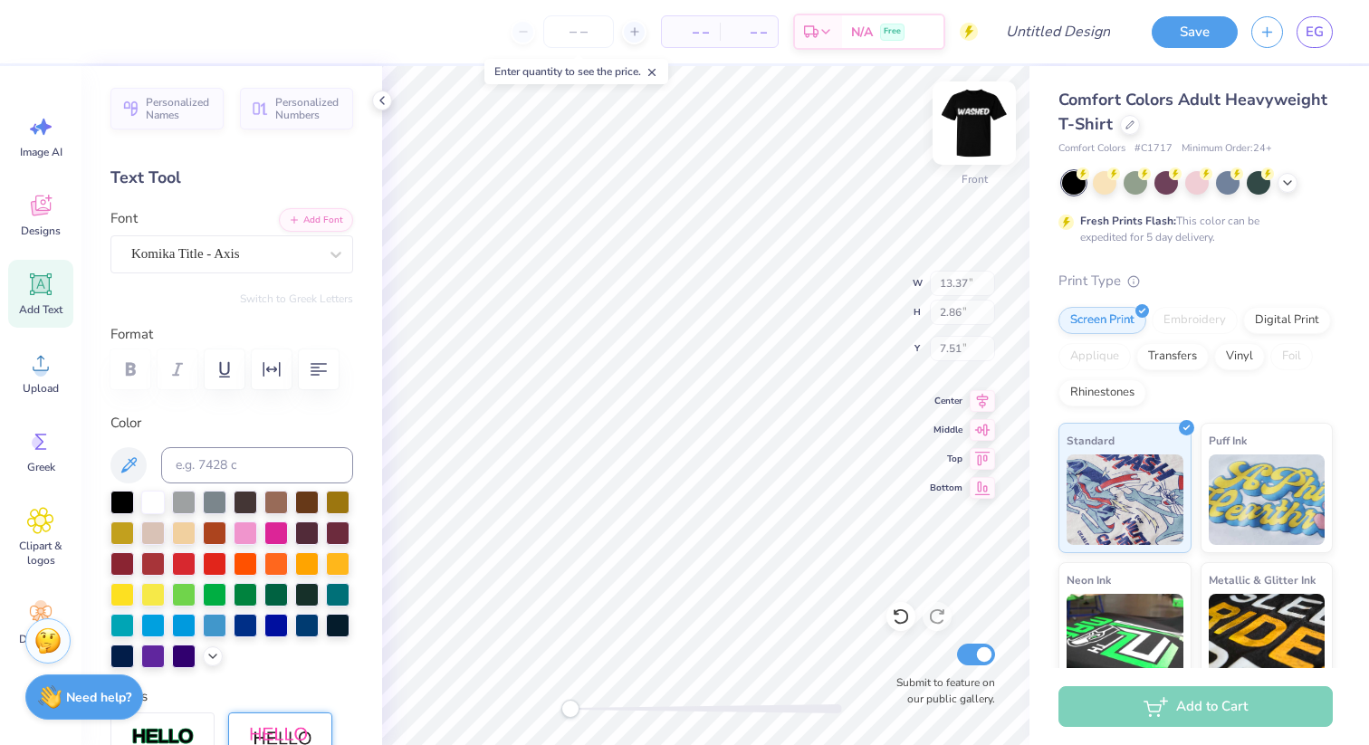
type input "11.80"
type input "2.05"
type input "6.59"
click at [238, 254] on div "Airborne Pilot Greek" at bounding box center [224, 254] width 190 height 28
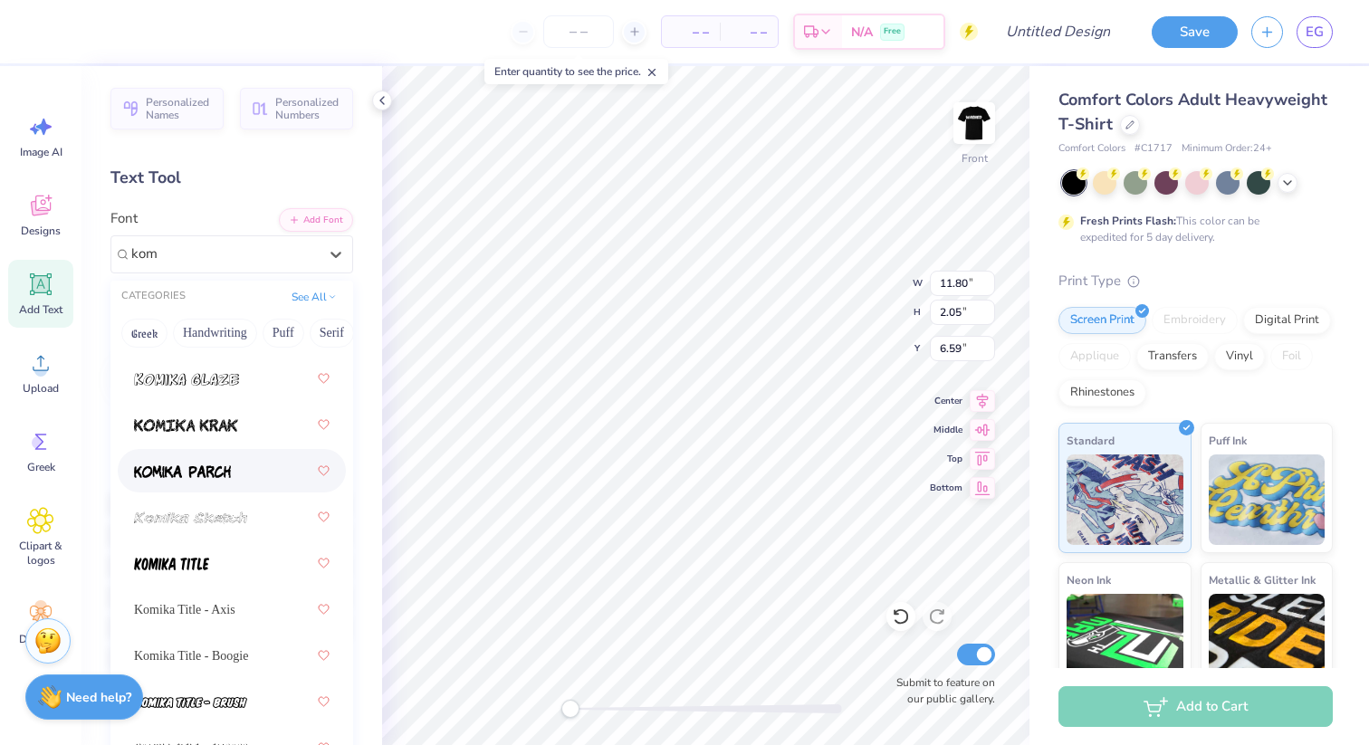
scroll to position [274, 0]
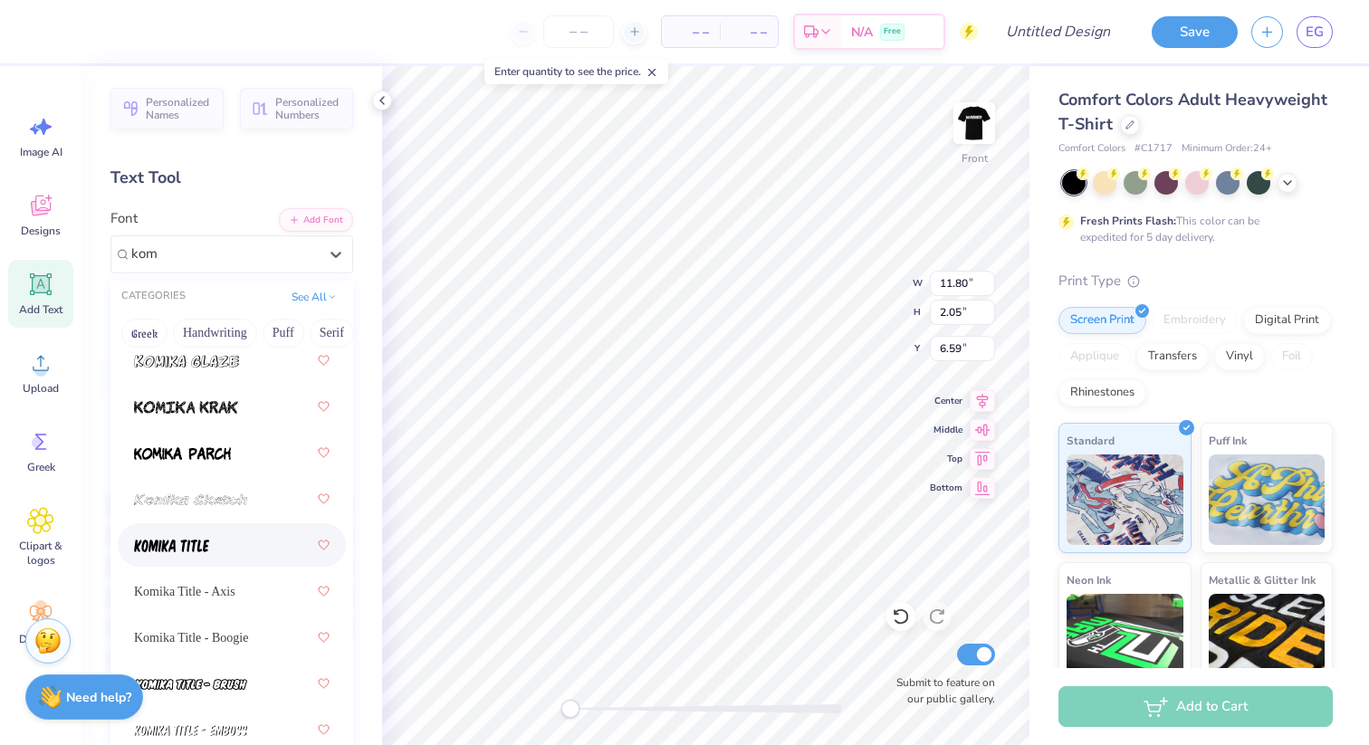
click at [230, 549] on div at bounding box center [232, 545] width 196 height 33
type input "kom"
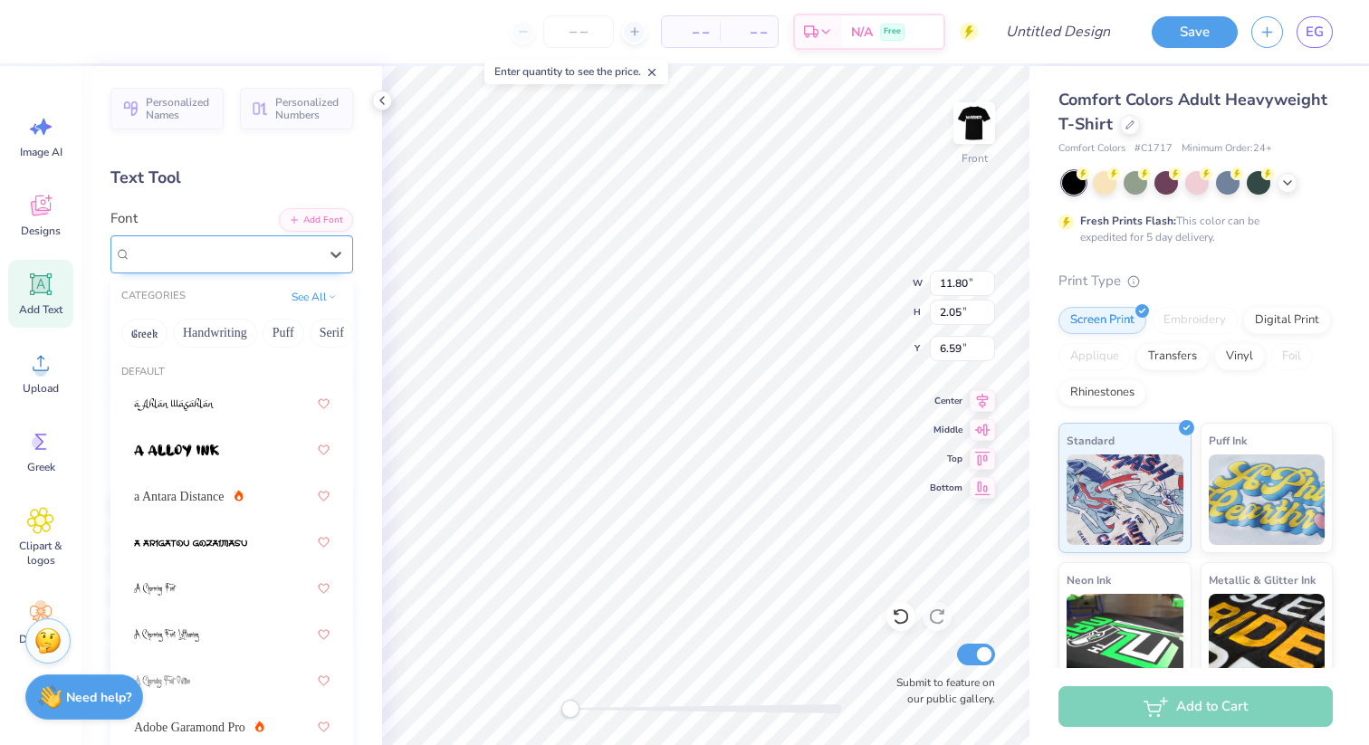
click at [229, 249] on div "Komika Title" at bounding box center [224, 254] width 190 height 28
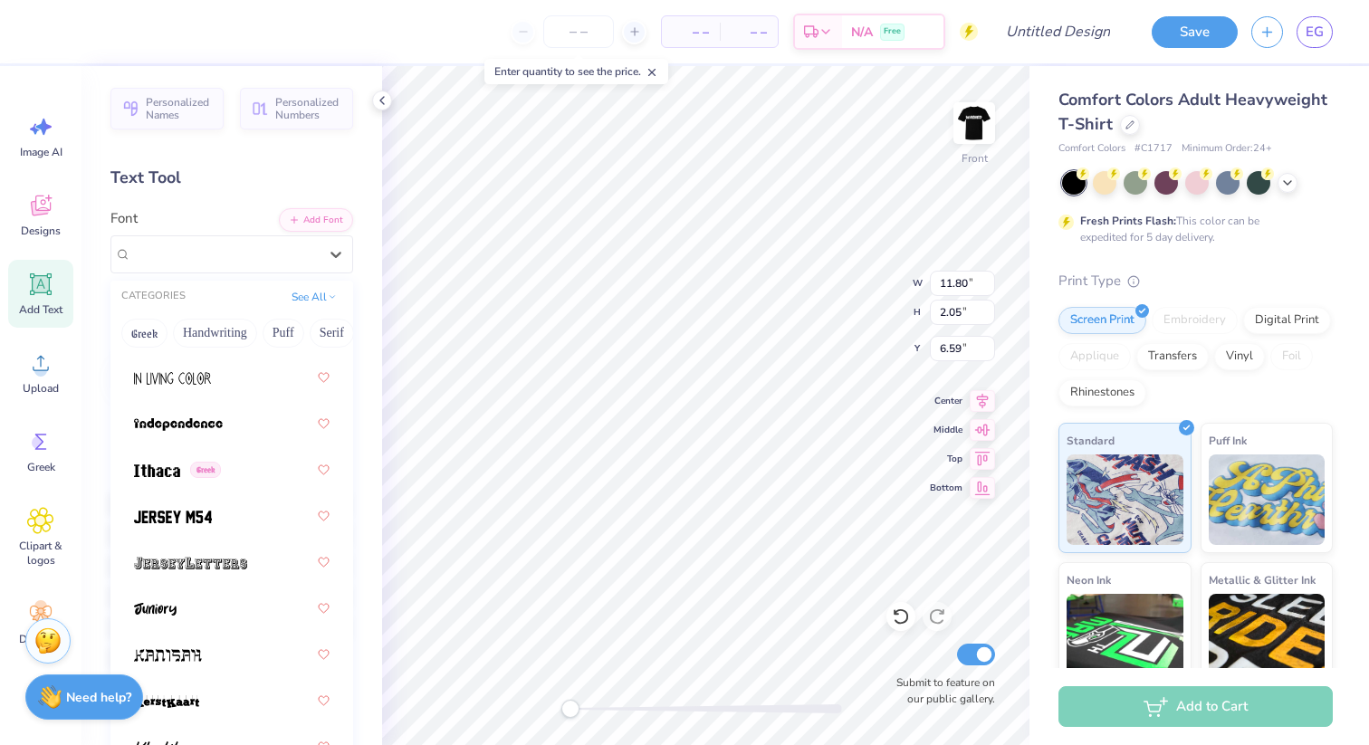
scroll to position [7737, 0]
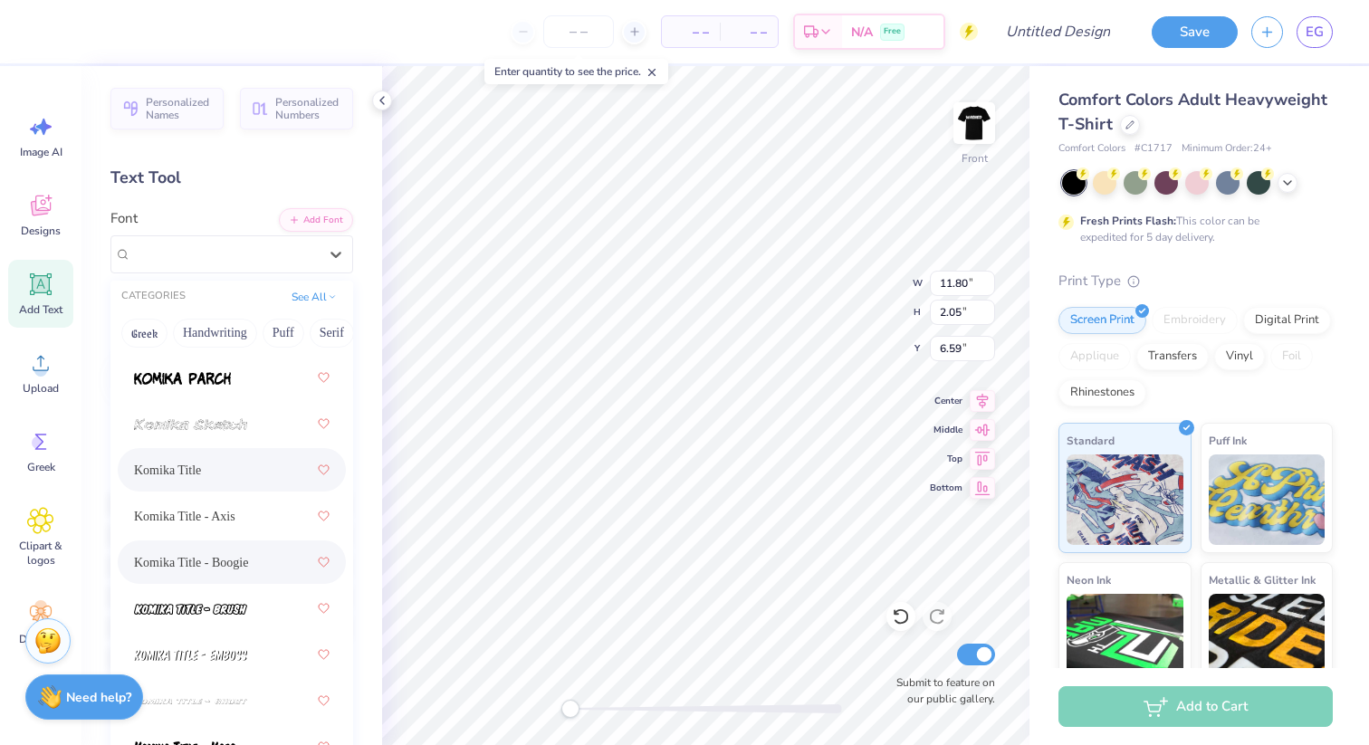
click at [216, 558] on span "Komika Title - Boogie" at bounding box center [191, 562] width 114 height 19
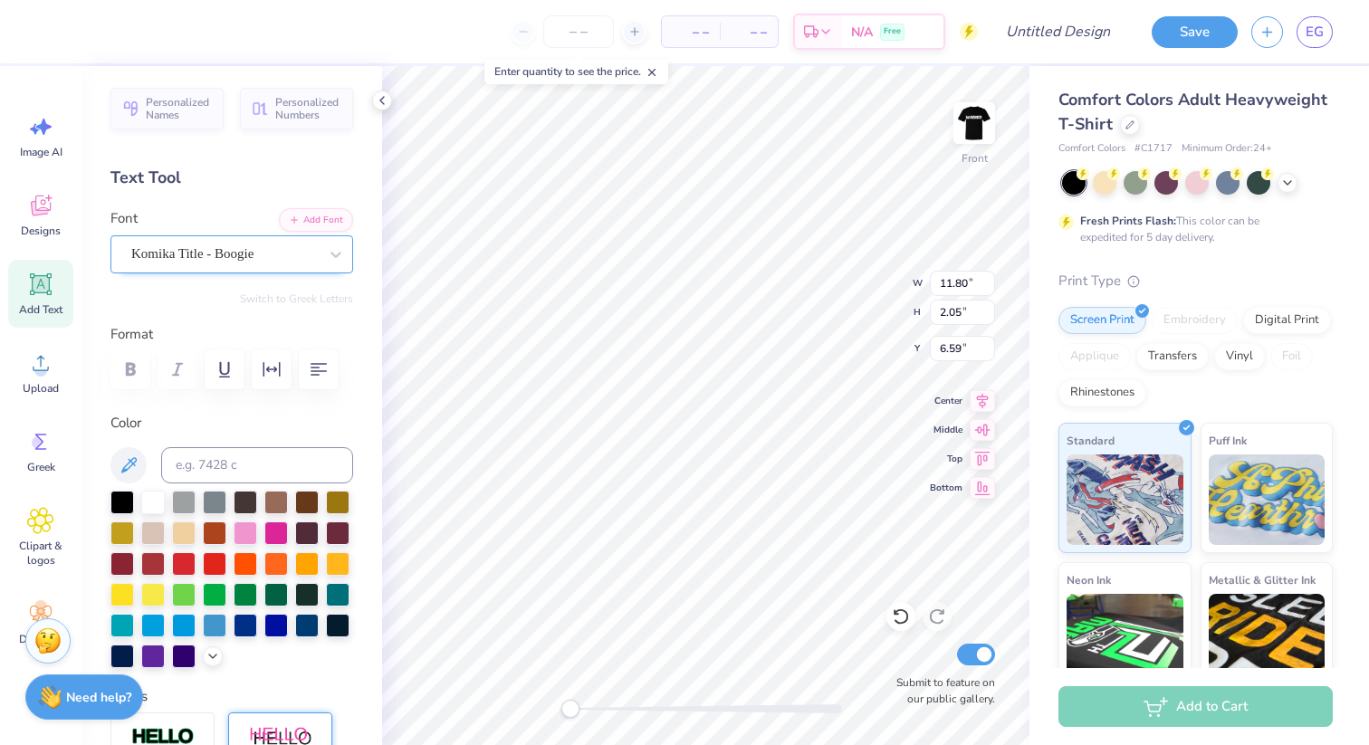
click at [275, 253] on div "Komika Title - Boogie" at bounding box center [224, 254] width 190 height 28
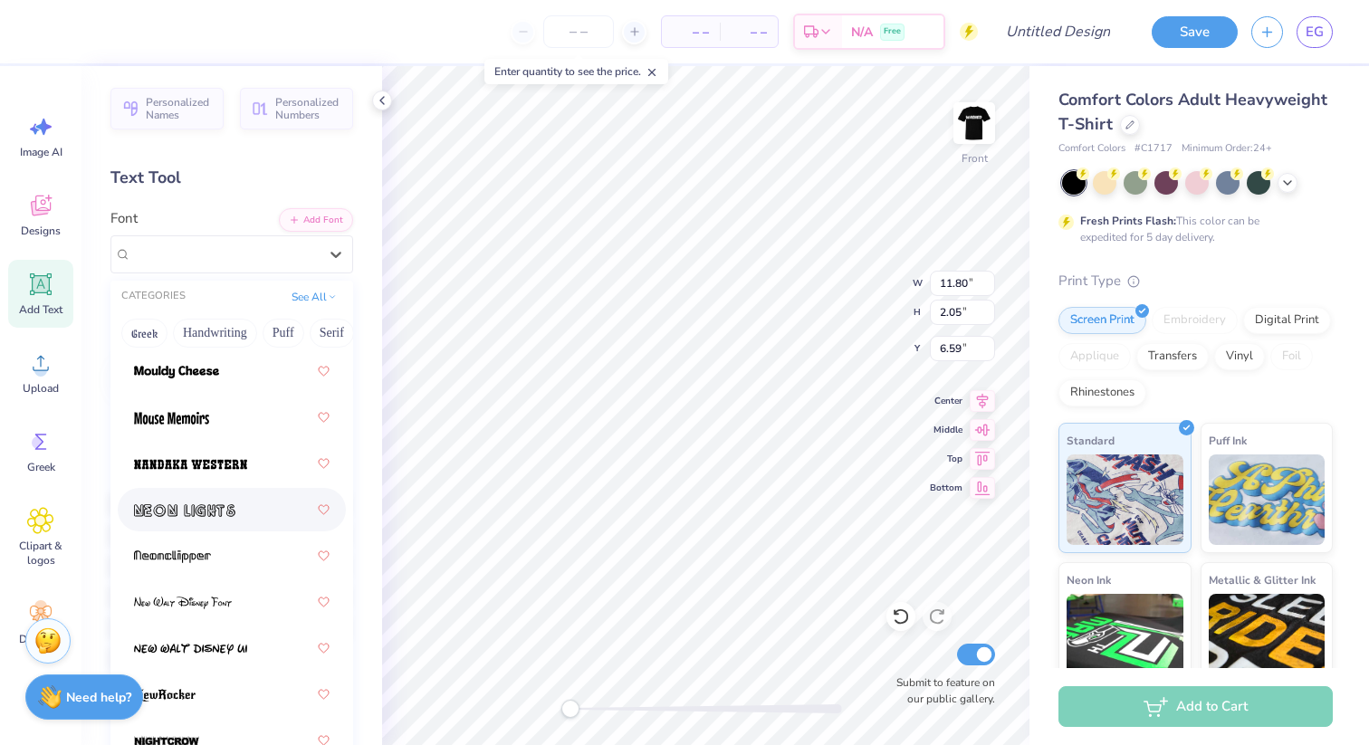
scroll to position [9582, 0]
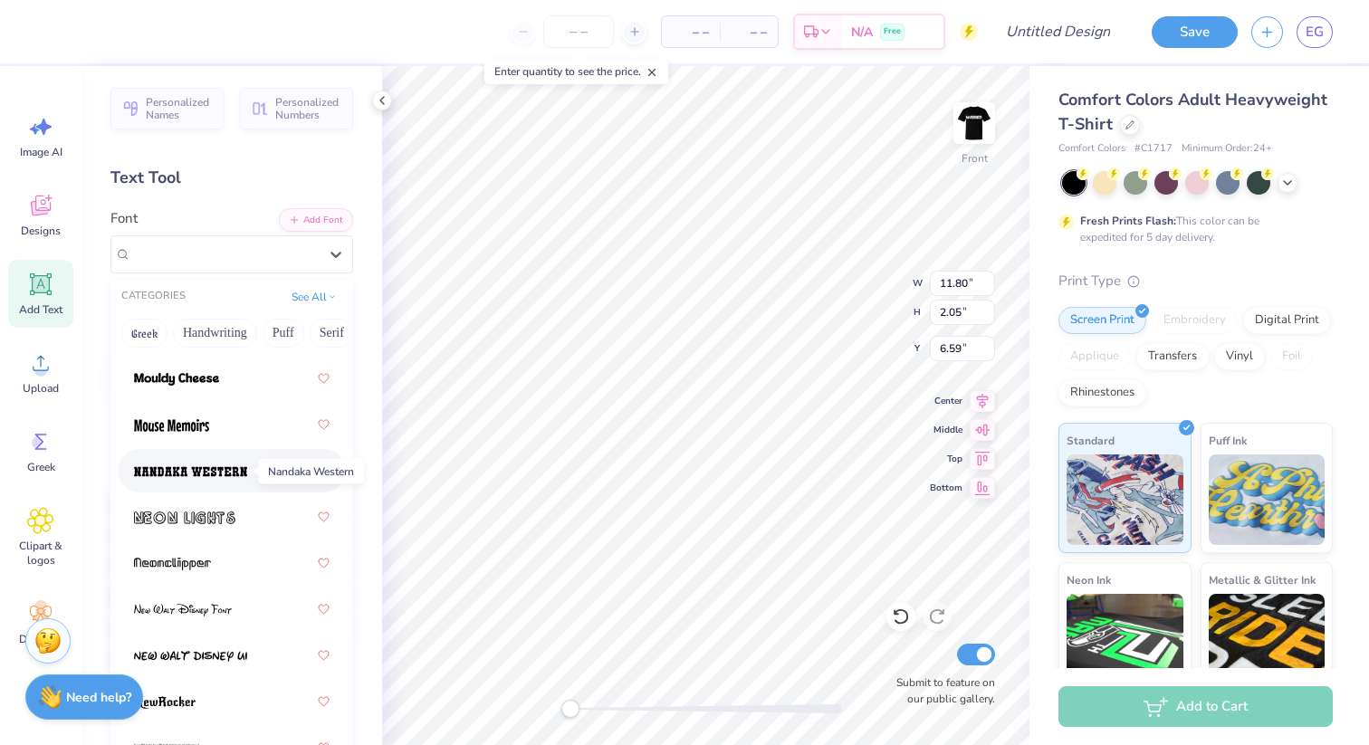
click at [234, 475] on img at bounding box center [190, 471] width 113 height 13
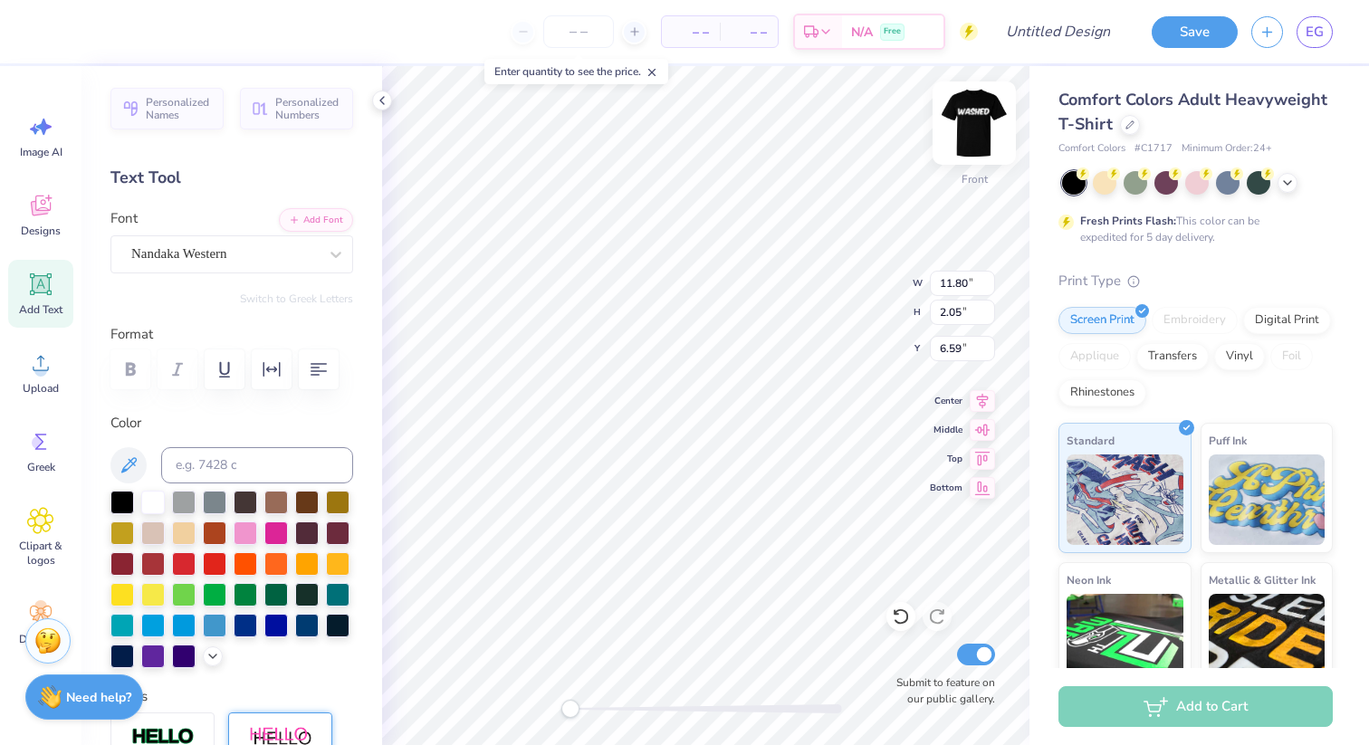
click at [975, 126] on img at bounding box center [974, 123] width 72 height 72
type input "11.45"
type input "2.16"
type input "4.11"
